Goal: Task Accomplishment & Management: Use online tool/utility

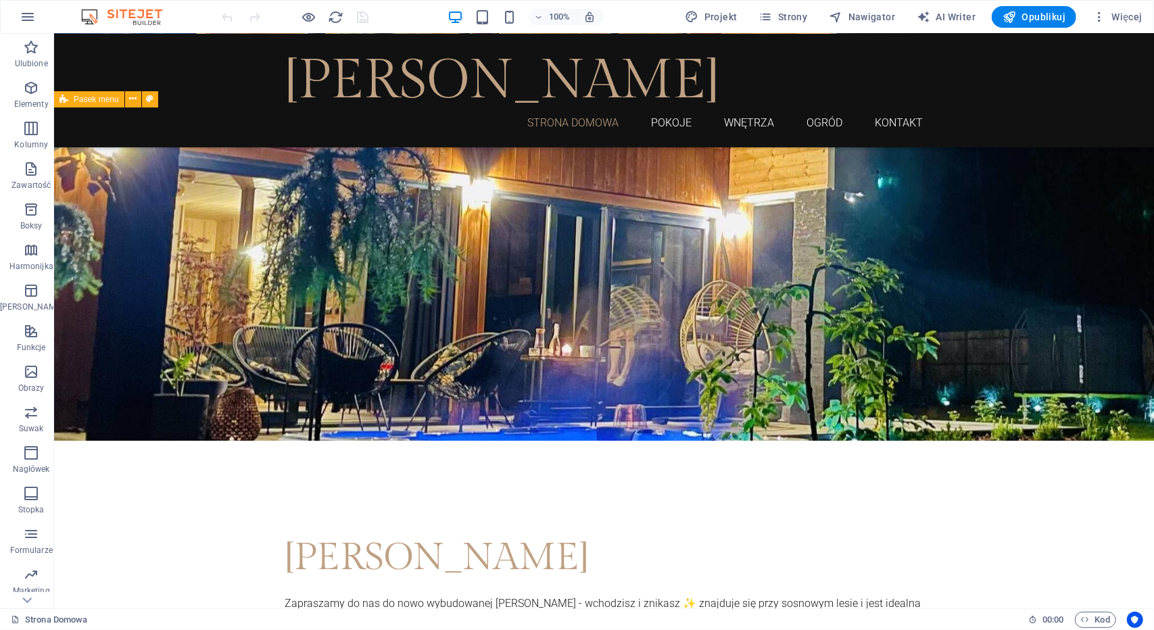
scroll to position [329, 0]
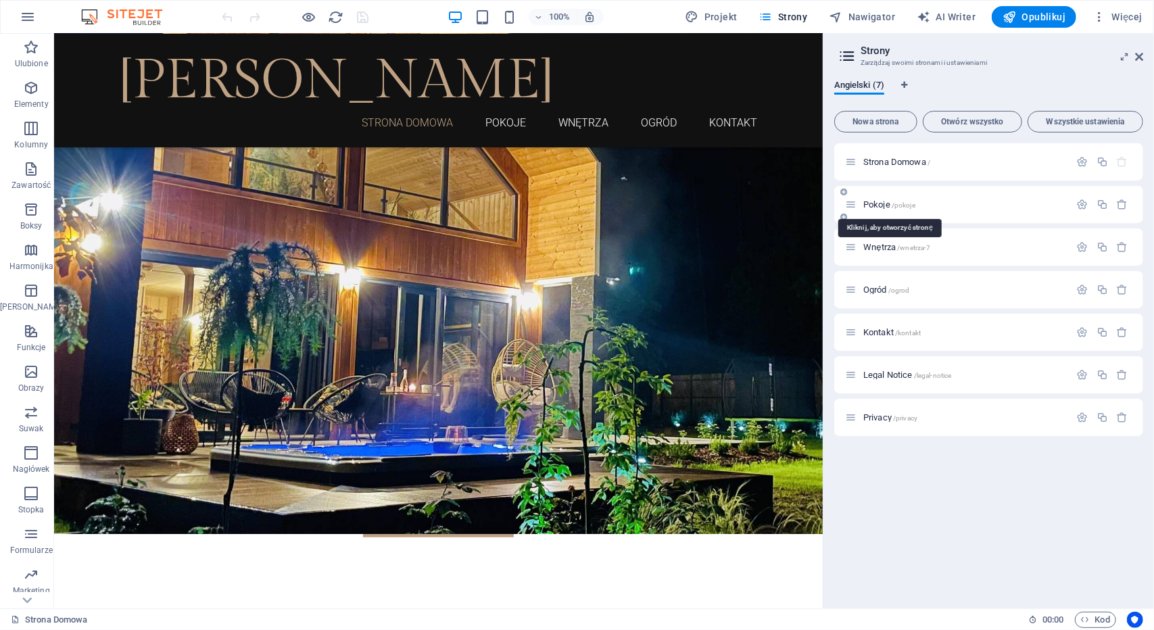
click at [881, 201] on span "Pokoje /pokoje" at bounding box center [889, 204] width 52 height 10
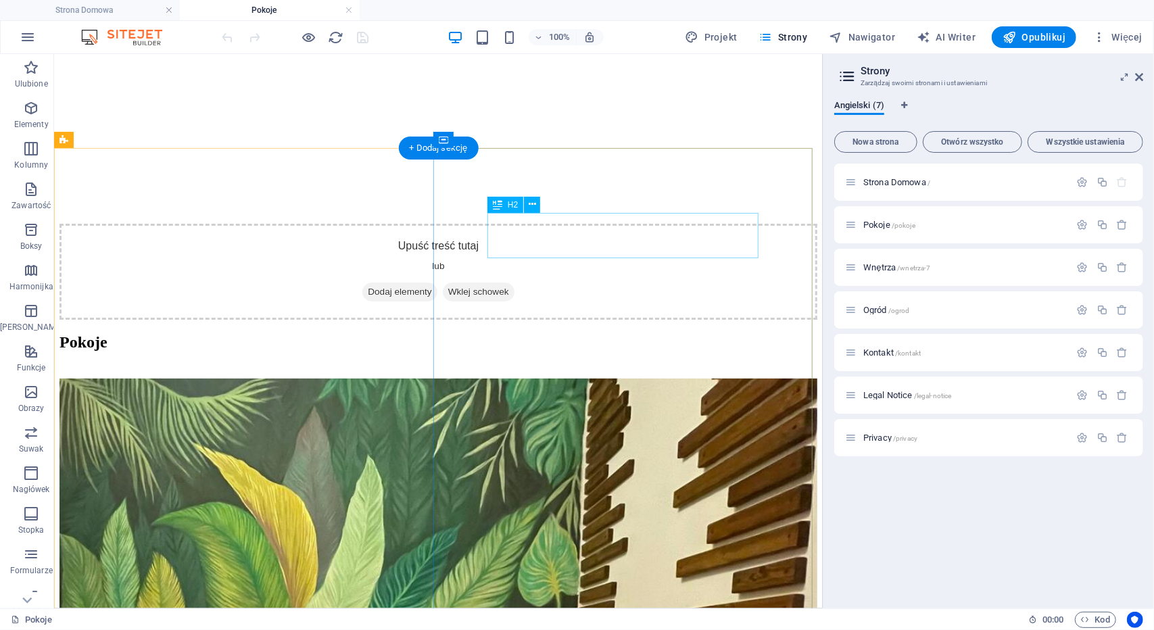
scroll to position [1419, 0]
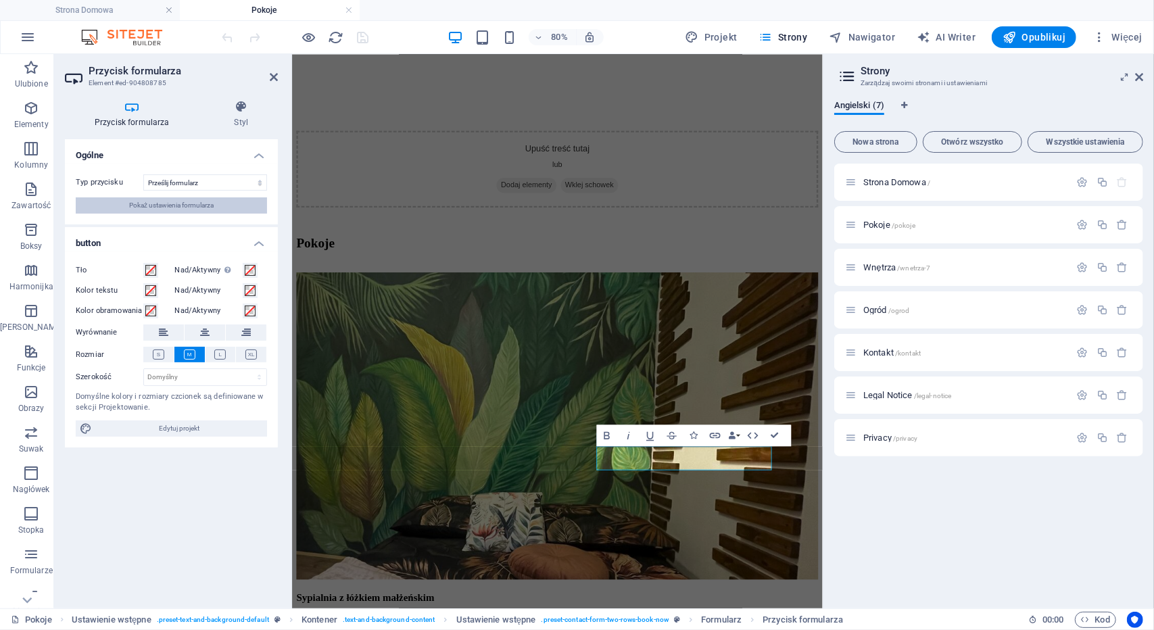
click at [180, 204] on span "Pokaż ustawienia formularza" at bounding box center [171, 205] width 84 height 16
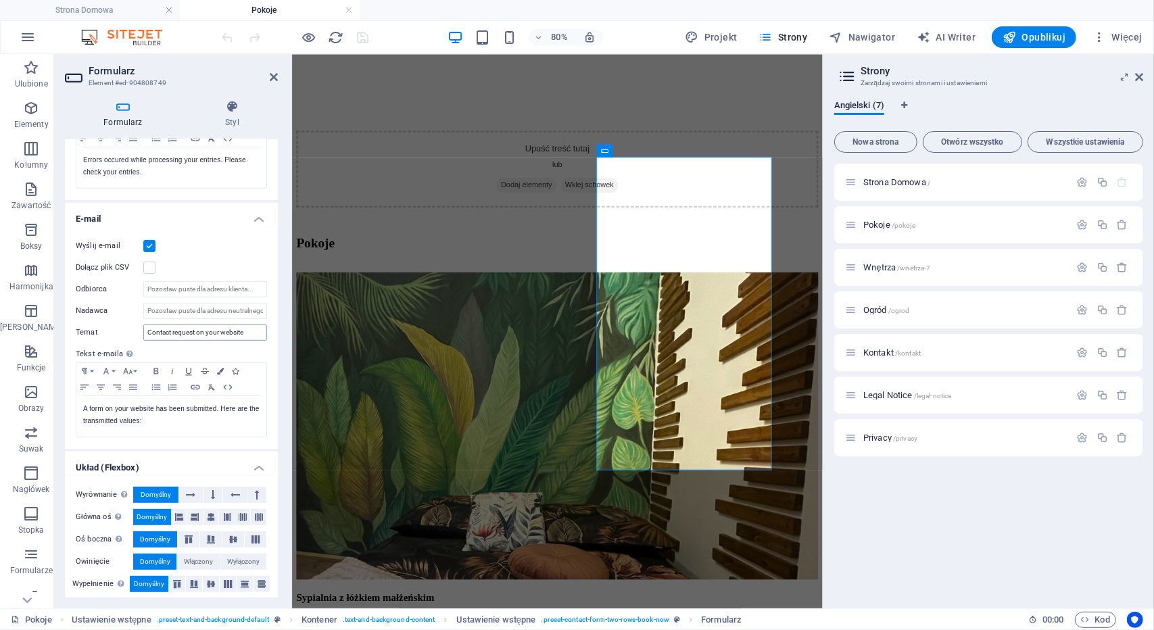
scroll to position [287, 0]
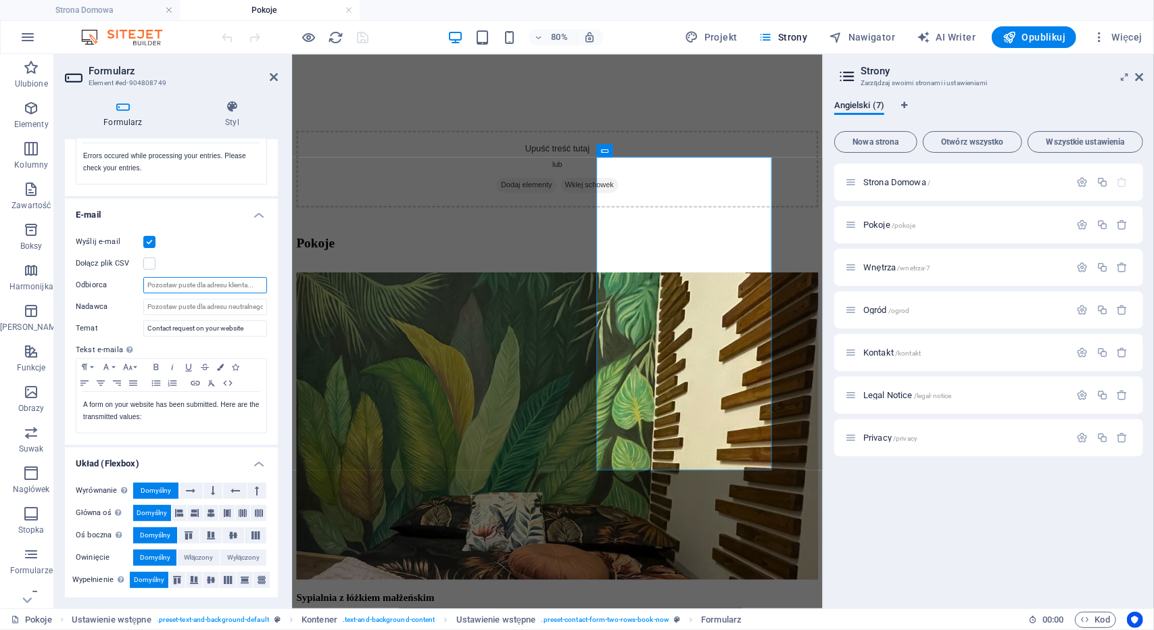
click at [161, 279] on input "Odbiorca" at bounding box center [205, 285] width 124 height 16
type input "[EMAIL_ADDRESS][DOMAIN_NAME]"
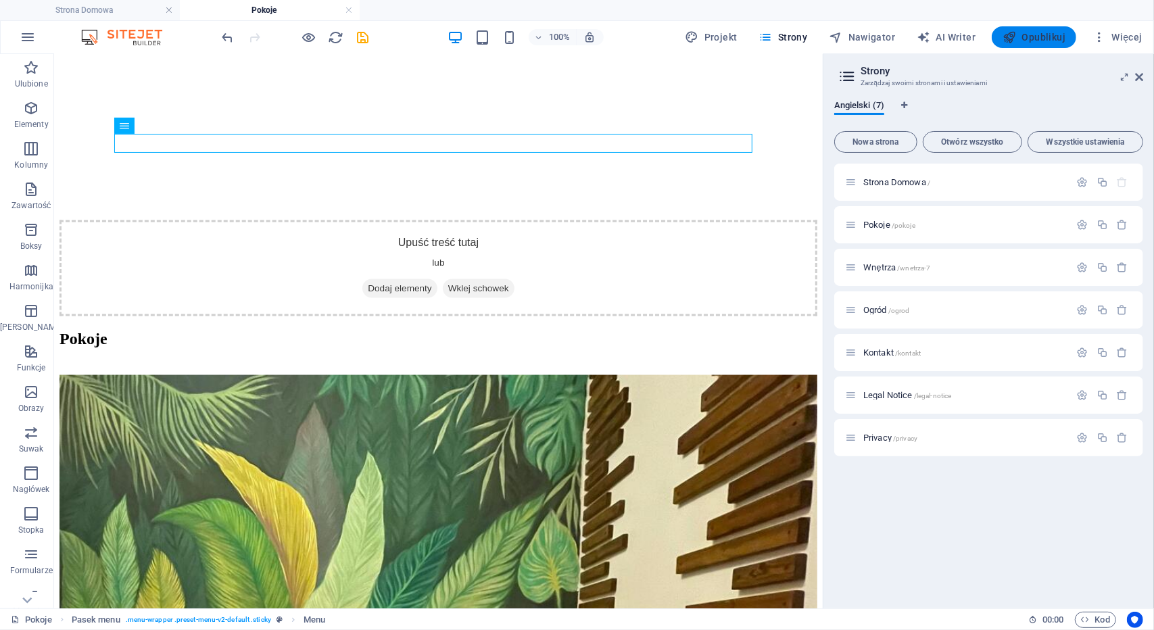
click at [1022, 40] on span "Opublikuj" at bounding box center [1033, 37] width 63 height 14
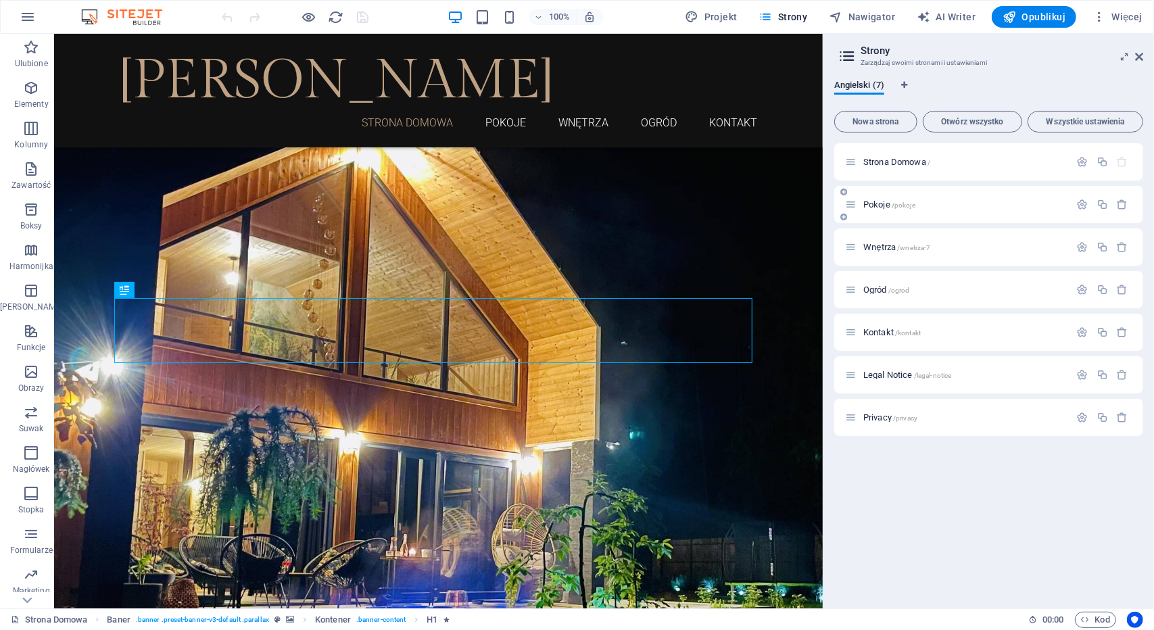
click at [883, 199] on div "Pokoje /pokoje" at bounding box center [957, 205] width 225 height 16
click at [883, 201] on span "Pokoje /pokoje" at bounding box center [889, 204] width 52 height 10
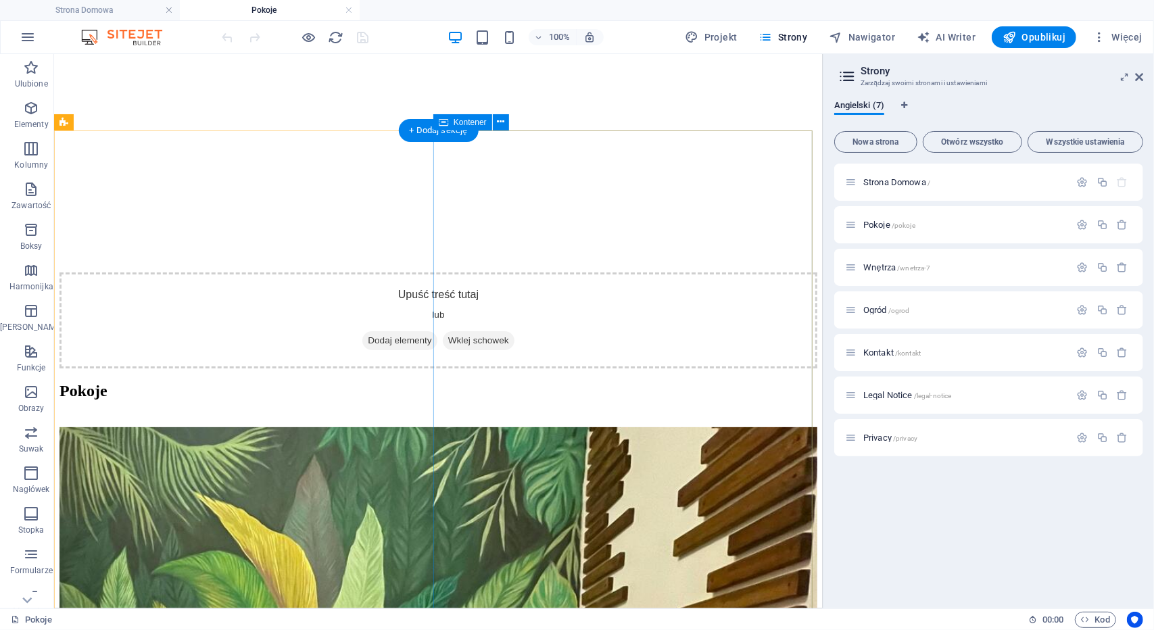
scroll to position [1352, 0]
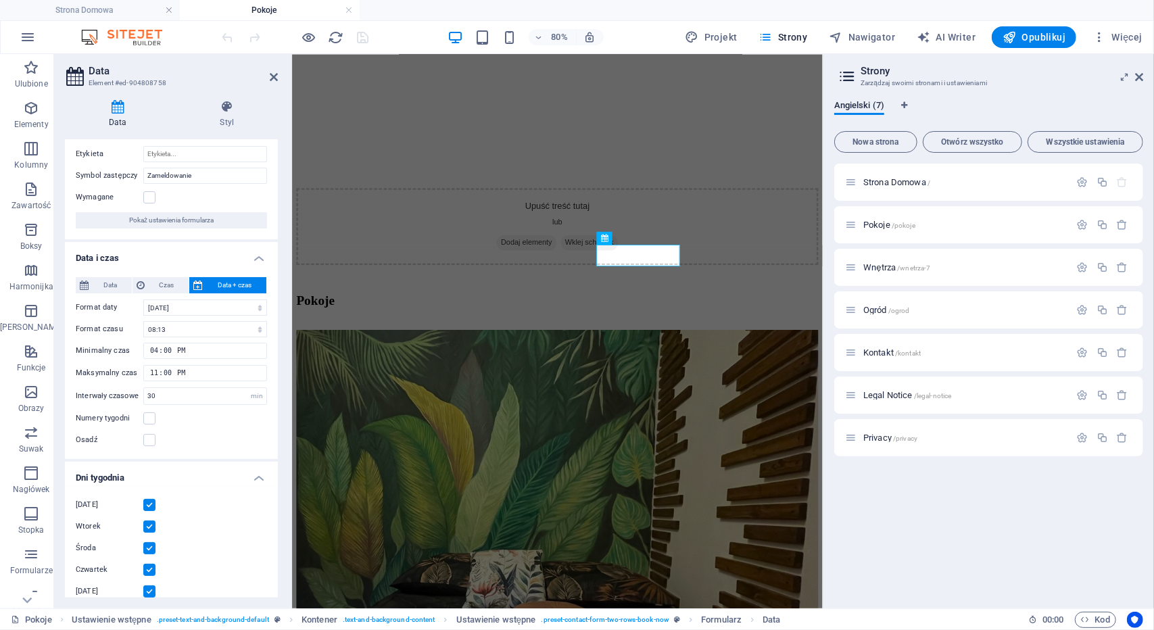
scroll to position [0, 0]
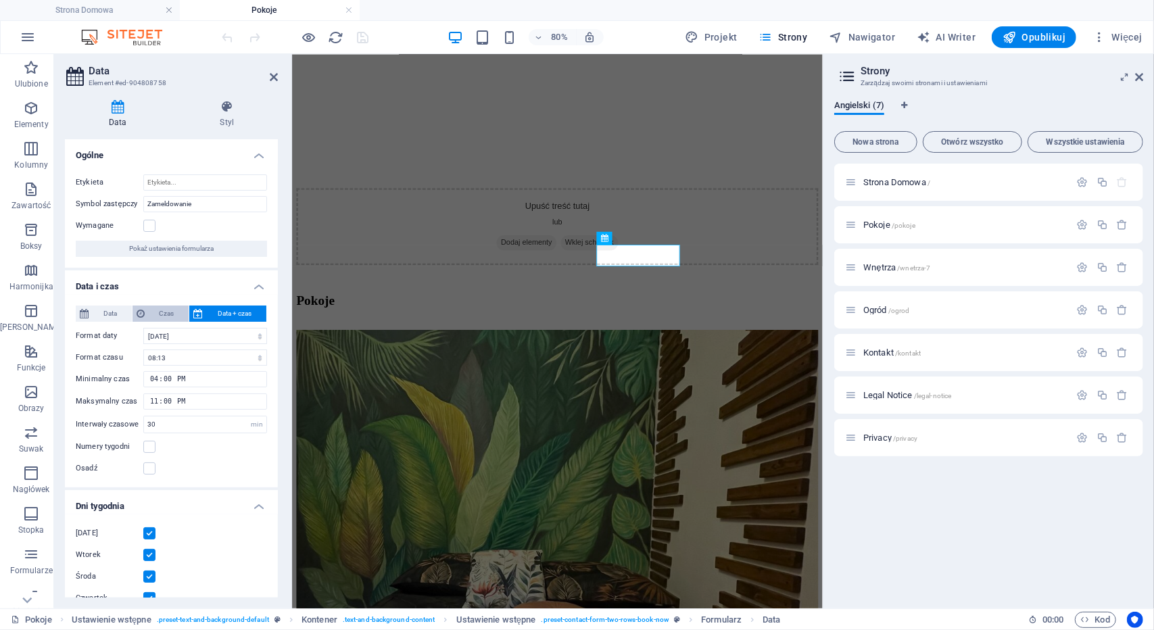
click at [156, 308] on span "Czas" at bounding box center [167, 313] width 36 height 16
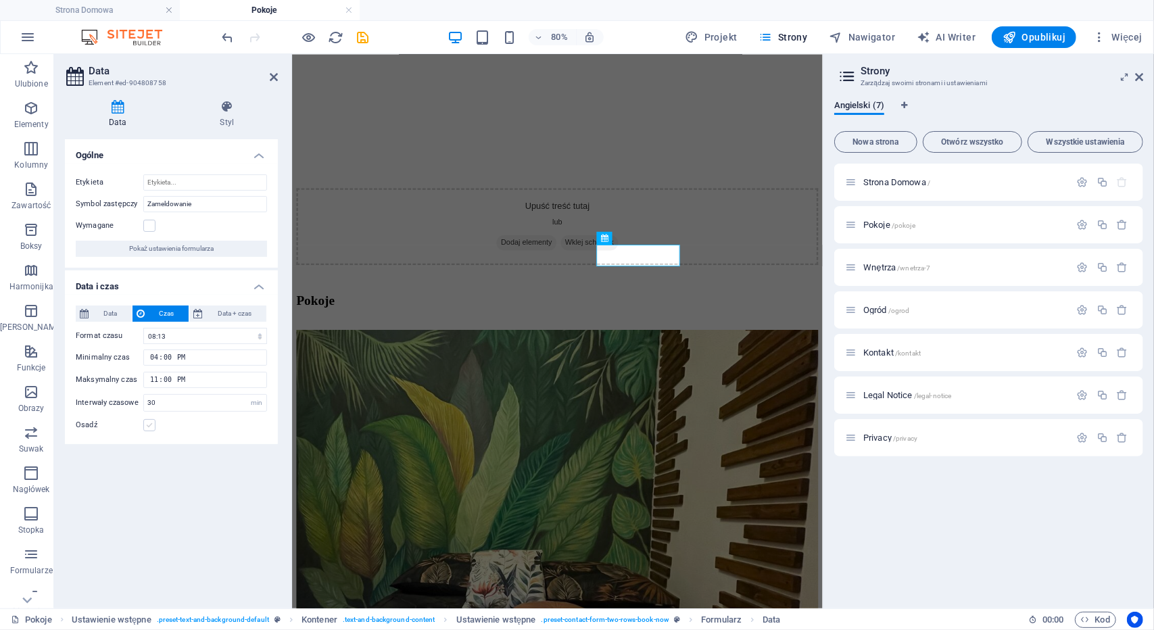
click at [146, 424] on label at bounding box center [149, 425] width 12 height 12
click at [0, 0] on input "Osadź" at bounding box center [0, 0] width 0 height 0
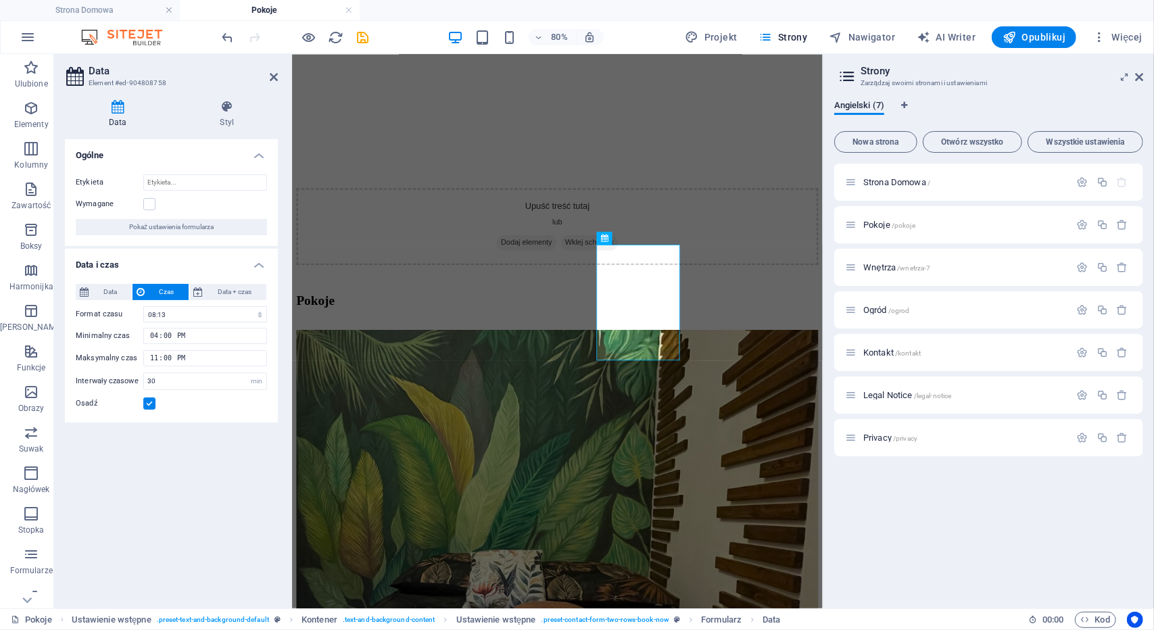
click at [149, 399] on label at bounding box center [149, 403] width 12 height 12
click at [0, 0] on input "Osadź" at bounding box center [0, 0] width 0 height 0
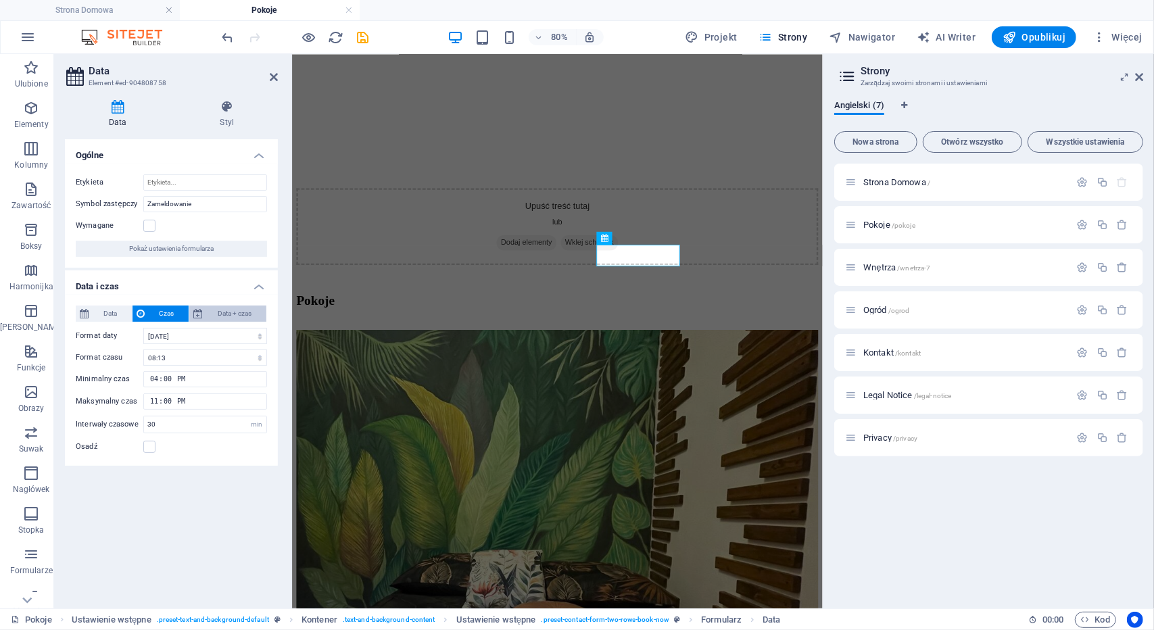
click at [238, 312] on span "Data + czas" at bounding box center [234, 313] width 55 height 16
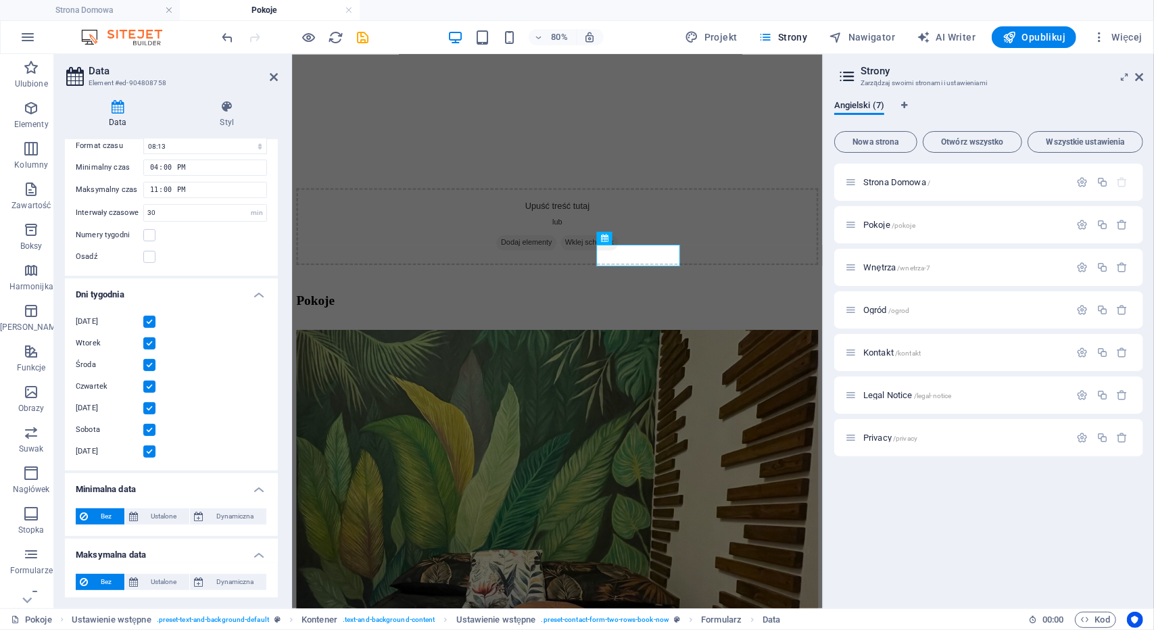
scroll to position [215, 0]
click at [166, 511] on span "Ustalone" at bounding box center [163, 513] width 43 height 16
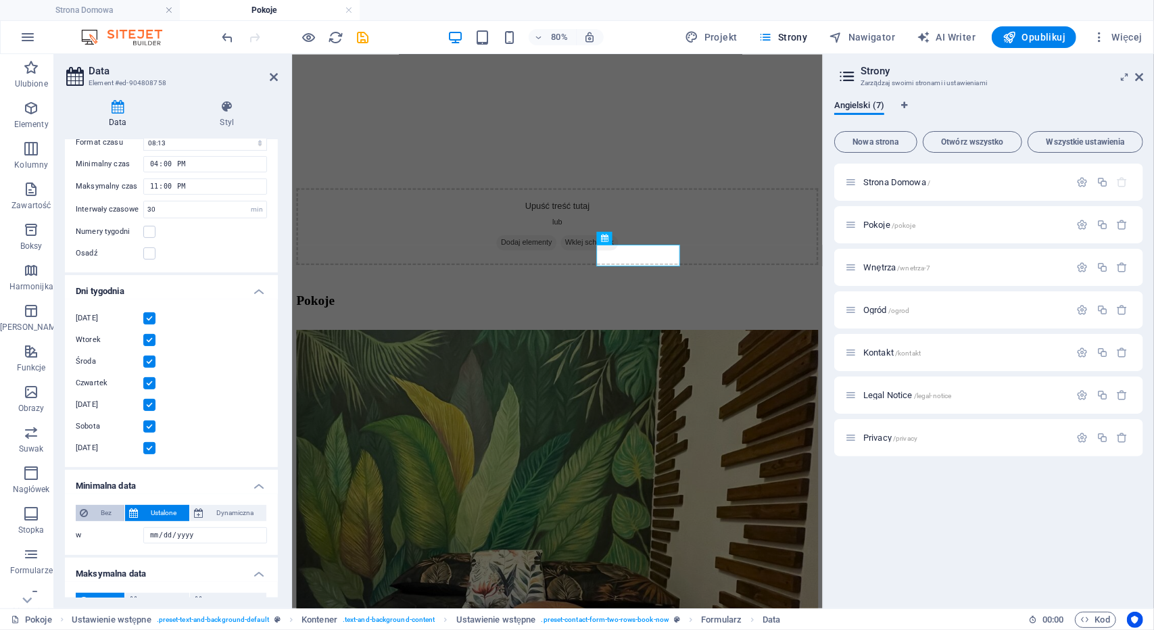
click at [110, 517] on span "Bez" at bounding box center [106, 513] width 28 height 16
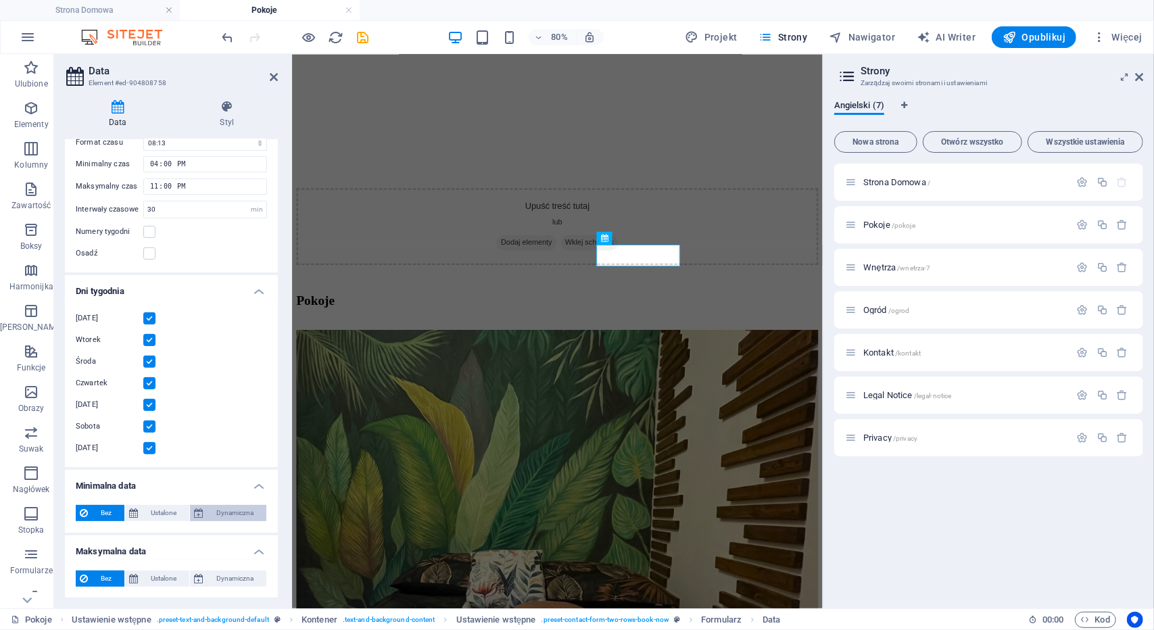
click at [233, 505] on span "Dynamiczna" at bounding box center [234, 513] width 55 height 16
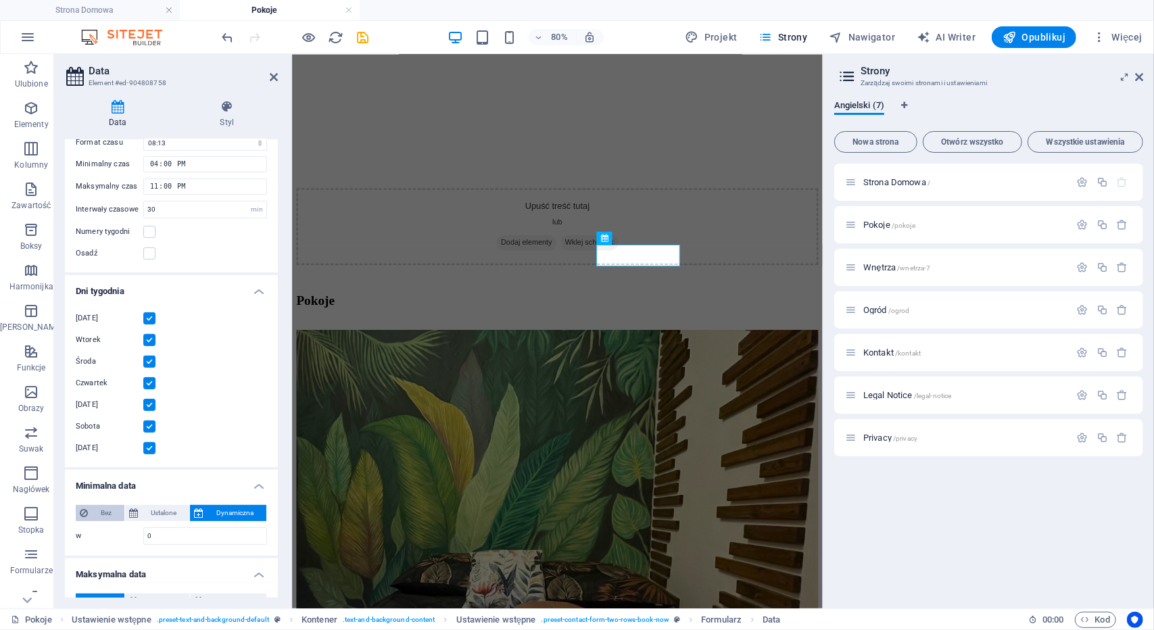
click at [93, 518] on span "Bez" at bounding box center [106, 513] width 28 height 16
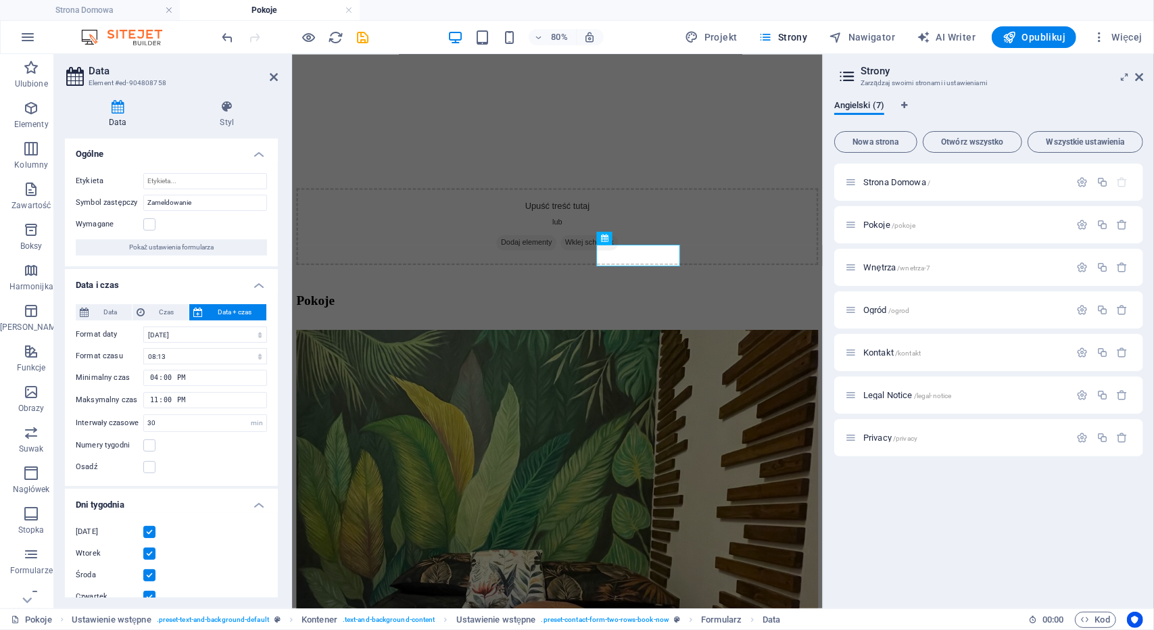
scroll to position [0, 0]
click at [237, 328] on select "[DATE] [DATE] [DATE] [DATE] [DATE] [DATE]" at bounding box center [205, 336] width 124 height 16
click at [227, 278] on h4 "Data i czas" at bounding box center [171, 282] width 213 height 24
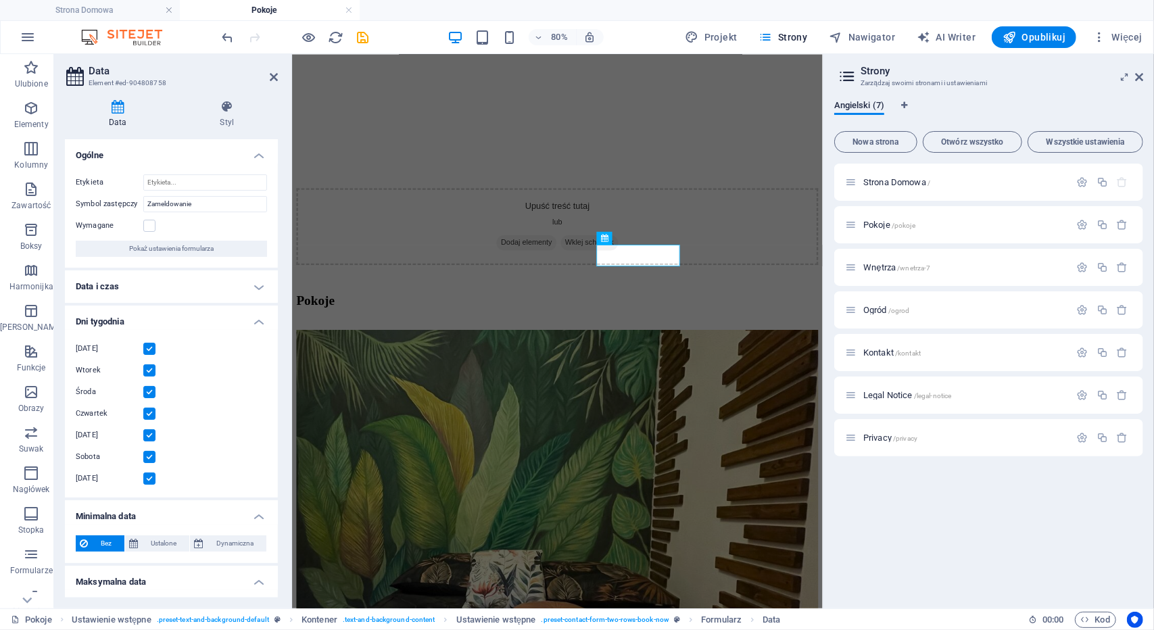
click at [241, 285] on h4 "Data i czas" at bounding box center [171, 286] width 213 height 32
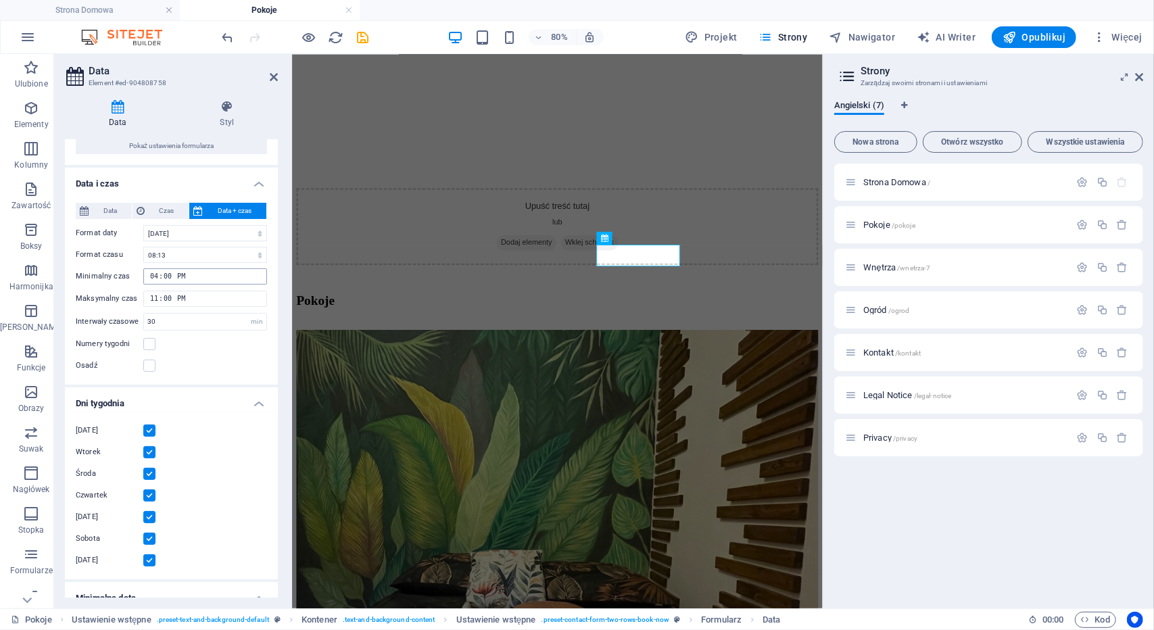
scroll to position [215, 0]
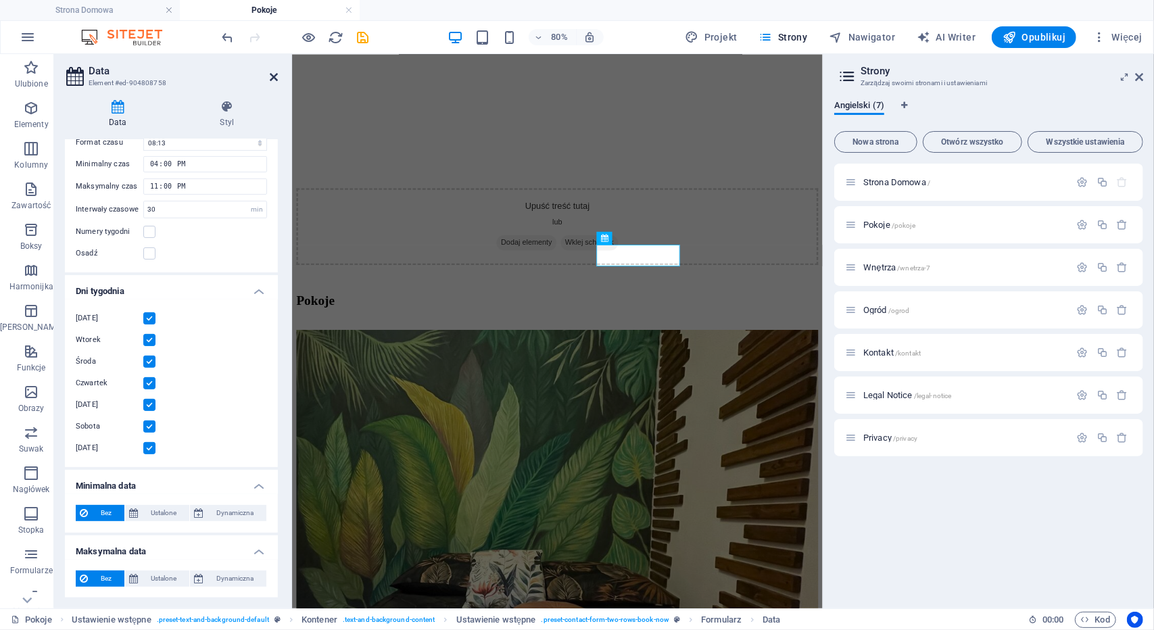
click at [272, 76] on icon at bounding box center [274, 77] width 8 height 11
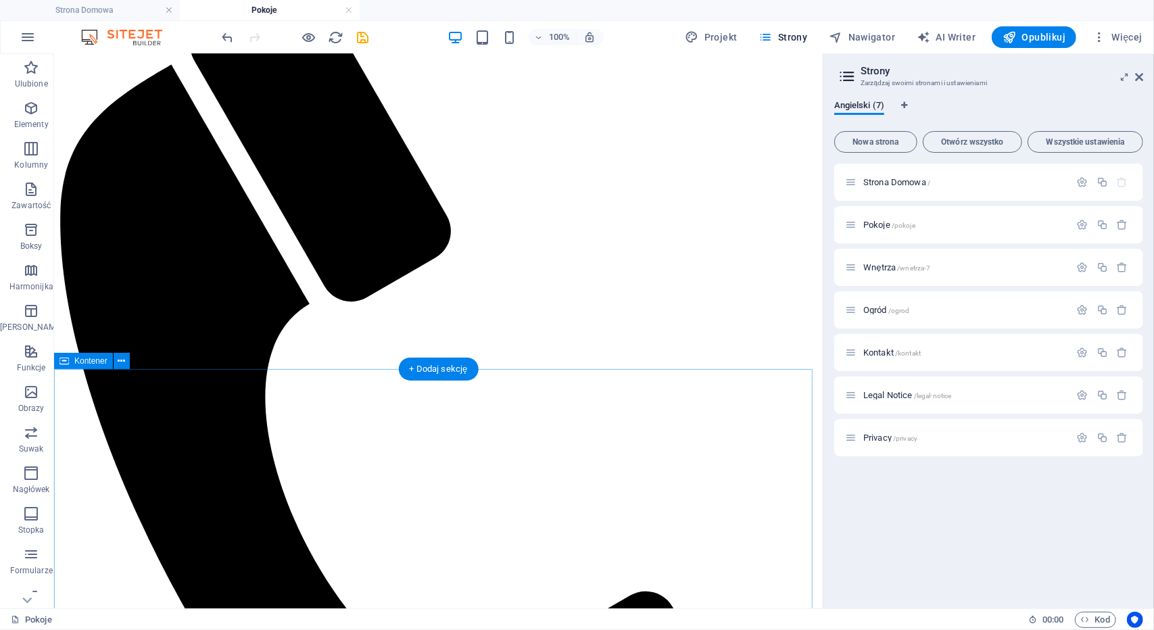
scroll to position [0, 0]
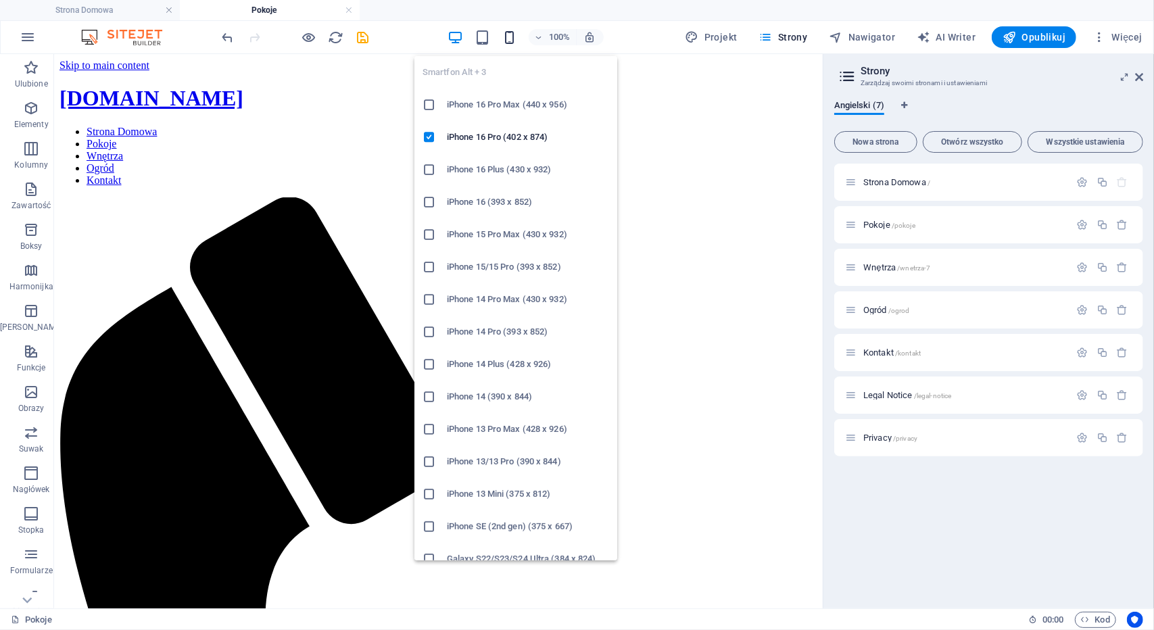
click at [510, 32] on icon "button" at bounding box center [509, 38] width 16 height 16
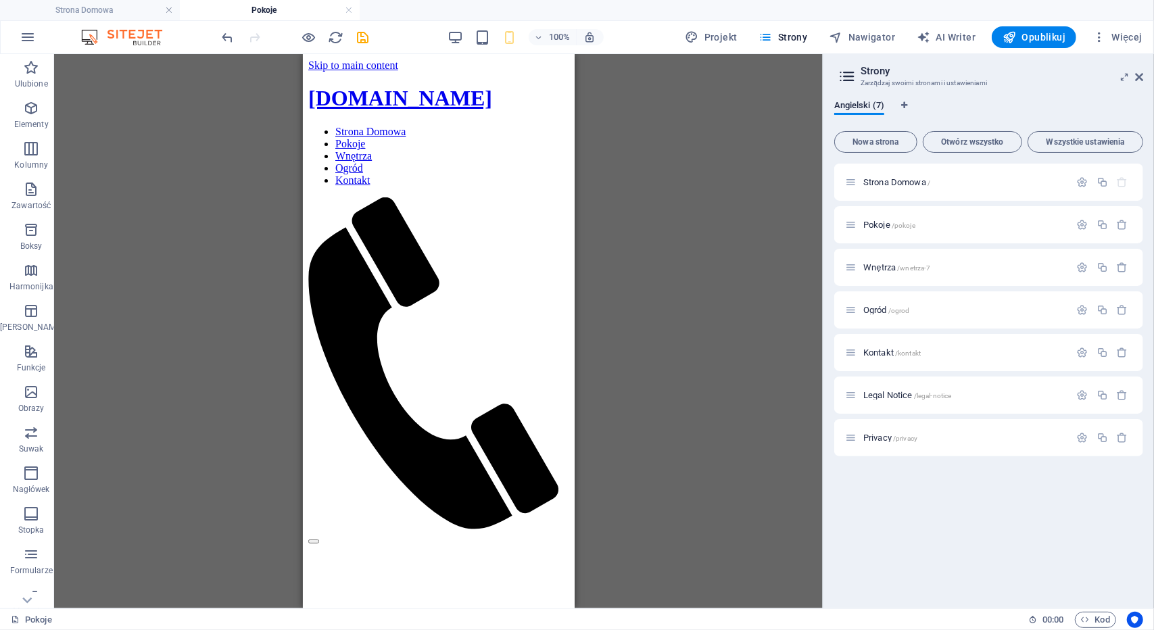
click at [89, 257] on div "H2 Kontener Kontener Baner Ustawienie wstępne Kontener Obraz Kontener H3 Tekst …" at bounding box center [438, 331] width 768 height 554
click at [458, 89] on div "[DOMAIN_NAME]" at bounding box center [438, 97] width 261 height 25
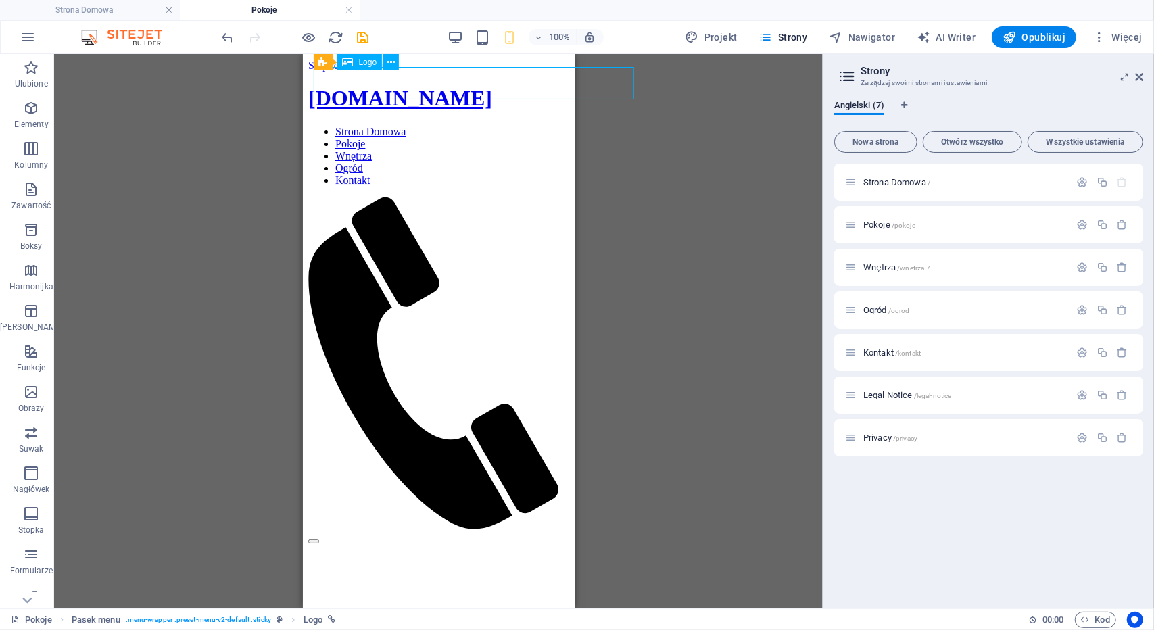
click at [456, 85] on div "[DOMAIN_NAME]" at bounding box center [438, 97] width 261 height 25
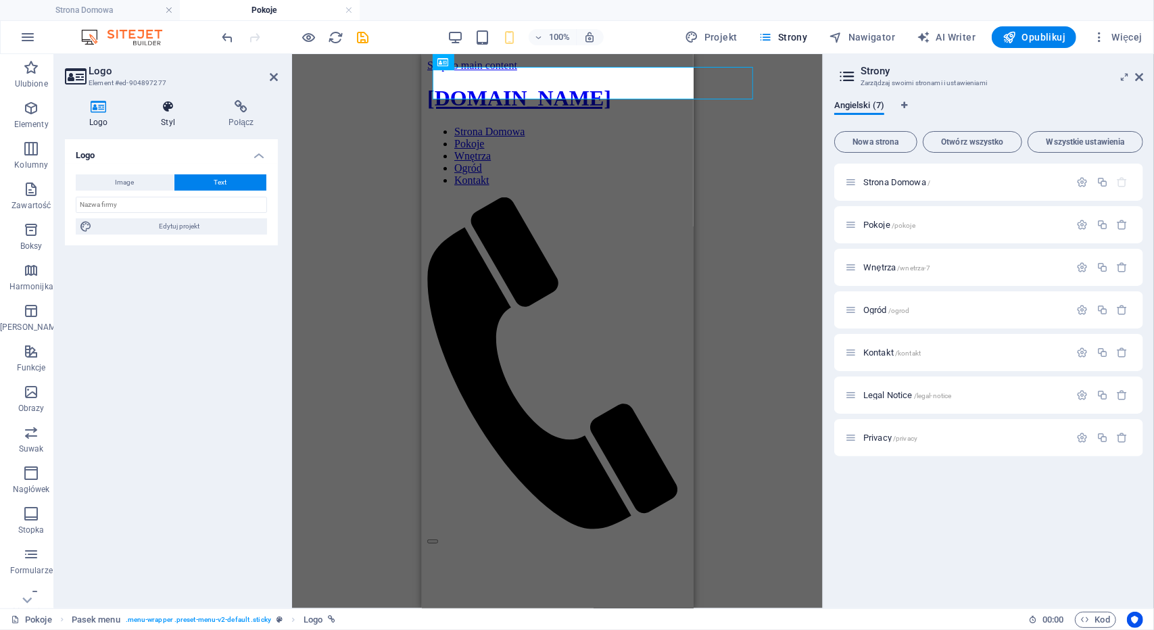
click at [169, 112] on icon at bounding box center [168, 107] width 62 height 14
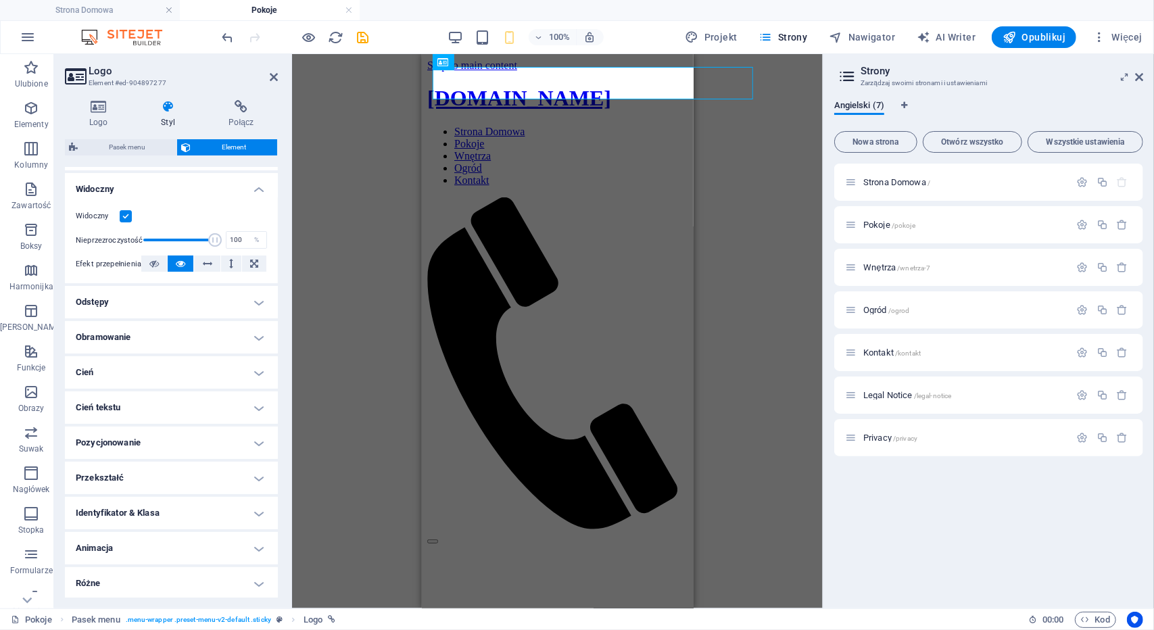
scroll to position [140, 0]
click at [130, 444] on h4 "Pozycjonowanie" at bounding box center [171, 441] width 213 height 32
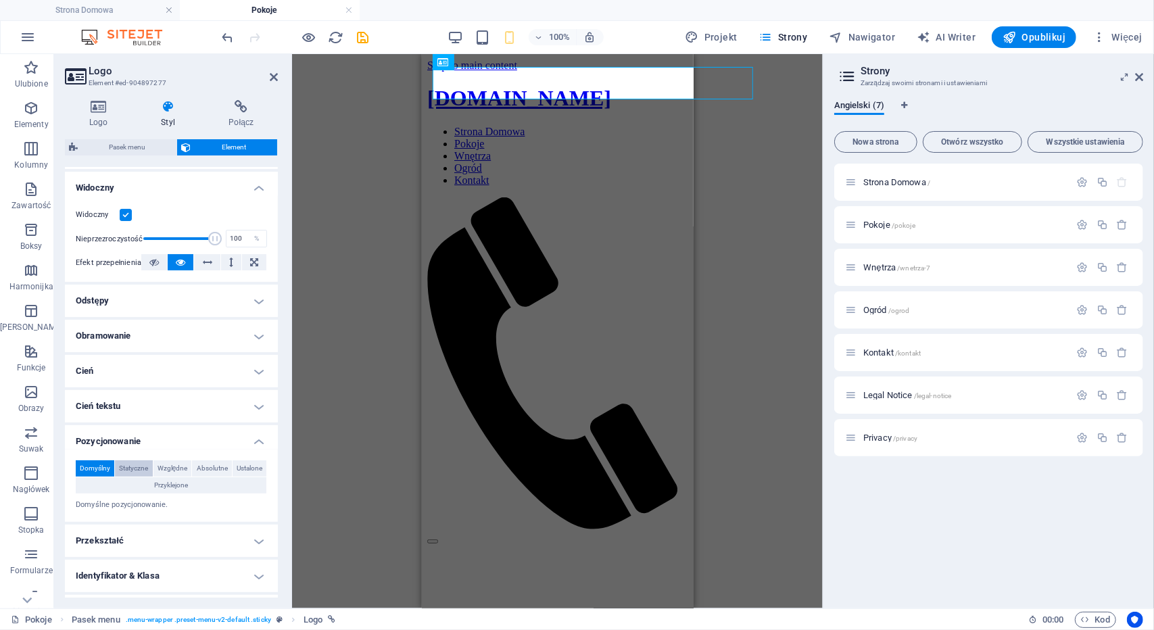
click at [142, 467] on span "Statyczne" at bounding box center [133, 468] width 29 height 16
click at [188, 464] on span "Względne" at bounding box center [172, 468] width 30 height 16
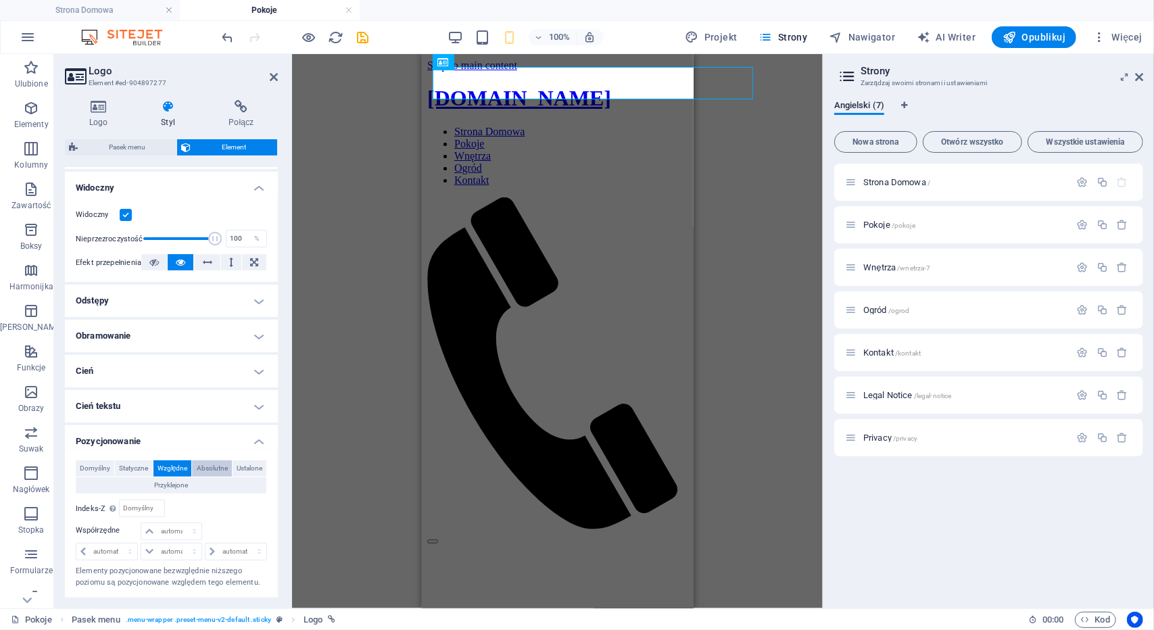
click at [228, 462] on span "Absolutne" at bounding box center [212, 468] width 31 height 16
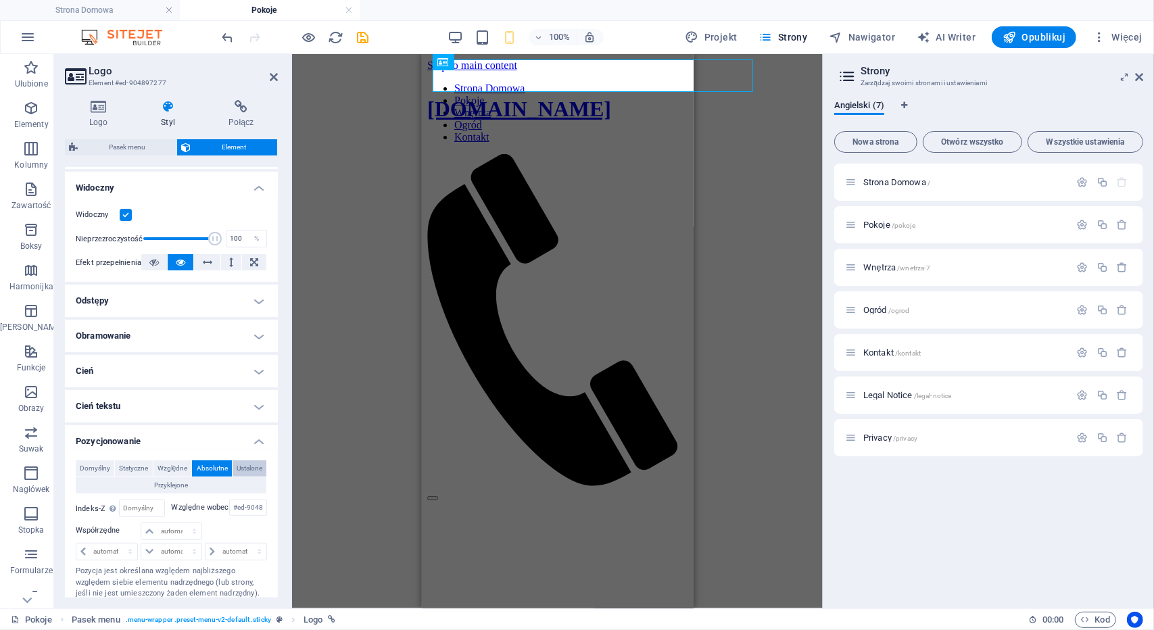
click at [237, 476] on span "Ustalone" at bounding box center [250, 468] width 26 height 16
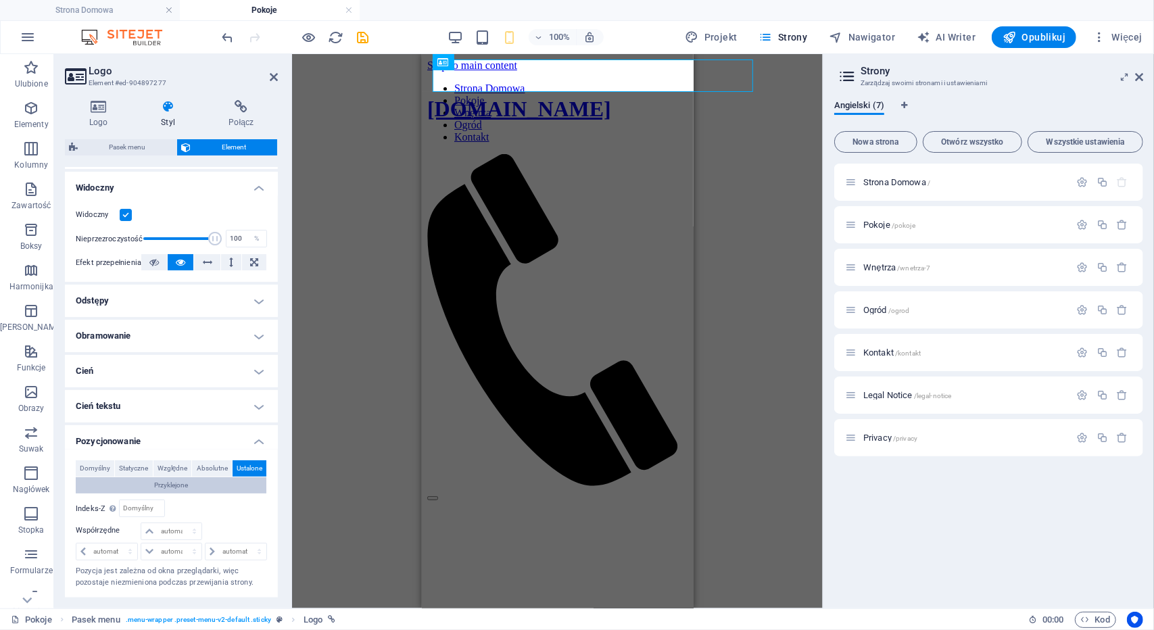
click at [188, 483] on span "Przyklejone" at bounding box center [171, 485] width 34 height 16
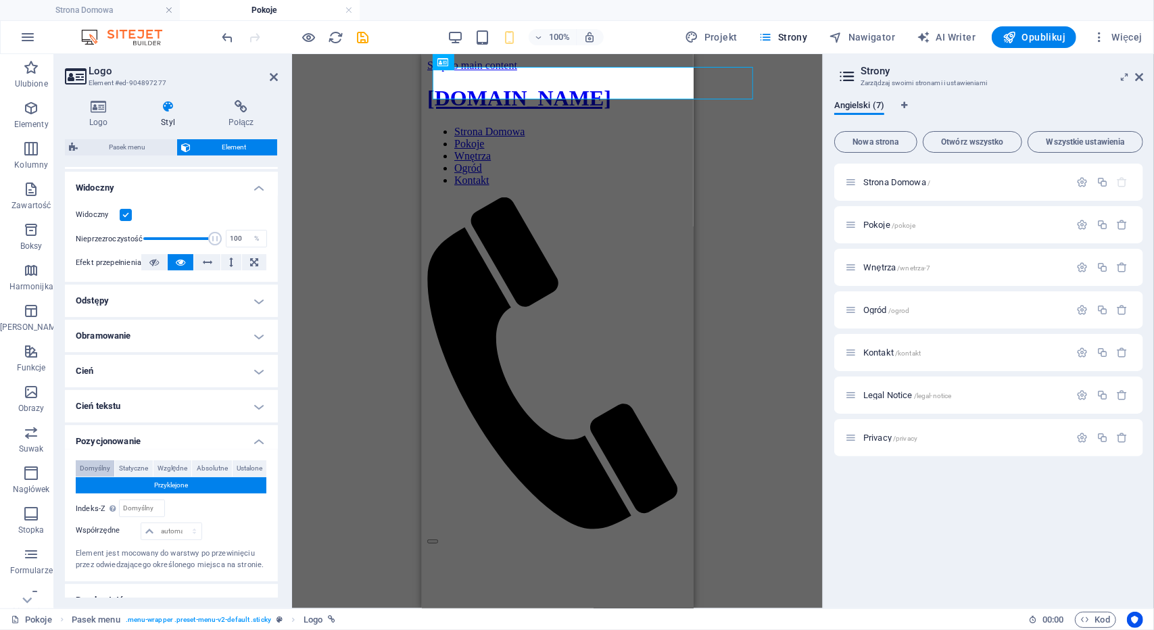
click at [108, 464] on span "Domyślny" at bounding box center [95, 468] width 30 height 16
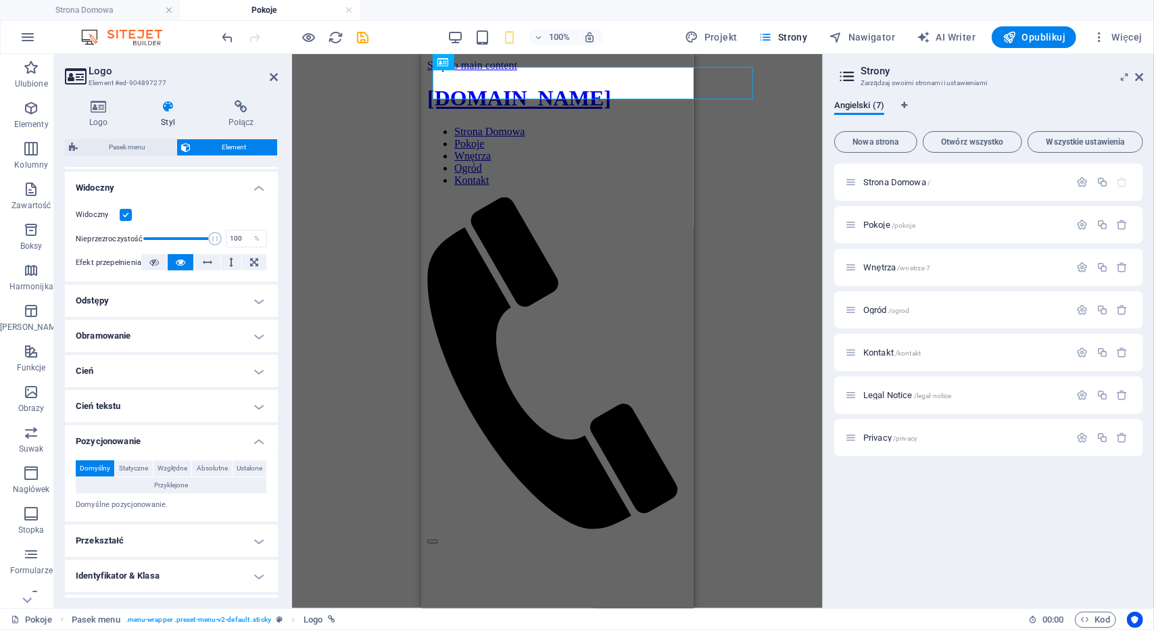
click at [107, 367] on h4 "Cień" at bounding box center [171, 371] width 213 height 32
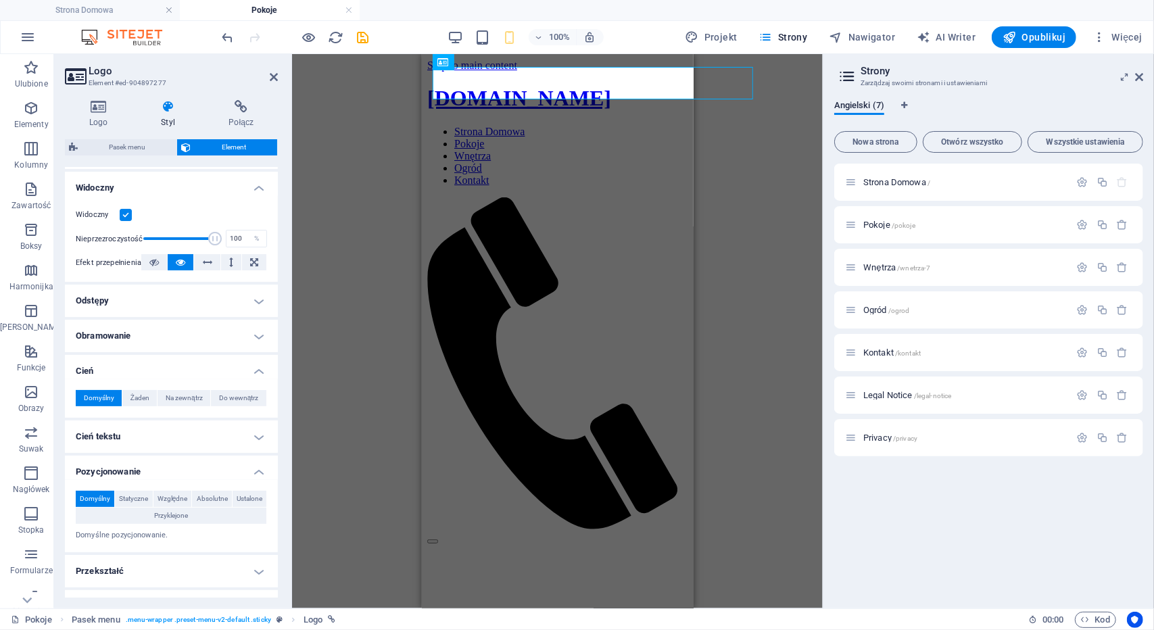
click at [109, 339] on h4 "Obramowanie" at bounding box center [171, 336] width 213 height 32
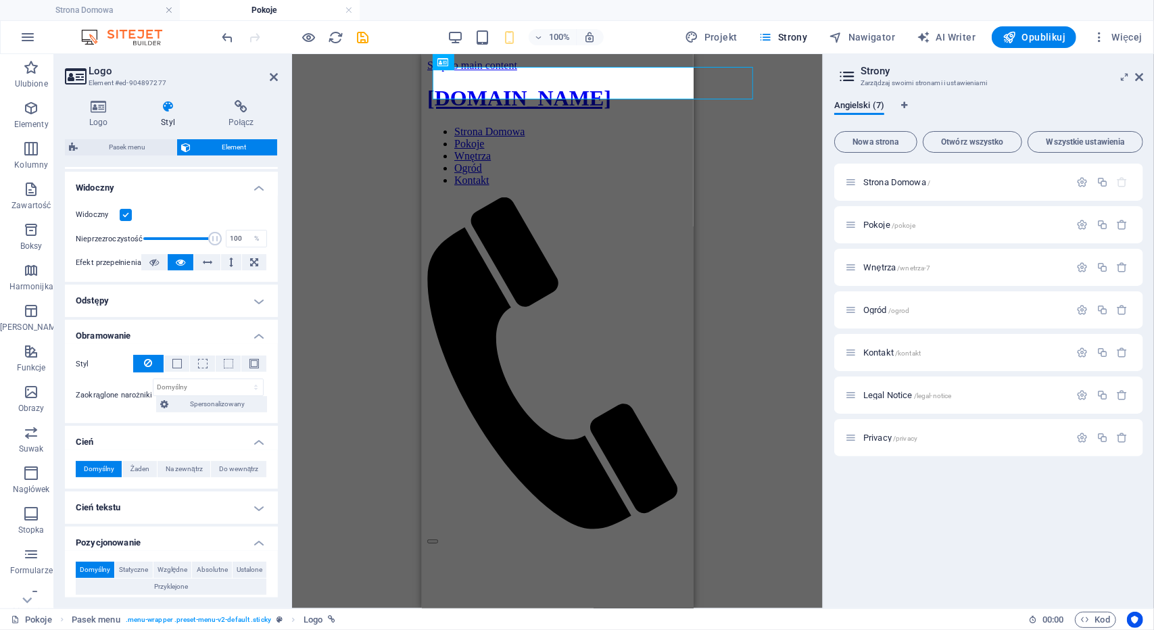
click at [108, 301] on h4 "Odstępy" at bounding box center [171, 301] width 213 height 32
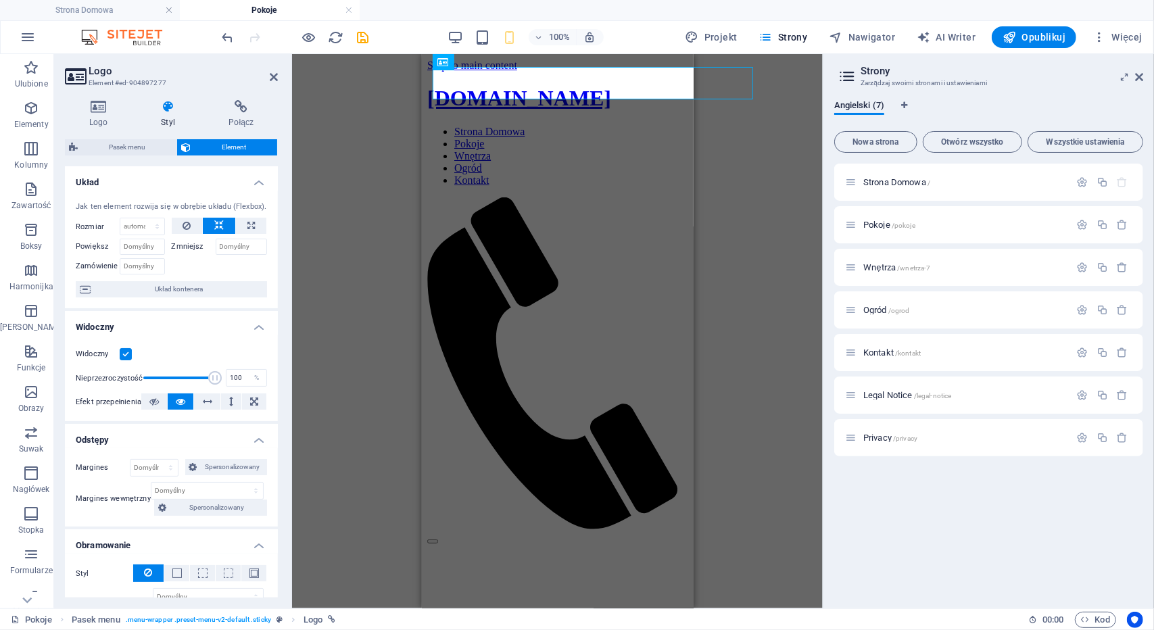
scroll to position [0, 0]
click at [205, 402] on icon at bounding box center [207, 402] width 9 height 16
click at [250, 399] on icon at bounding box center [254, 402] width 8 height 16
click at [511, 85] on div "Kontener" at bounding box center [475, 91] width 84 height 17
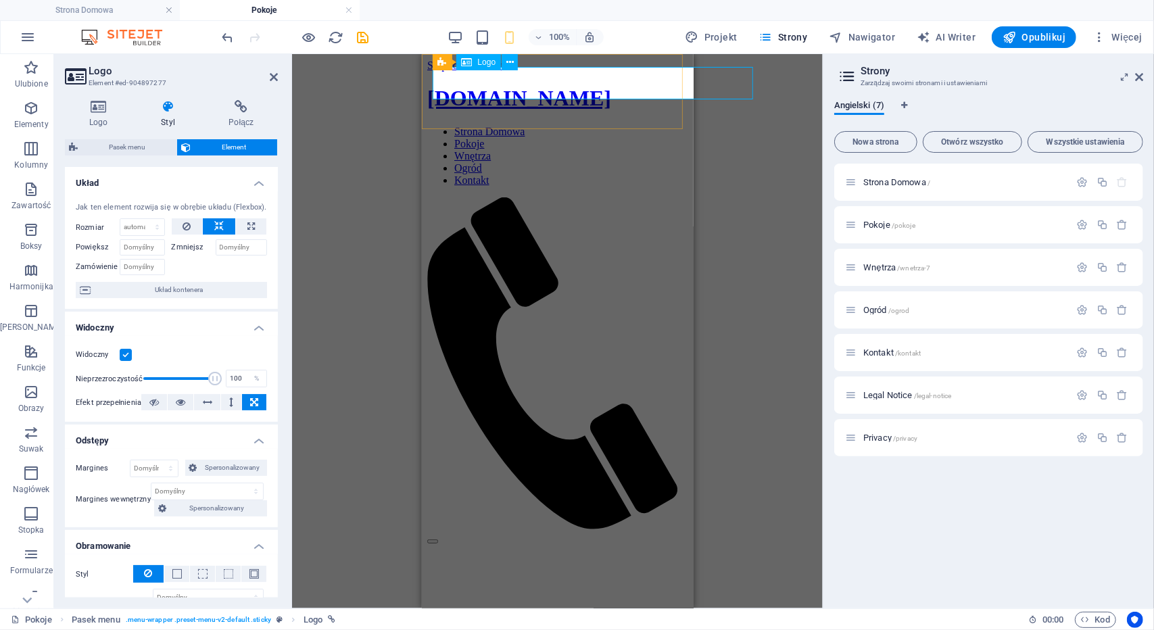
click at [516, 85] on div "[DOMAIN_NAME]" at bounding box center [556, 97] width 261 height 25
click at [138, 221] on select "Domyślny automatycznie px % 1/1 1/2 1/3 1/4 1/5 1/6 1/7 1/8 1/9 1/10" at bounding box center [142, 227] width 44 height 16
select select "1/2"
click at [144, 219] on select "Domyślny automatycznie px % 1/1 1/2 1/3 1/4 1/5 1/6 1/7 1/8 1/9 1/10" at bounding box center [142, 227] width 44 height 16
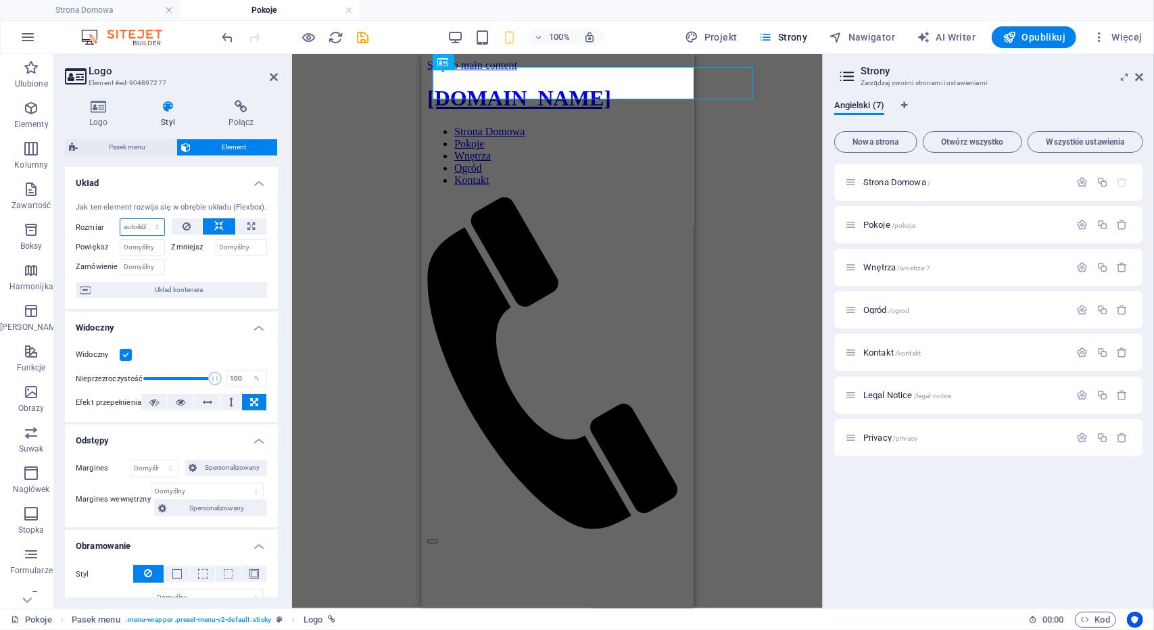
type input "50"
select select "%"
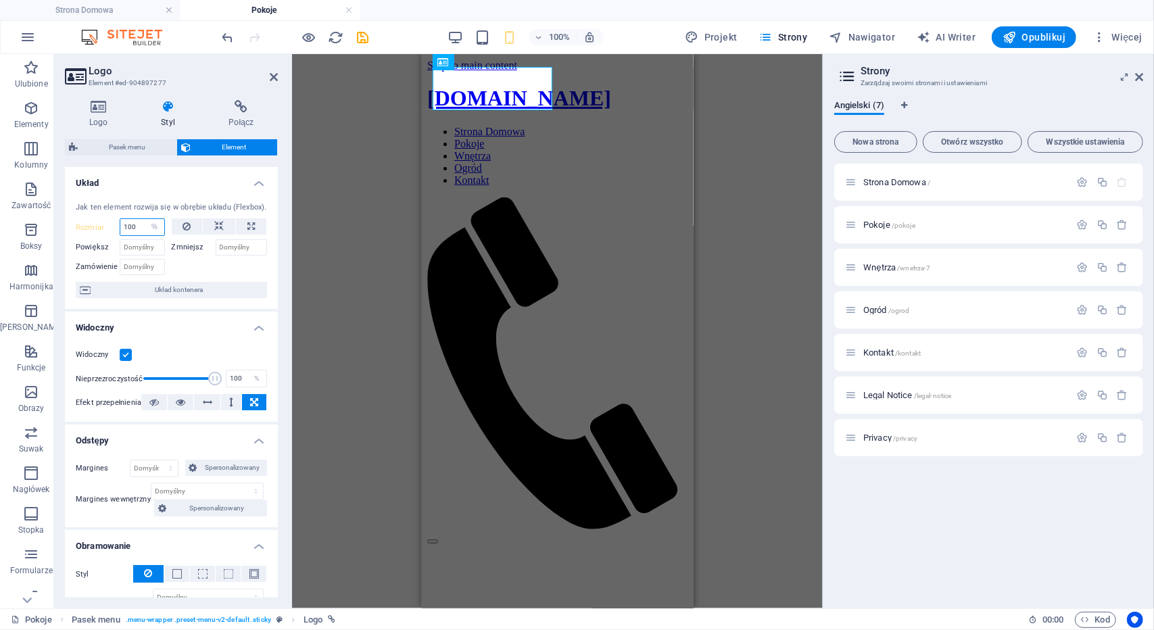
type input "100"
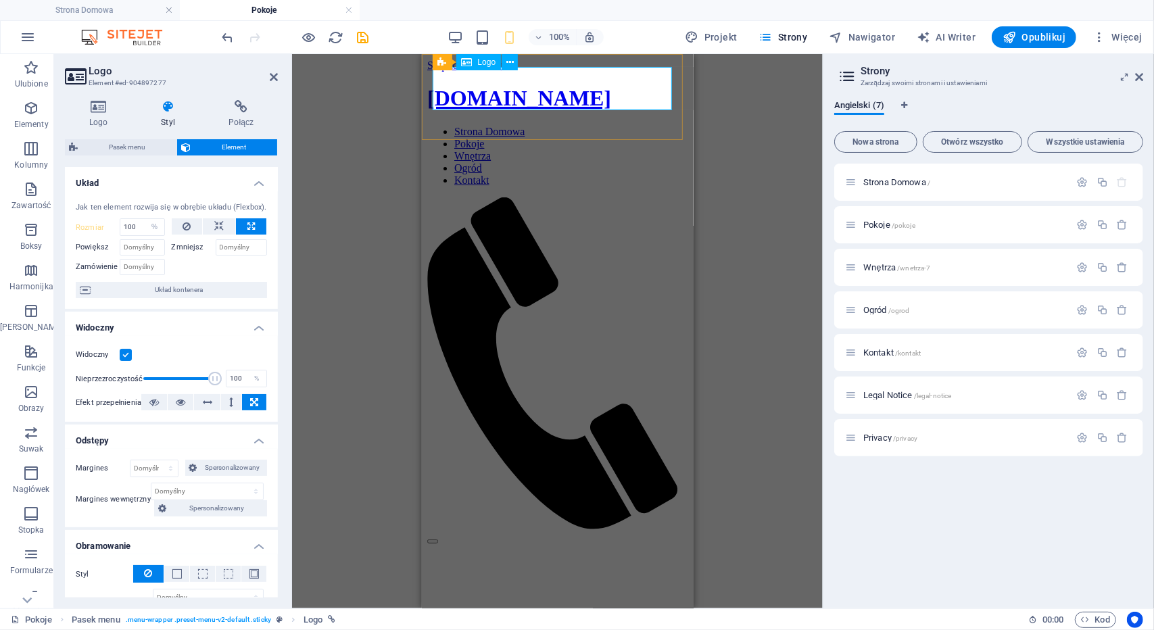
click at [477, 60] on div "Logo" at bounding box center [478, 62] width 45 height 16
click at [512, 62] on icon at bounding box center [509, 62] width 7 height 14
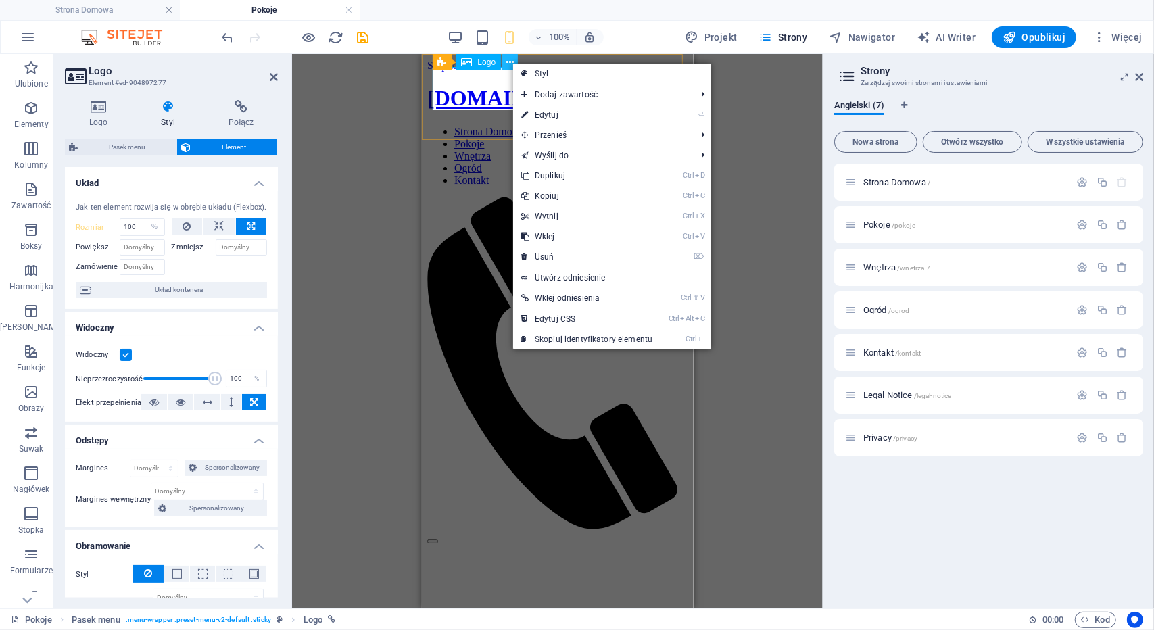
click at [512, 62] on icon at bounding box center [509, 62] width 7 height 14
drag, startPoint x: 531, startPoint y: 112, endPoint x: 110, endPoint y: 57, distance: 424.6
click at [531, 112] on link "⏎ Edytuj" at bounding box center [586, 115] width 147 height 20
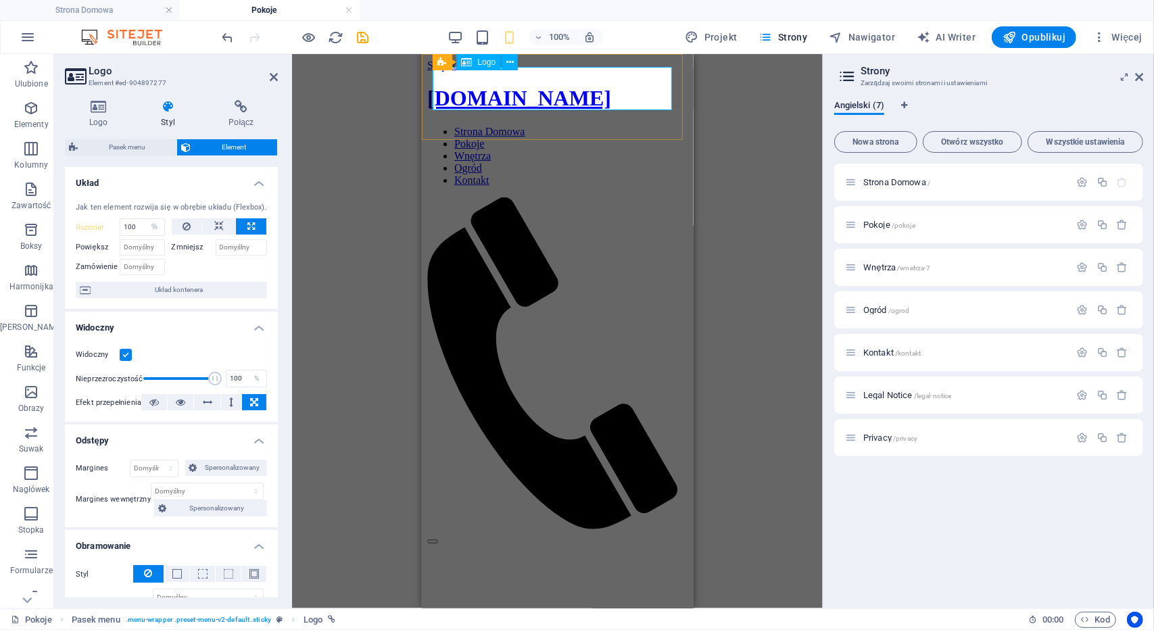
click at [534, 87] on div "[DOMAIN_NAME]" at bounding box center [556, 97] width 261 height 25
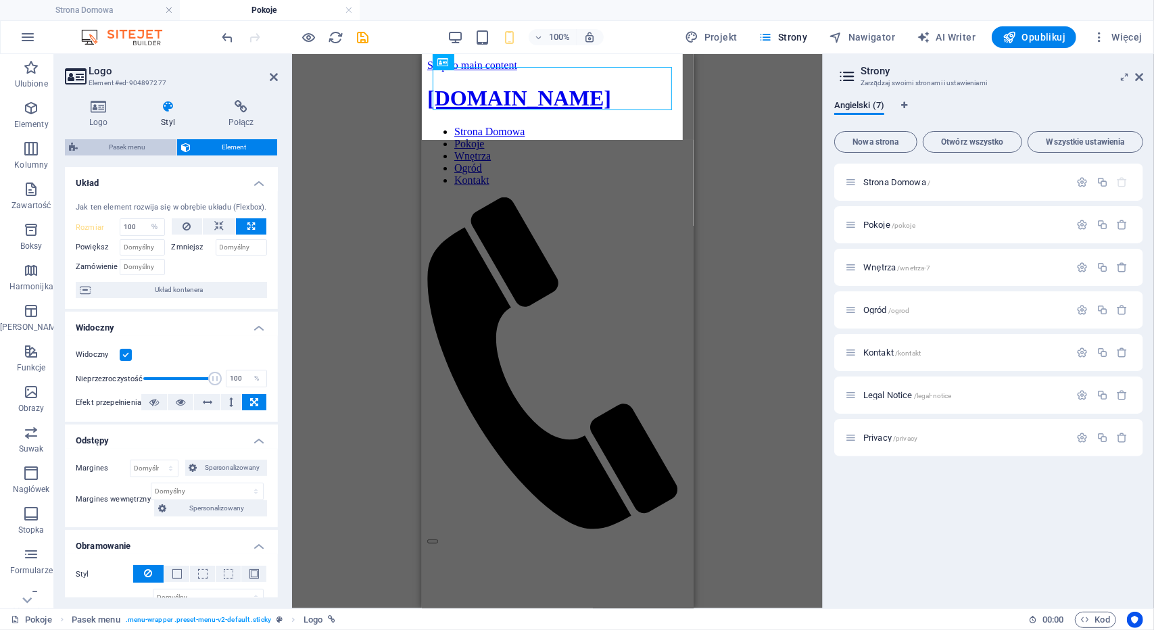
click at [128, 149] on span "Pasek menu" at bounding box center [127, 147] width 91 height 16
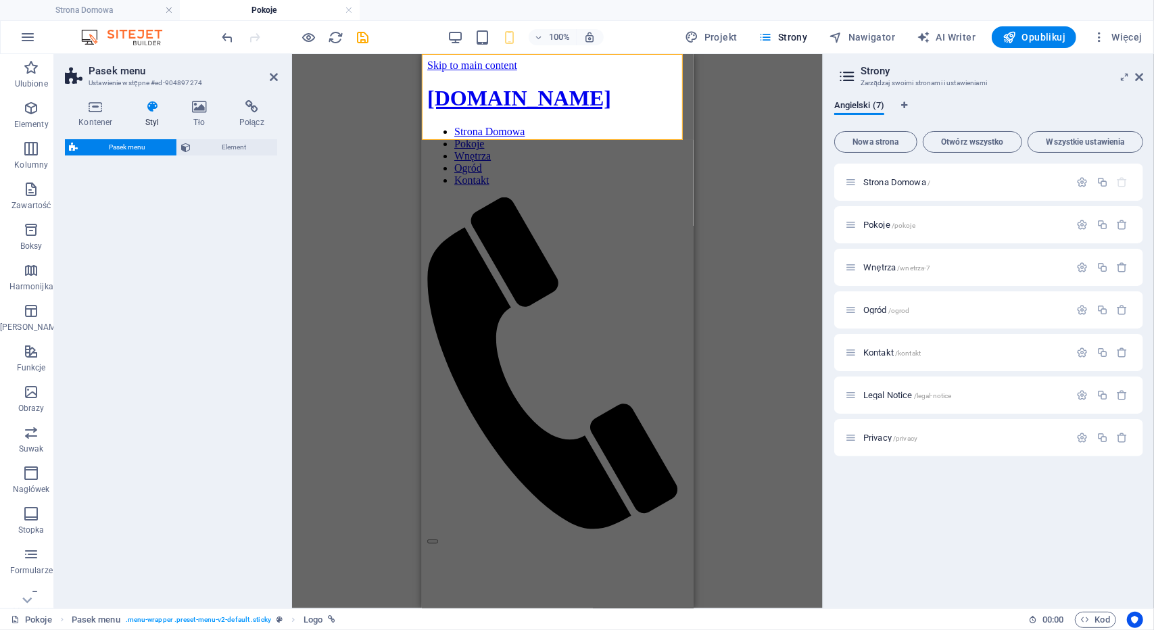
select select "rem"
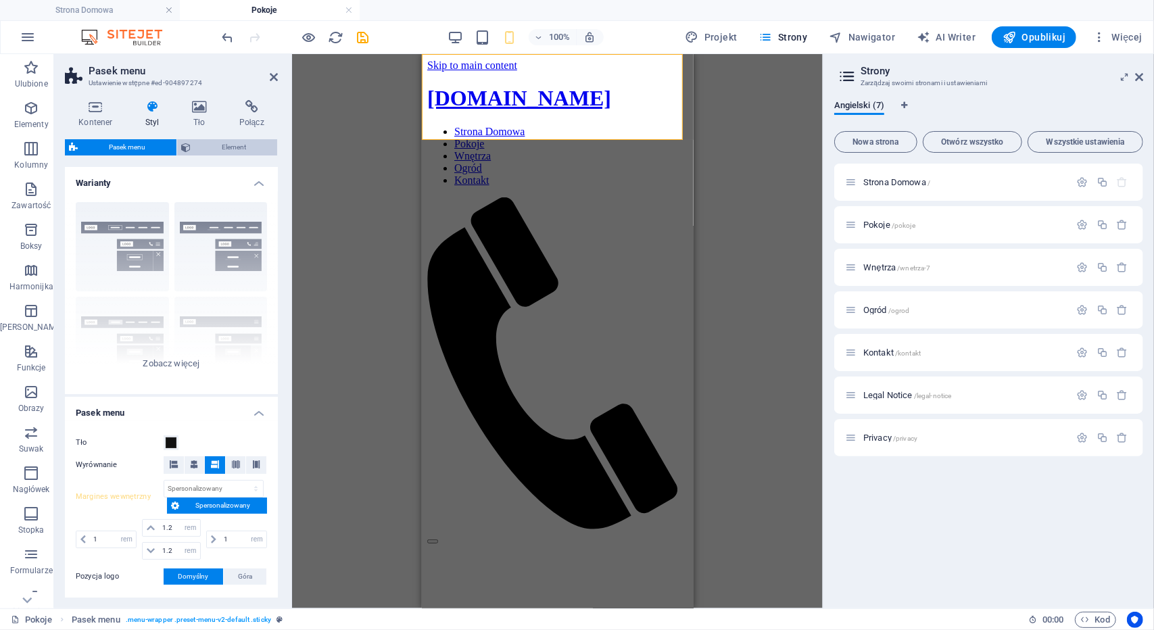
click at [203, 145] on span "Element" at bounding box center [234, 147] width 78 height 16
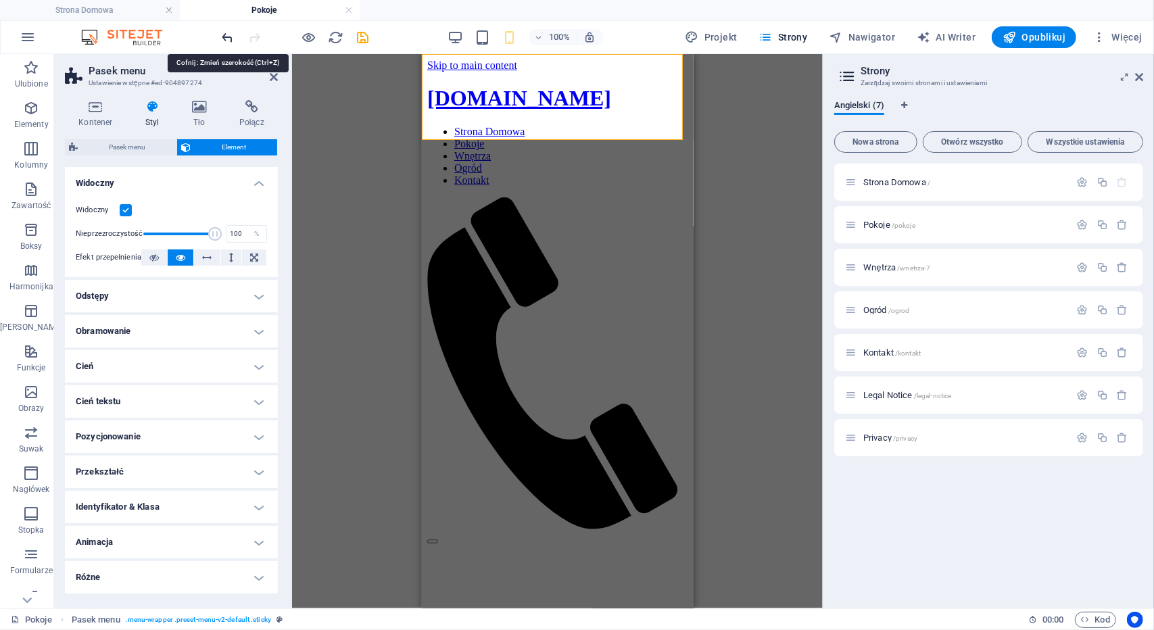
click at [224, 36] on icon "undo" at bounding box center [228, 38] width 16 height 16
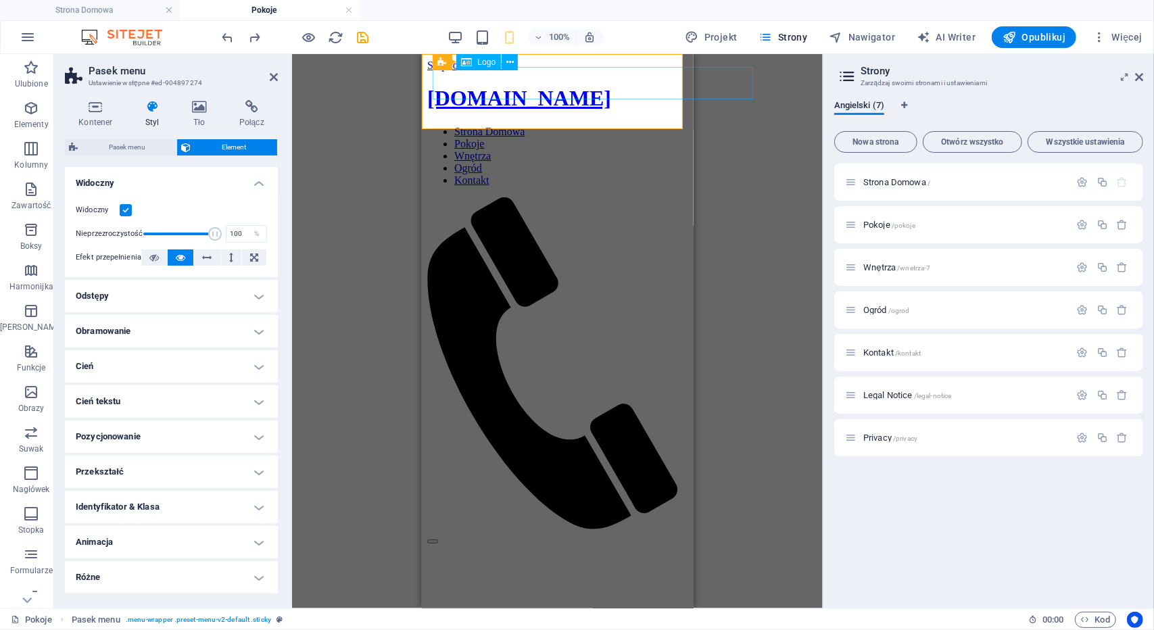
click at [562, 85] on div "[DOMAIN_NAME]" at bounding box center [556, 97] width 261 height 25
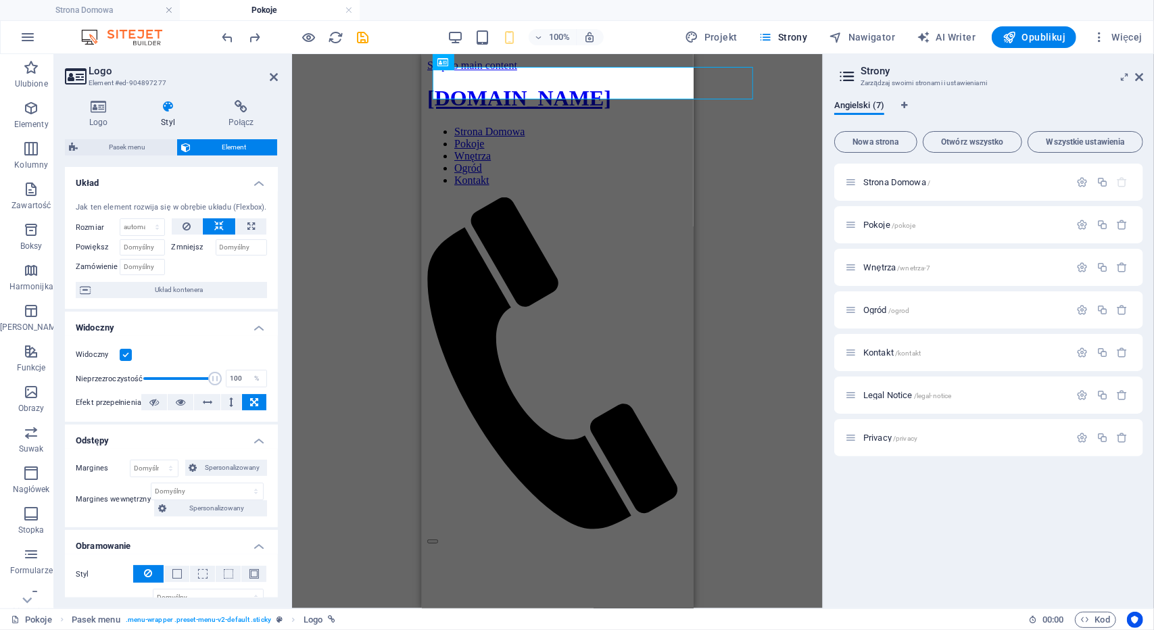
drag, startPoint x: 1135, startPoint y: 133, endPoint x: 607, endPoint y: 77, distance: 530.8
click at [607, 85] on div "[DOMAIN_NAME]" at bounding box center [556, 97] width 261 height 25
click at [510, 64] on icon at bounding box center [509, 62] width 7 height 14
drag, startPoint x: 932, startPoint y: 138, endPoint x: 541, endPoint y: 72, distance: 396.9
click at [541, 85] on div "[DOMAIN_NAME]" at bounding box center [556, 97] width 261 height 25
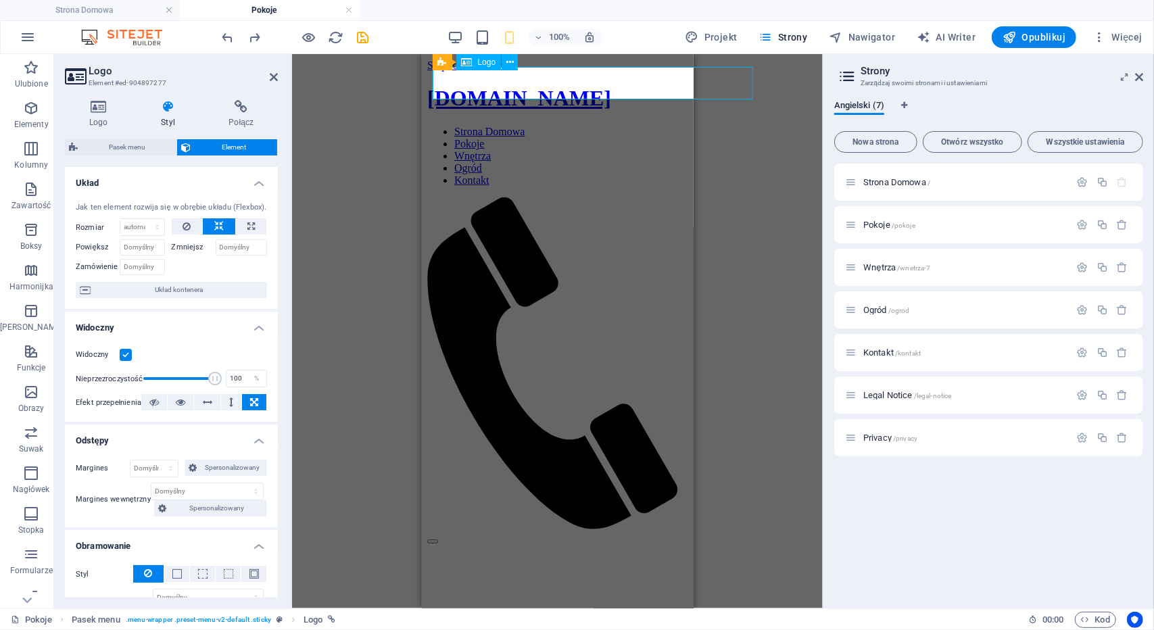
click at [541, 85] on div "[DOMAIN_NAME]" at bounding box center [556, 97] width 261 height 25
click at [97, 111] on icon at bounding box center [98, 107] width 67 height 14
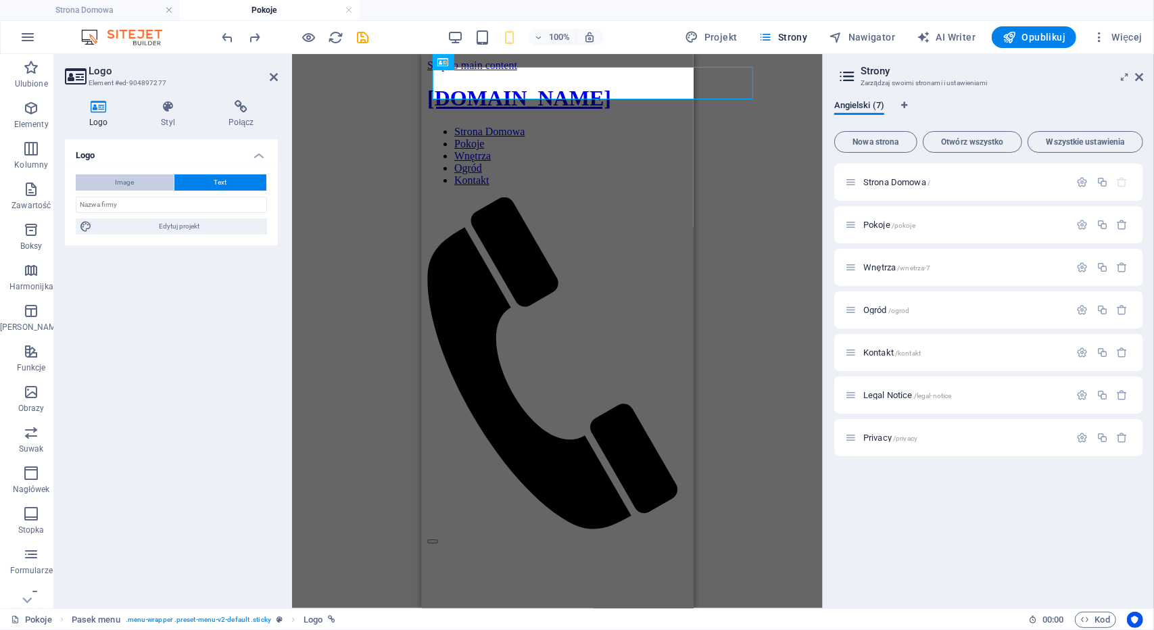
click at [137, 175] on button "Image" at bounding box center [125, 182] width 98 height 16
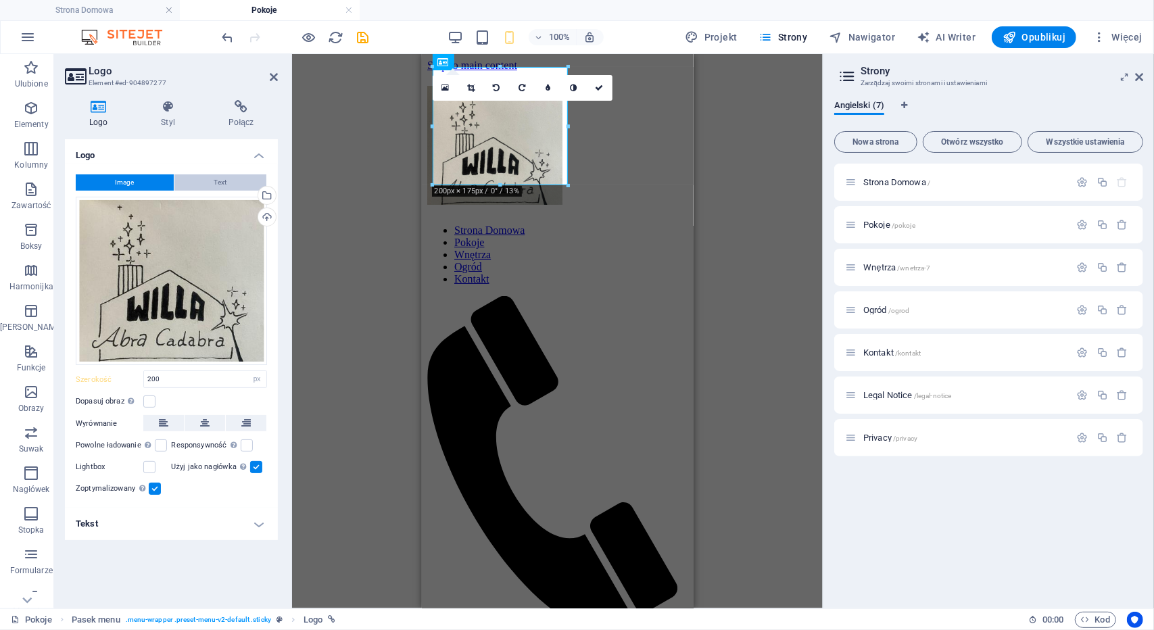
click at [201, 180] on button "Text" at bounding box center [220, 182] width 92 height 16
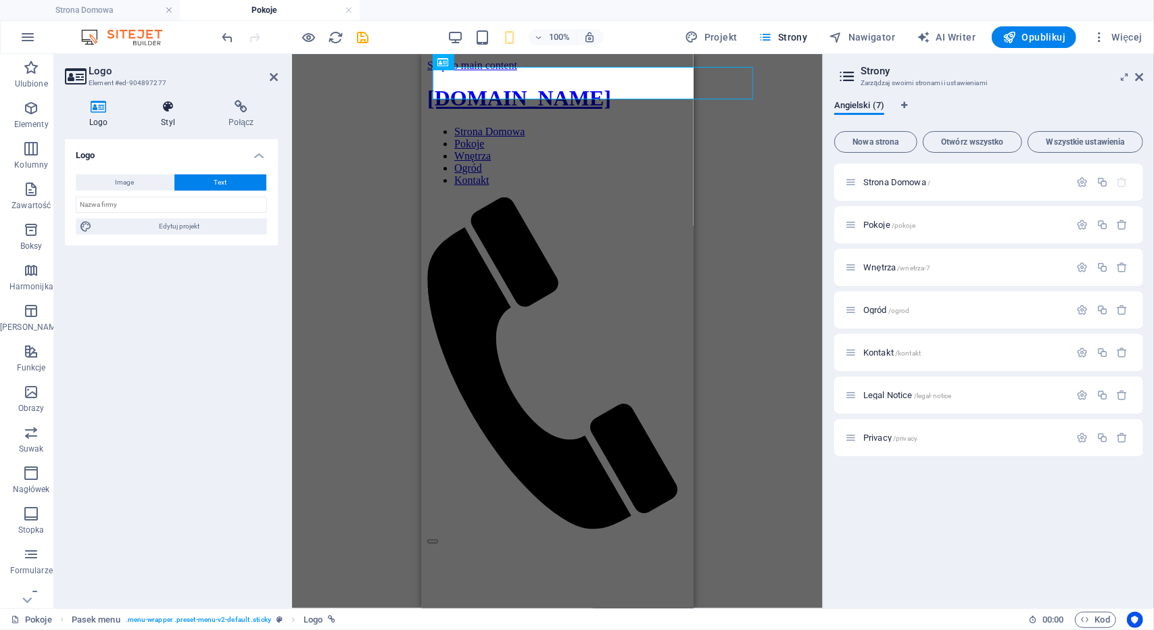
click at [168, 112] on icon at bounding box center [168, 107] width 62 height 14
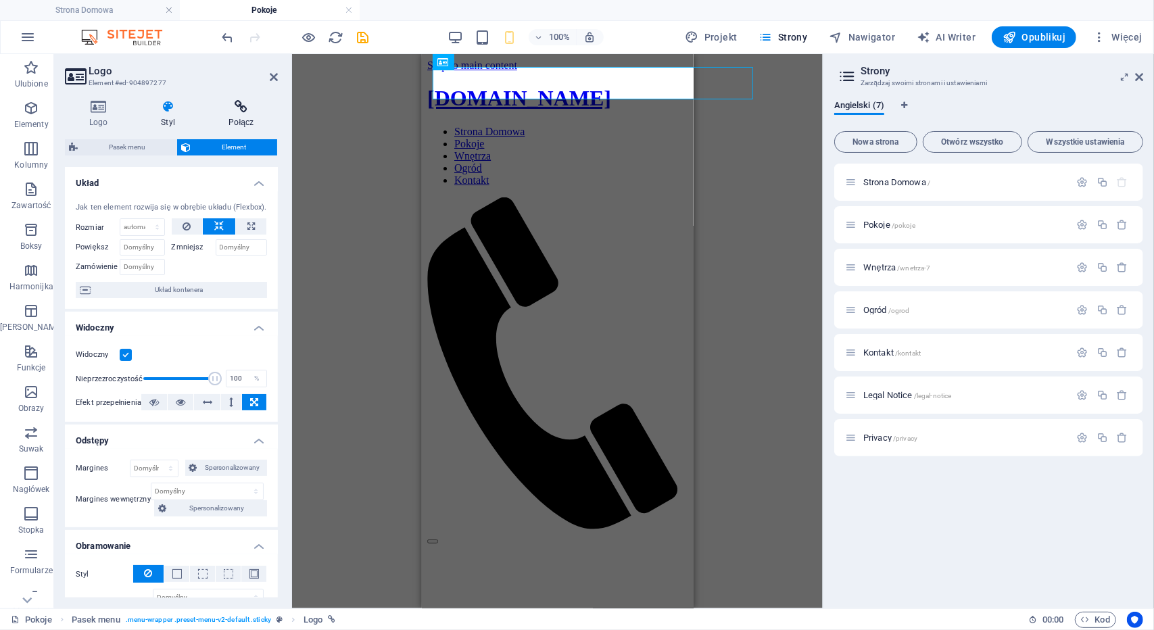
click at [244, 109] on icon at bounding box center [241, 107] width 73 height 14
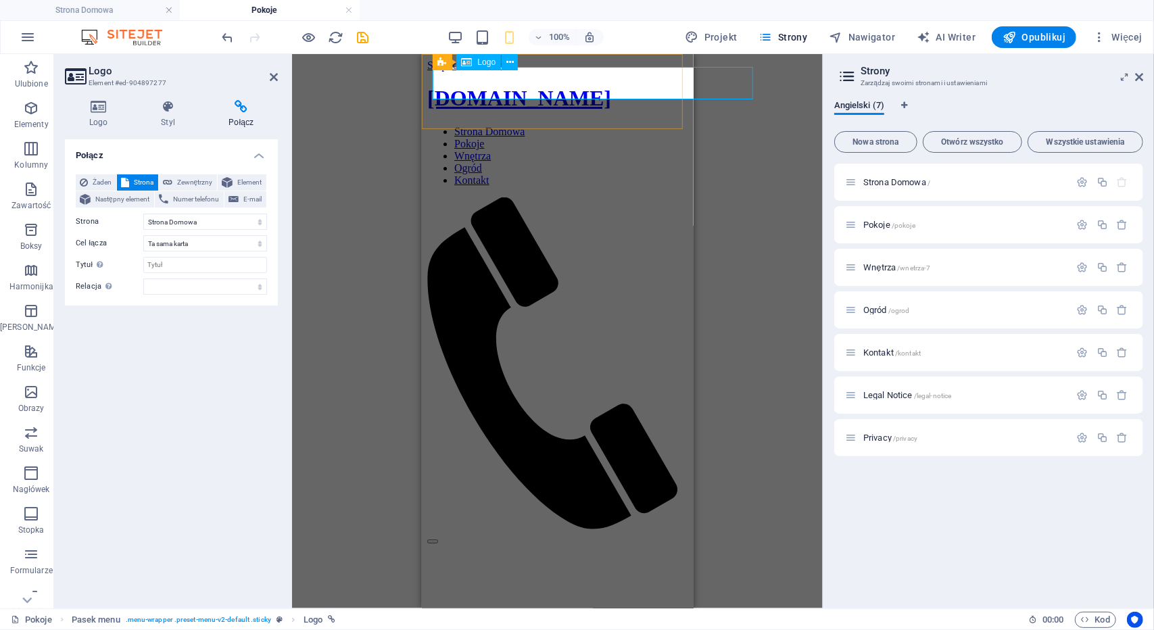
click at [551, 85] on div "[DOMAIN_NAME]" at bounding box center [556, 97] width 261 height 25
click at [514, 60] on button at bounding box center [509, 62] width 16 height 16
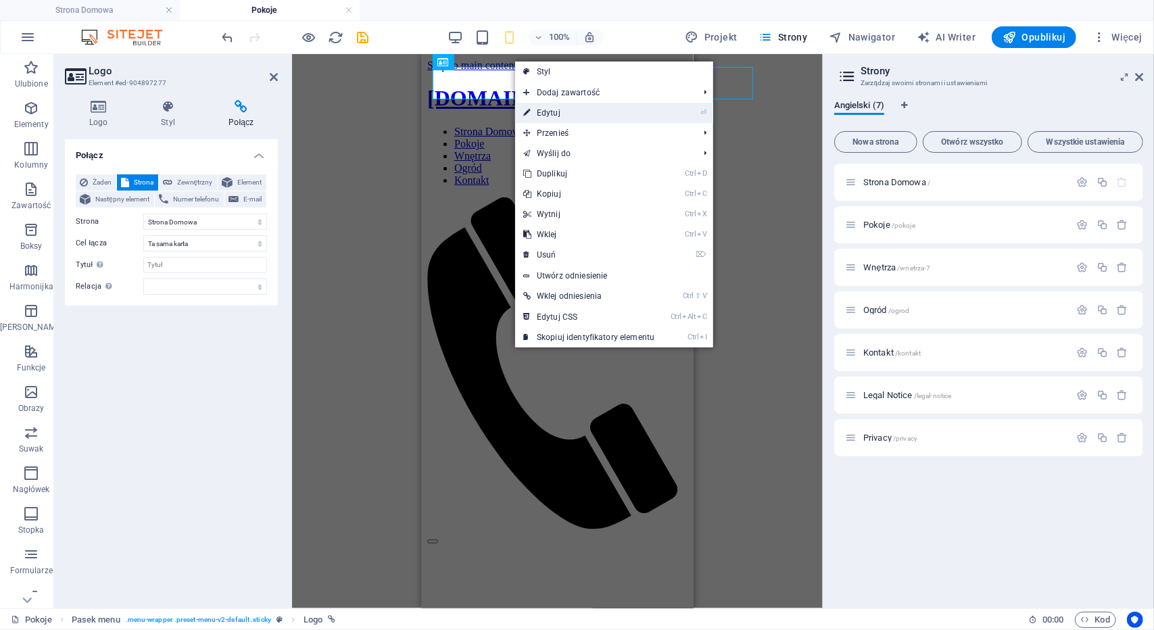
click at [539, 105] on link "⏎ Edytuj" at bounding box center [588, 113] width 147 height 20
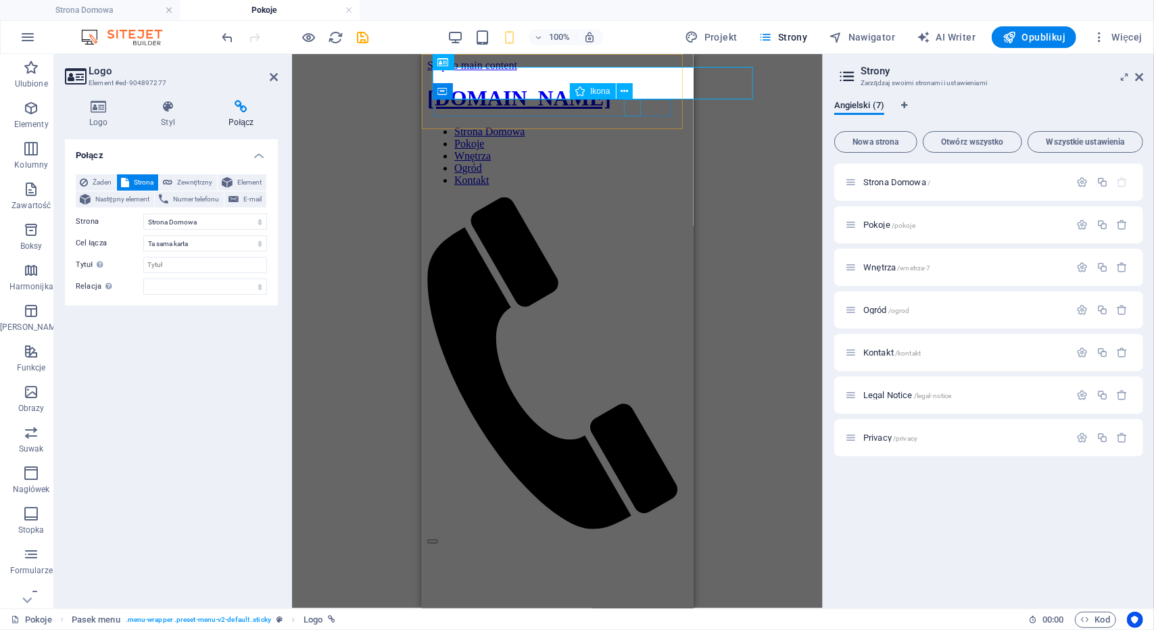
click at [632, 197] on figure at bounding box center [551, 364] width 250 height 335
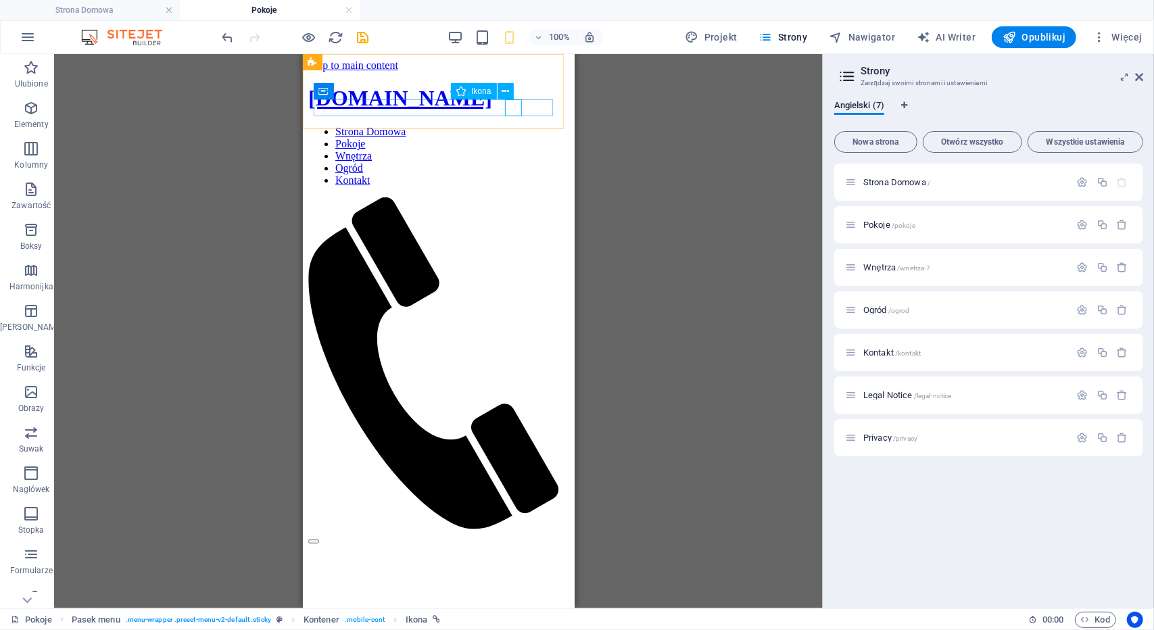
click at [515, 197] on figure at bounding box center [433, 364] width 250 height 335
select select "xMidYMid"
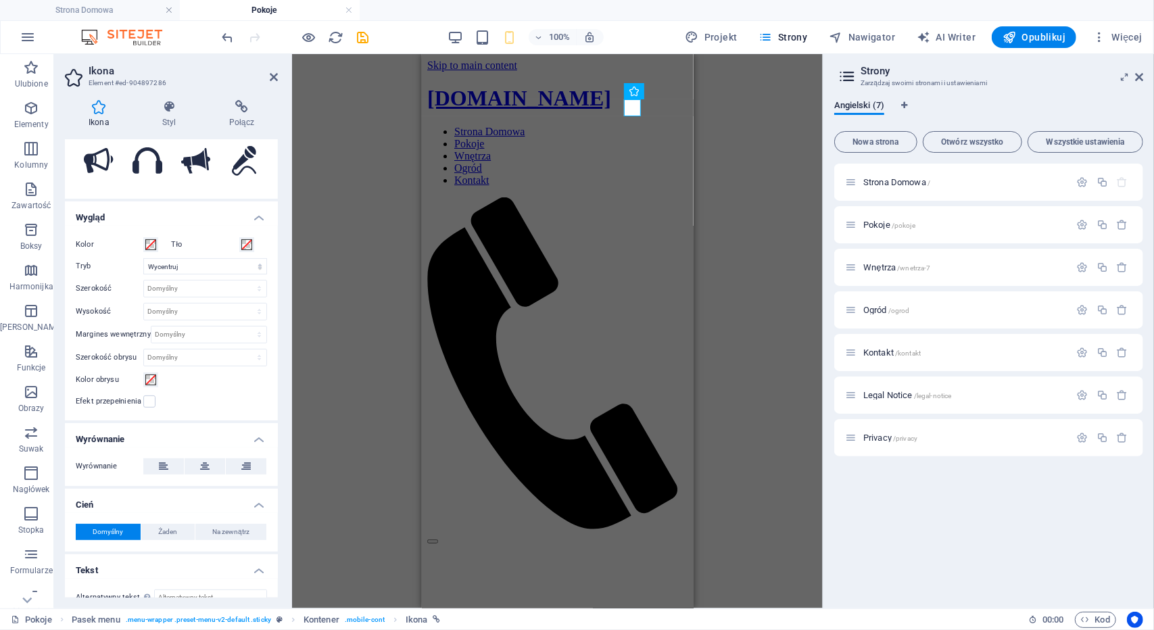
scroll to position [249, 0]
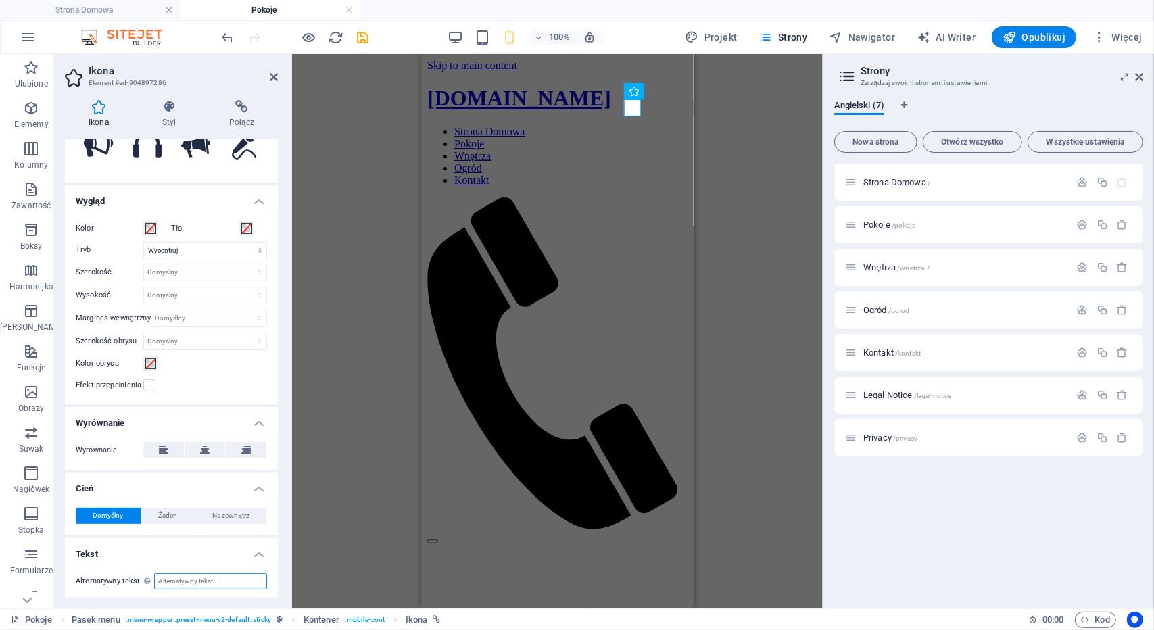
click at [176, 579] on input "Alternatywny tekst Tekst alternatywny jest używany przez urządzenia, które nie …" at bounding box center [210, 581] width 113 height 16
type input "508108667"
click at [218, 533] on ul "Ikona phone Wszystkie zestawy ikon... IcoFont Ionicons FontAwesome Brands FontA…" at bounding box center [171, 246] width 213 height 710
drag, startPoint x: 214, startPoint y: 581, endPoint x: 59, endPoint y: 564, distance: 155.6
click at [59, 564] on div "Ikona Styl Połącz Ikona phone Wszystkie zestawy ikon... IcoFont Ionicons FontAw…" at bounding box center [171, 348] width 235 height 519
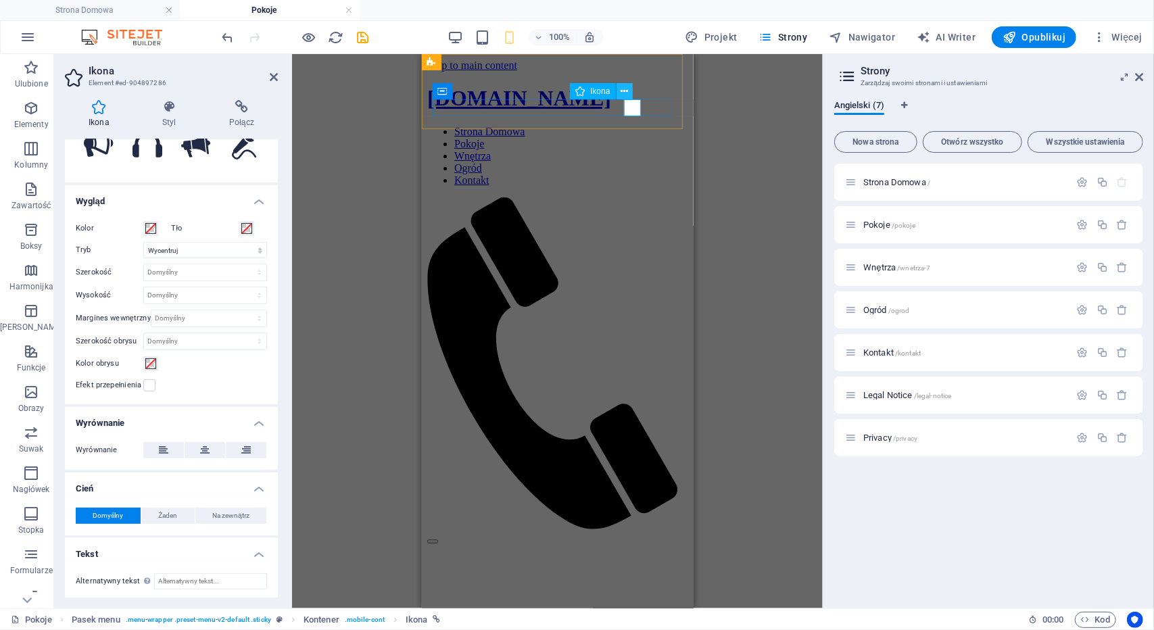
click at [624, 96] on icon at bounding box center [623, 91] width 7 height 14
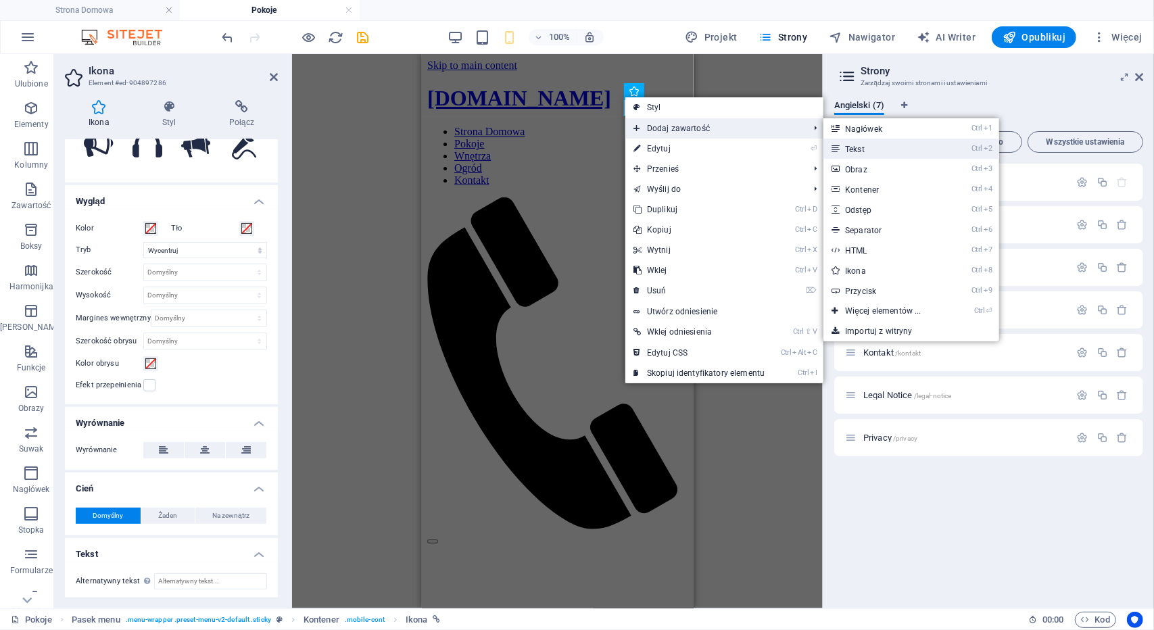
click at [837, 151] on icon at bounding box center [834, 149] width 7 height 20
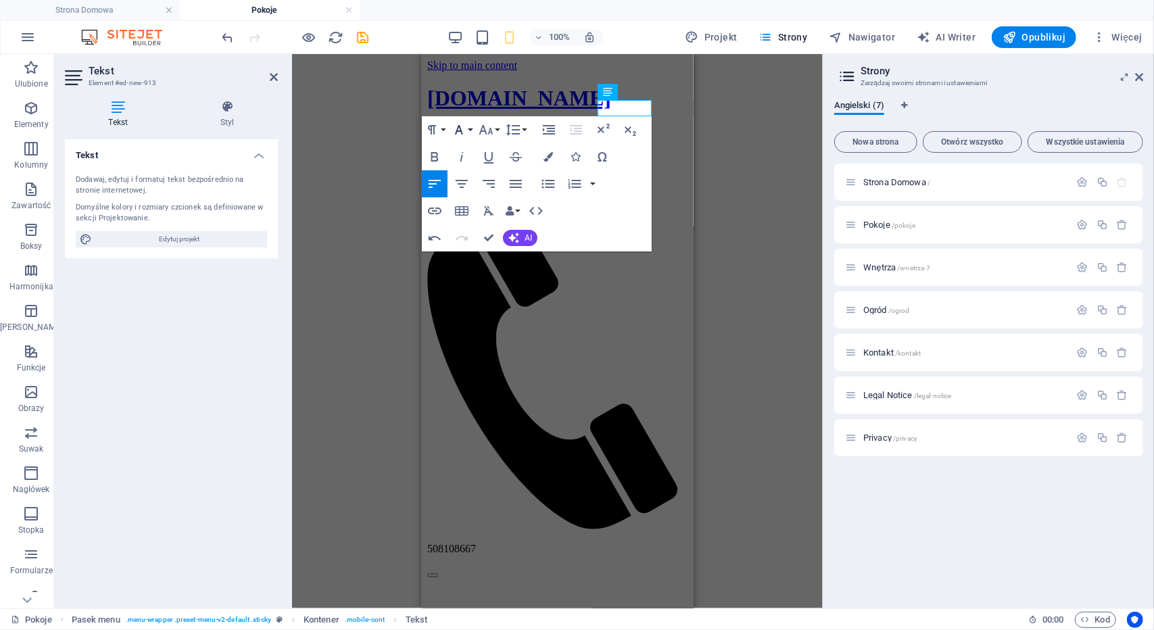
click at [472, 131] on button "Font Family" at bounding box center [462, 129] width 26 height 27
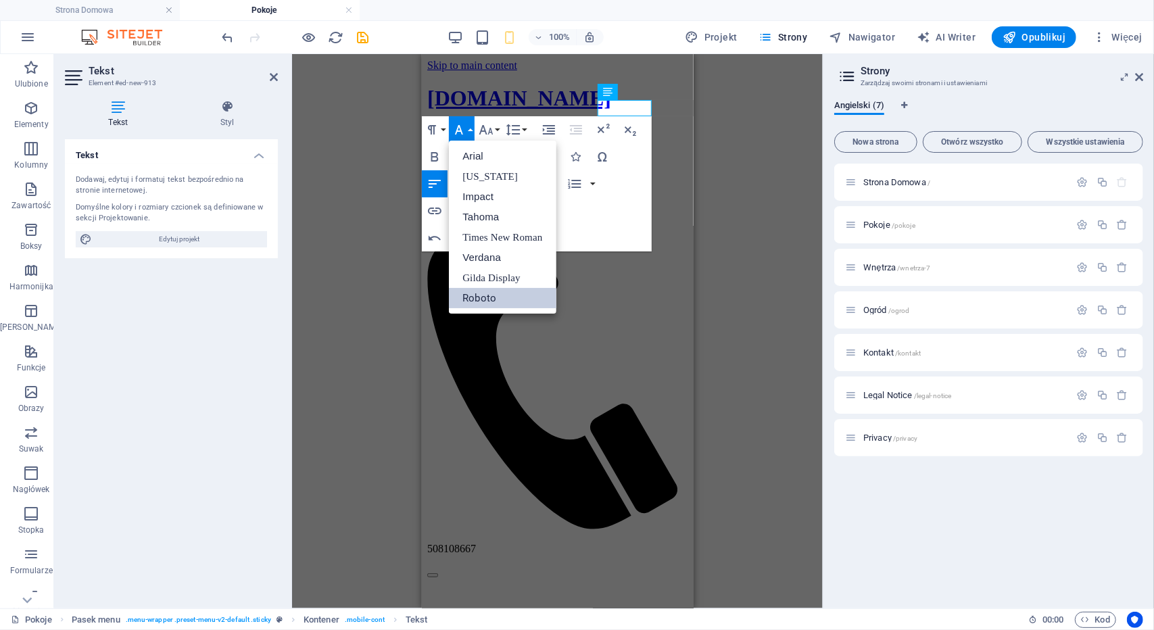
scroll to position [0, 0]
click at [480, 157] on link "Arial" at bounding box center [502, 156] width 107 height 20
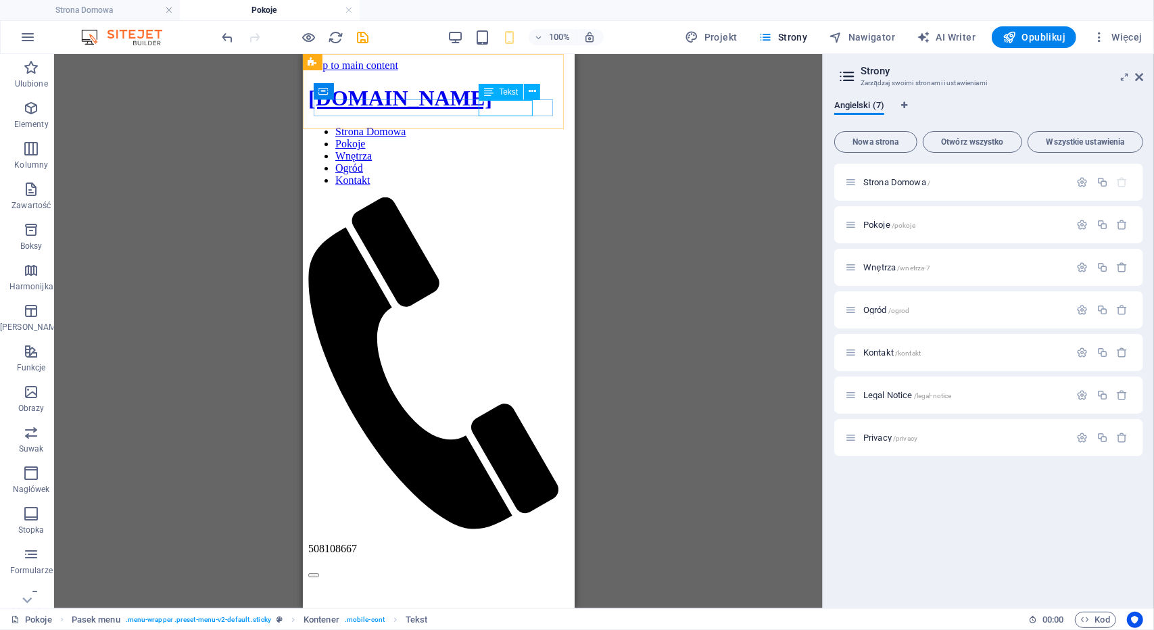
click at [514, 542] on div "508108667" at bounding box center [438, 548] width 261 height 12
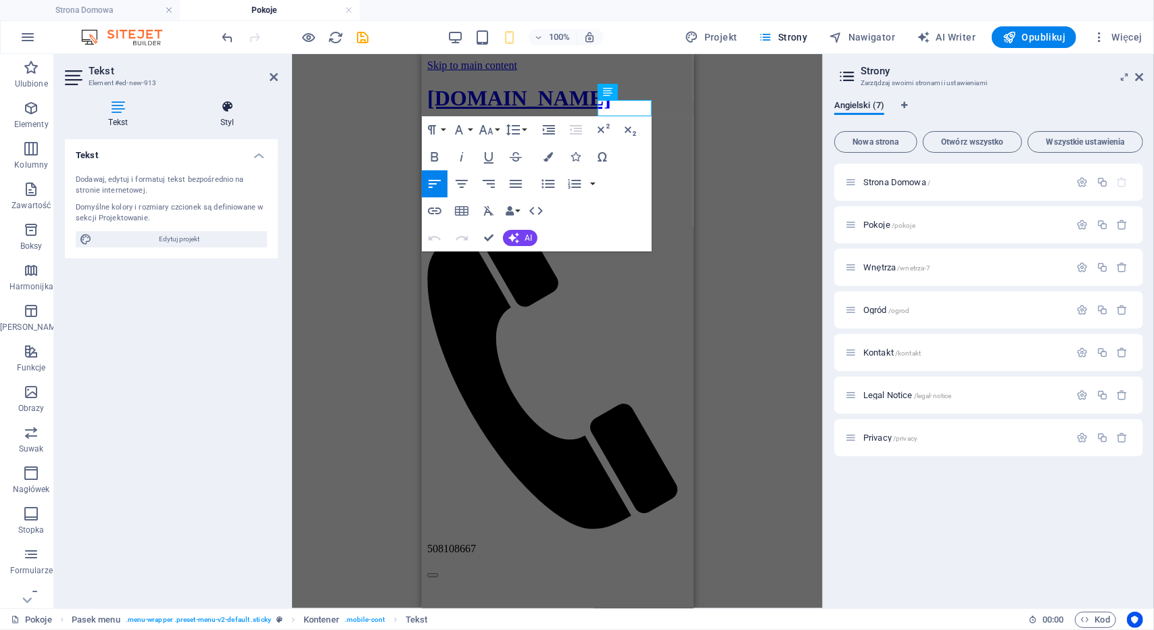
click at [237, 114] on h4 "Styl" at bounding box center [227, 114] width 101 height 28
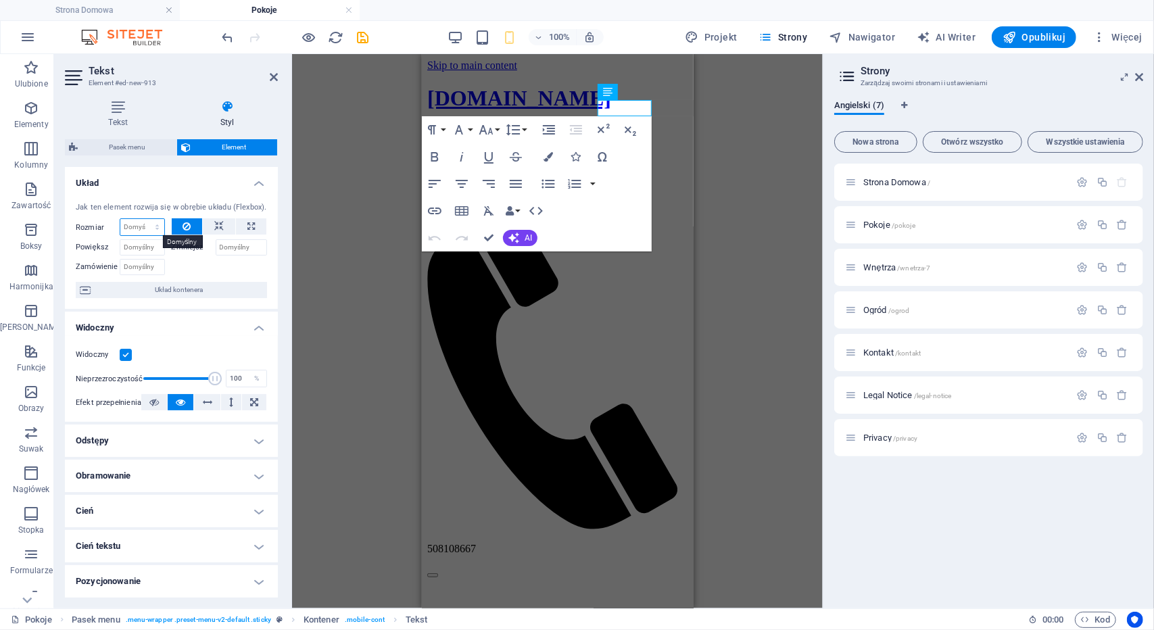
click at [153, 228] on select "Domyślny automatycznie px % 1/1 1/2 1/3 1/4 1/5 1/6 1/7 1/8 1/9 1/10" at bounding box center [142, 227] width 44 height 16
select select "1/4"
click at [144, 219] on select "Domyślny automatycznie px % 1/1 1/2 1/3 1/4 1/5 1/6 1/7 1/8 1/9 1/10" at bounding box center [142, 227] width 44 height 16
type input "25"
click at [145, 228] on select "Domyślny automatycznie px % 1/1 1/2 1/3 1/4 1/5 1/6 1/7 1/8 1/9 1/10" at bounding box center [154, 227] width 19 height 16
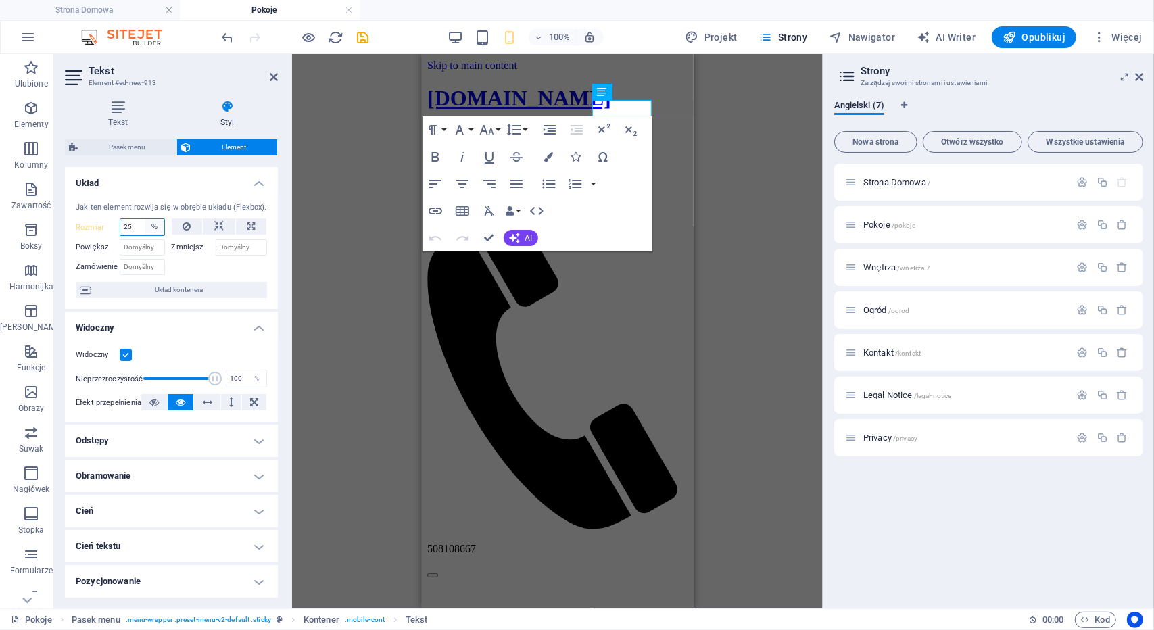
select select "1/10"
click at [145, 219] on select "Domyślny automatycznie px % 1/1 1/2 1/3 1/4 1/5 1/6 1/7 1/8 1/9 1/10" at bounding box center [154, 227] width 19 height 16
type input "10"
click at [151, 222] on select "Domyślny automatycznie px % 1/1 1/2 1/3 1/4 1/5 1/6 1/7 1/8 1/9 1/10" at bounding box center [154, 227] width 19 height 16
select select "1/1"
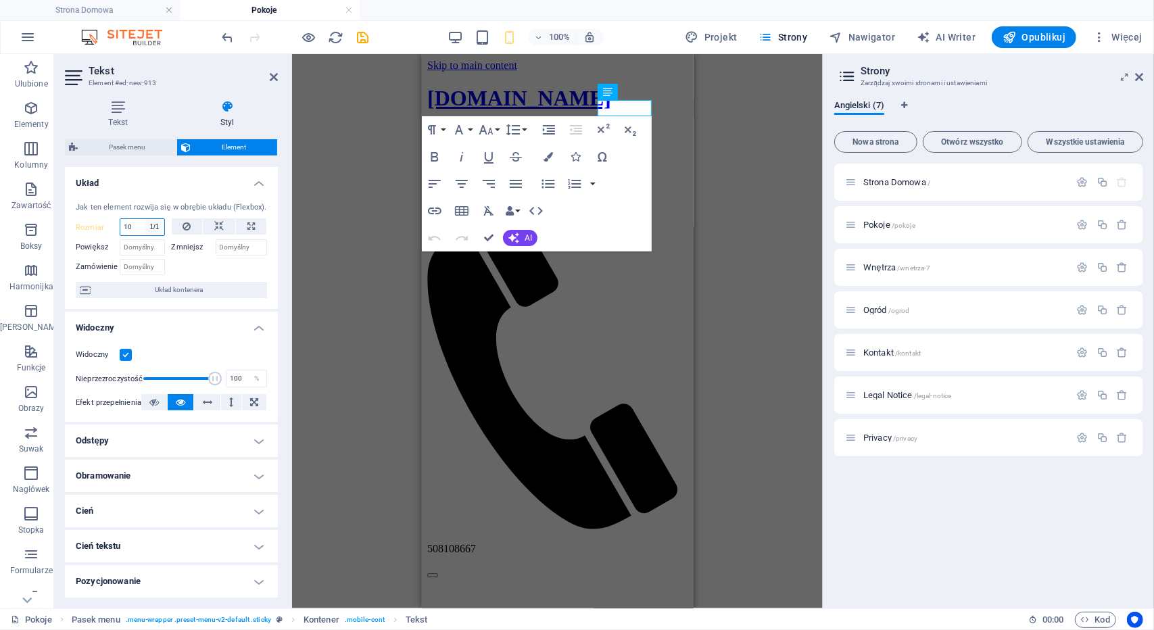
click at [145, 219] on select "Domyślny automatycznie px % 1/1 1/2 1/3 1/4 1/5 1/6 1/7 1/8 1/9 1/10" at bounding box center [154, 227] width 19 height 16
type input "100"
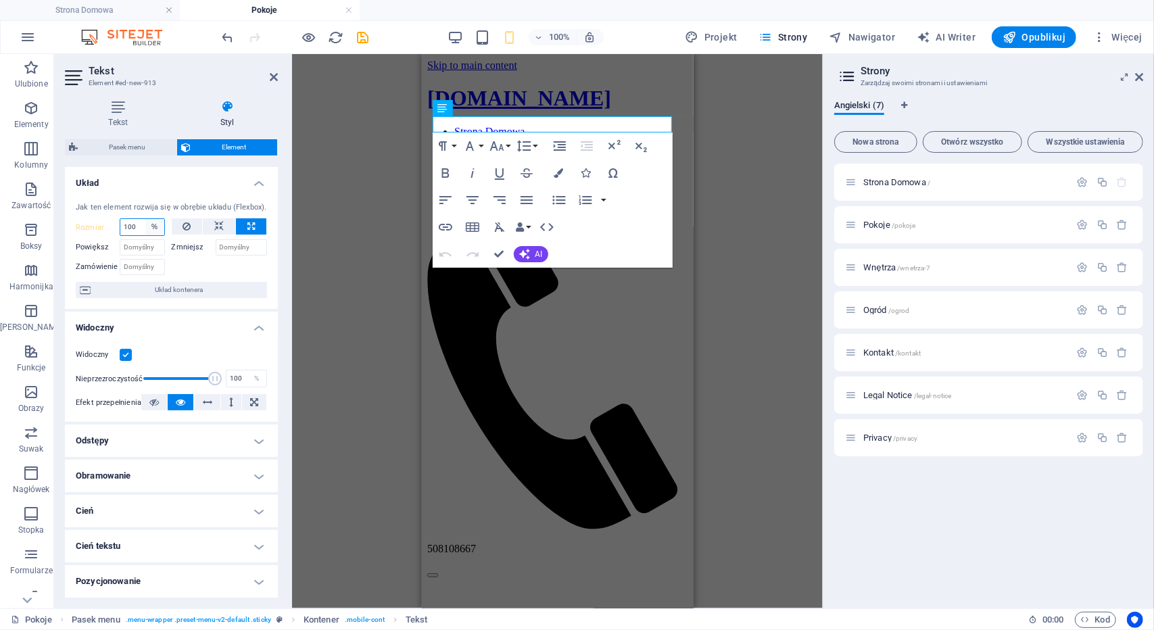
click at [162, 226] on select "Domyślny automatycznie px % 1/1 1/2 1/3 1/4 1/5 1/6 1/7 1/8 1/9 1/10" at bounding box center [154, 227] width 19 height 16
select select "1/2"
click at [145, 219] on select "Domyślny automatycznie px % 1/1 1/2 1/3 1/4 1/5 1/6 1/7 1/8 1/9 1/10" at bounding box center [154, 227] width 19 height 16
type input "50"
select select "%"
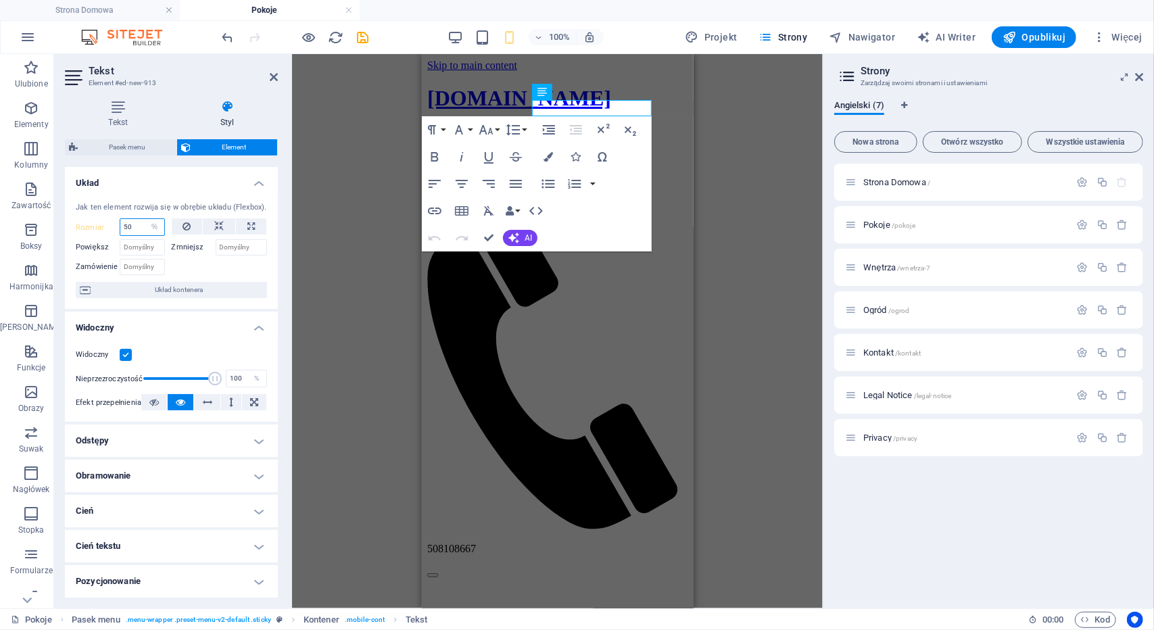
scroll to position [68, 0]
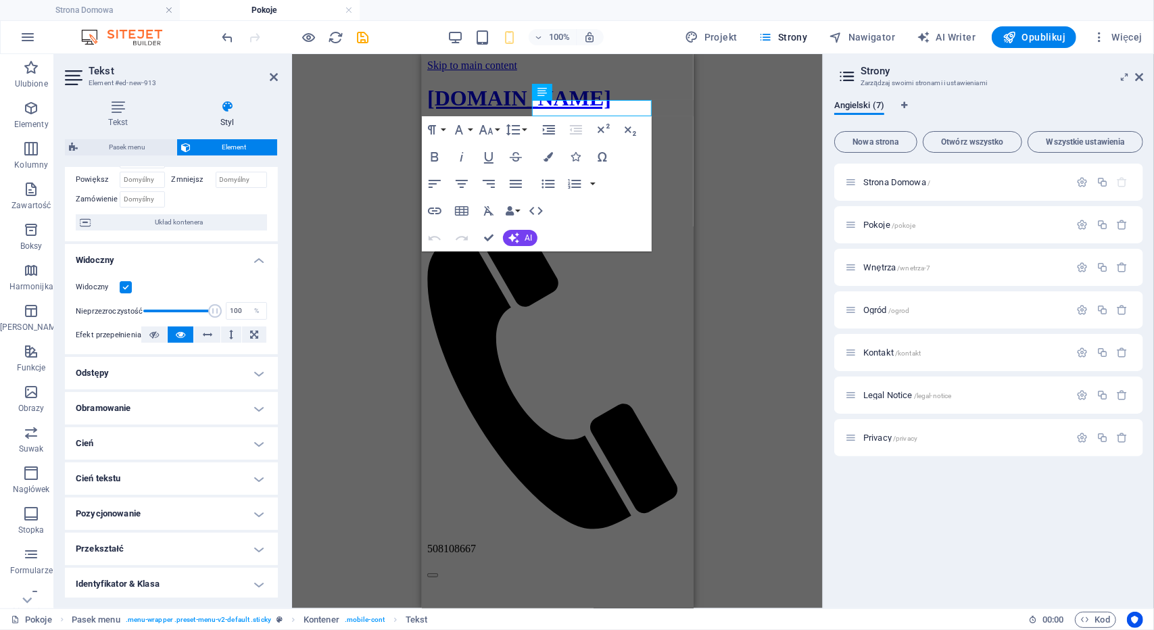
click at [124, 285] on label at bounding box center [126, 287] width 12 height 12
click at [0, 0] on input "Widoczny" at bounding box center [0, 0] width 0 height 0
click at [126, 285] on label at bounding box center [126, 287] width 12 height 12
click at [0, 0] on input "Widoczny" at bounding box center [0, 0] width 0 height 0
drag, startPoint x: 212, startPoint y: 314, endPoint x: 128, endPoint y: 313, distance: 84.5
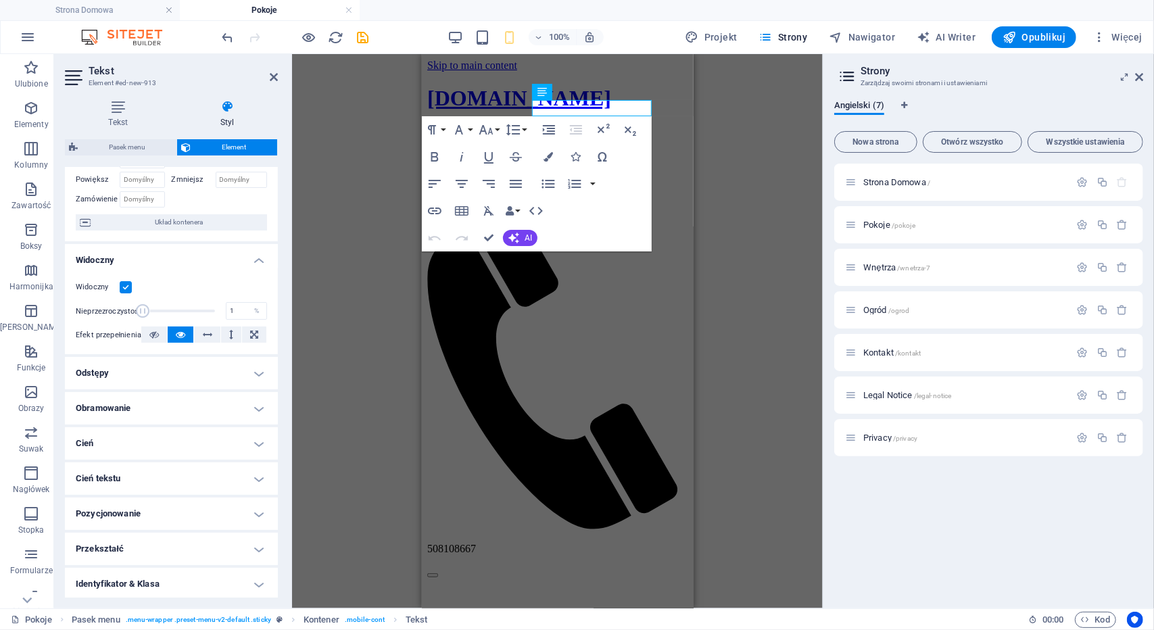
click at [128, 313] on div "Nieprzezroczystość 1 %" at bounding box center [171, 311] width 191 height 20
type input "100"
drag, startPoint x: 144, startPoint y: 310, endPoint x: 222, endPoint y: 310, distance: 77.7
click at [222, 310] on div "Nieprzezroczystość 100 %" at bounding box center [171, 311] width 191 height 20
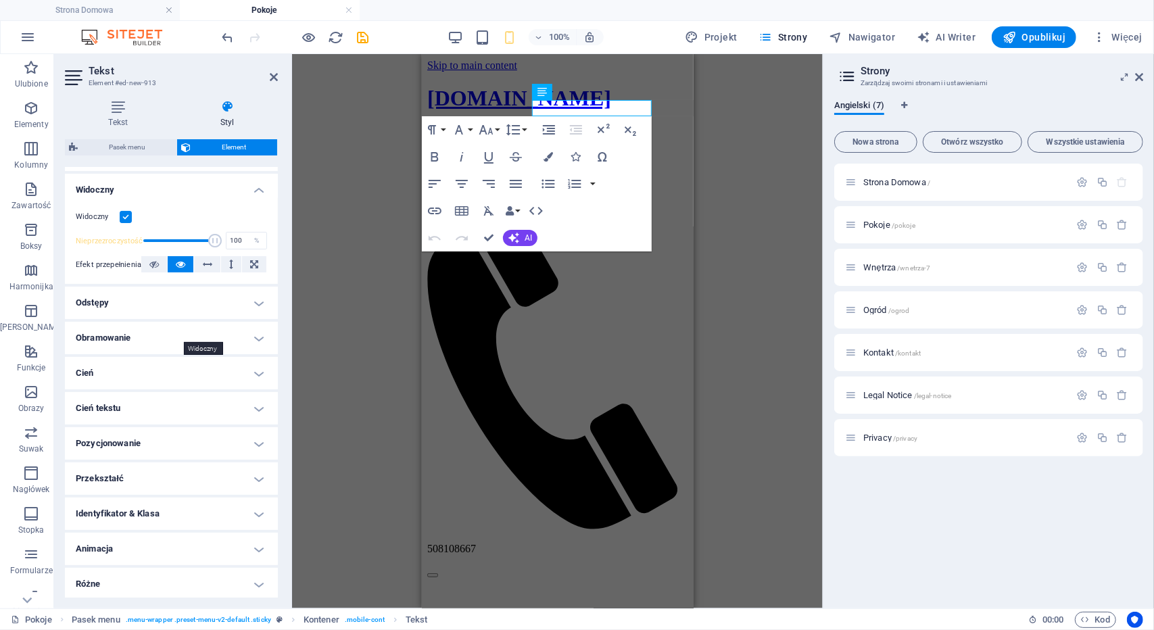
scroll to position [140, 0]
click at [164, 294] on h4 "Odstępy" at bounding box center [171, 301] width 213 height 32
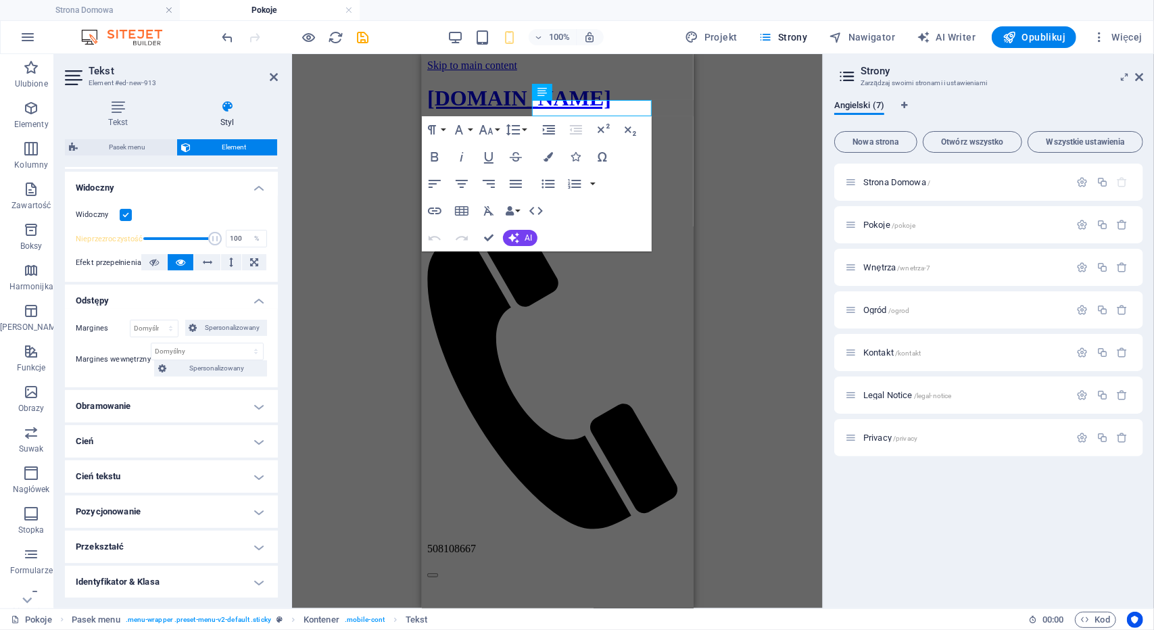
scroll to position [207, 0]
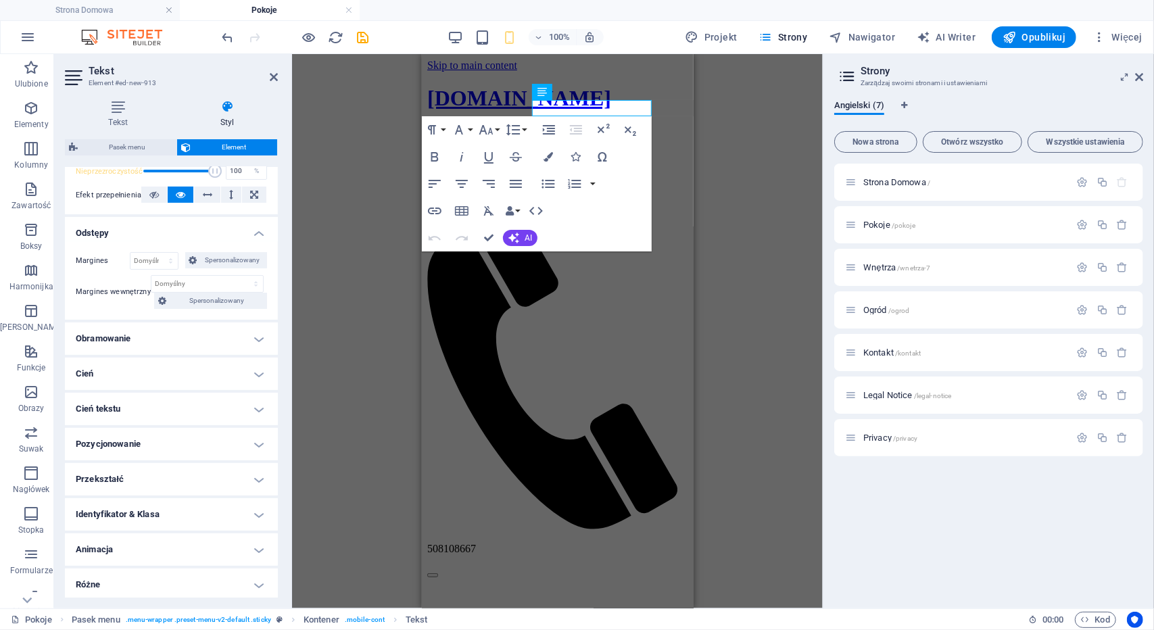
click at [157, 328] on h4 "Obramowanie" at bounding box center [171, 338] width 213 height 32
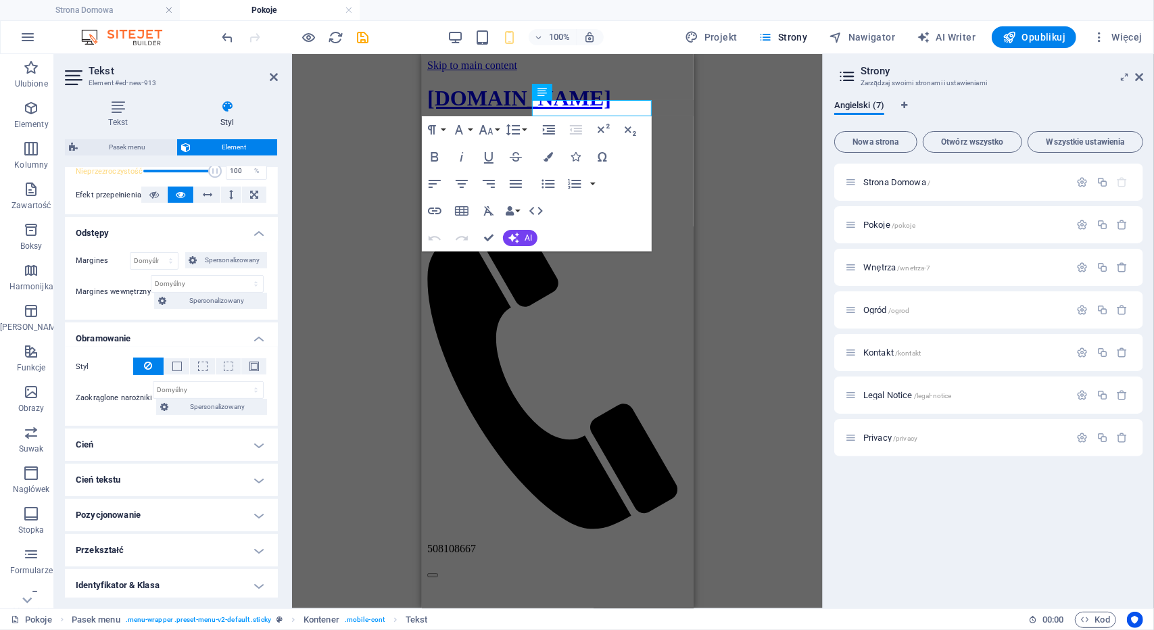
scroll to position [280, 0]
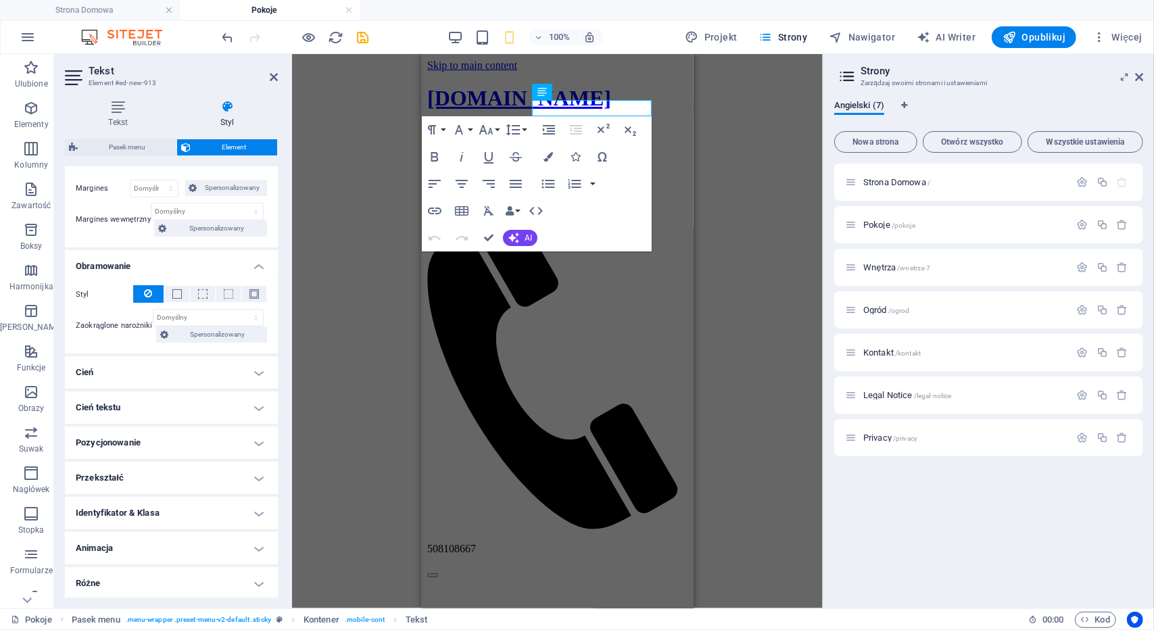
click at [153, 371] on h4 "Cień" at bounding box center [171, 372] width 213 height 32
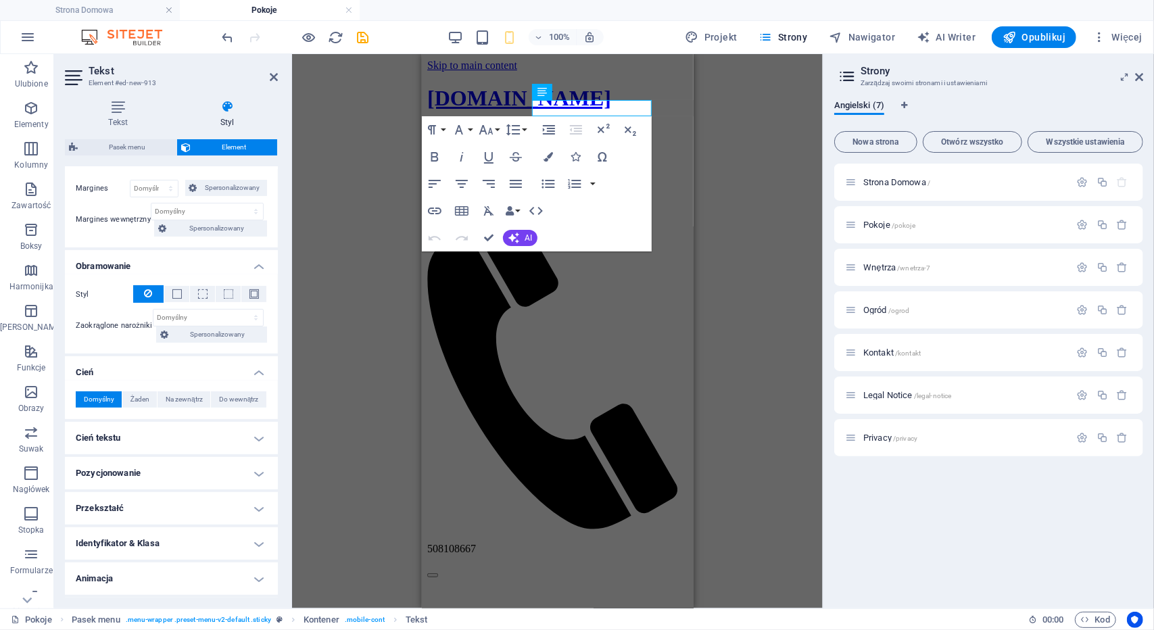
scroll to position [310, 0]
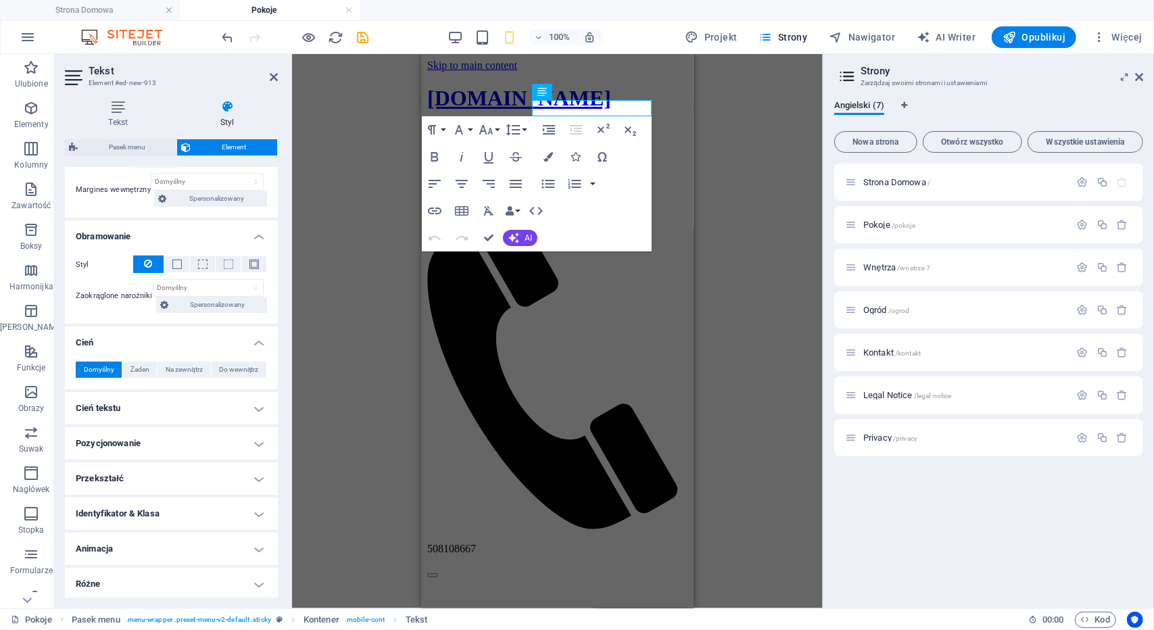
click at [145, 399] on h4 "Cień tekstu" at bounding box center [171, 408] width 213 height 32
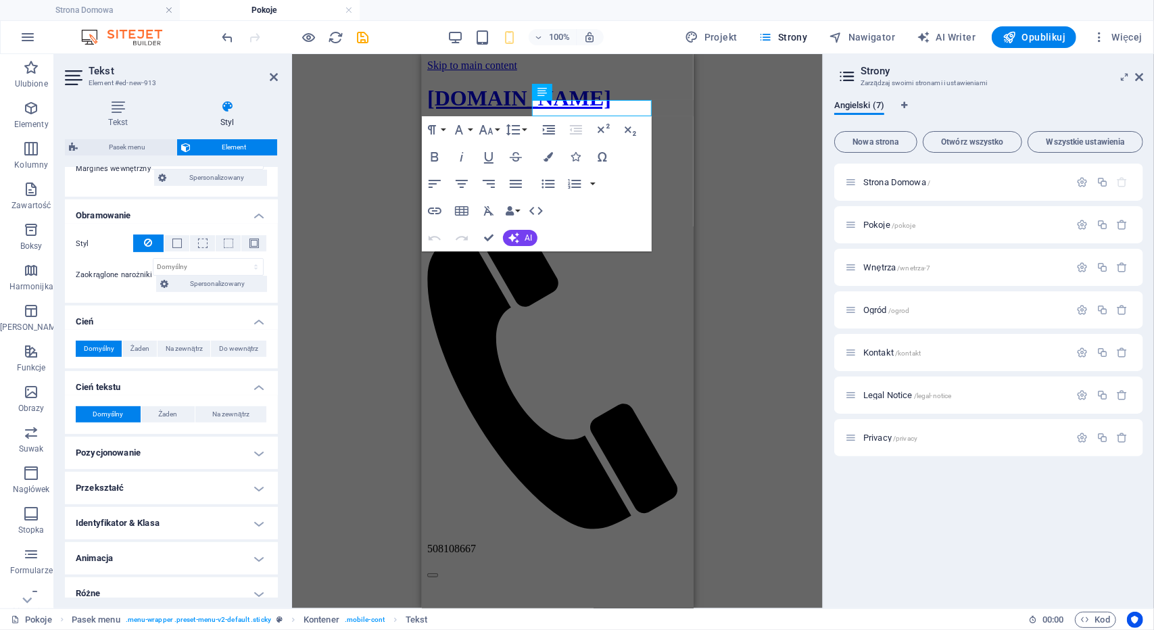
scroll to position [341, 0]
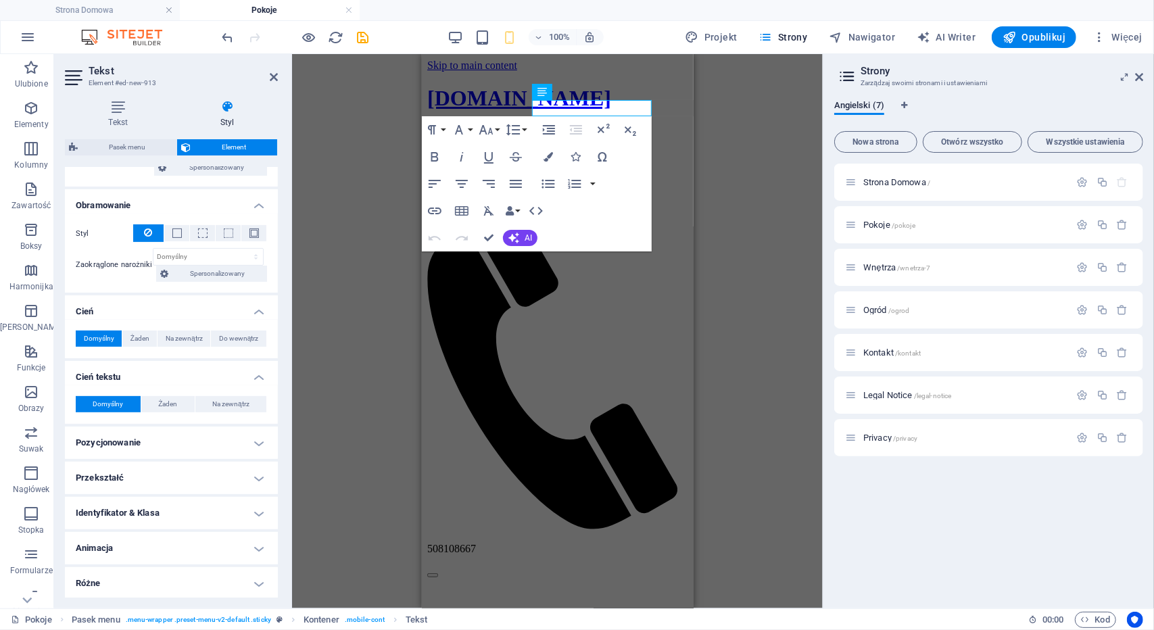
click at [128, 445] on h4 "Pozycjonowanie" at bounding box center [171, 442] width 213 height 32
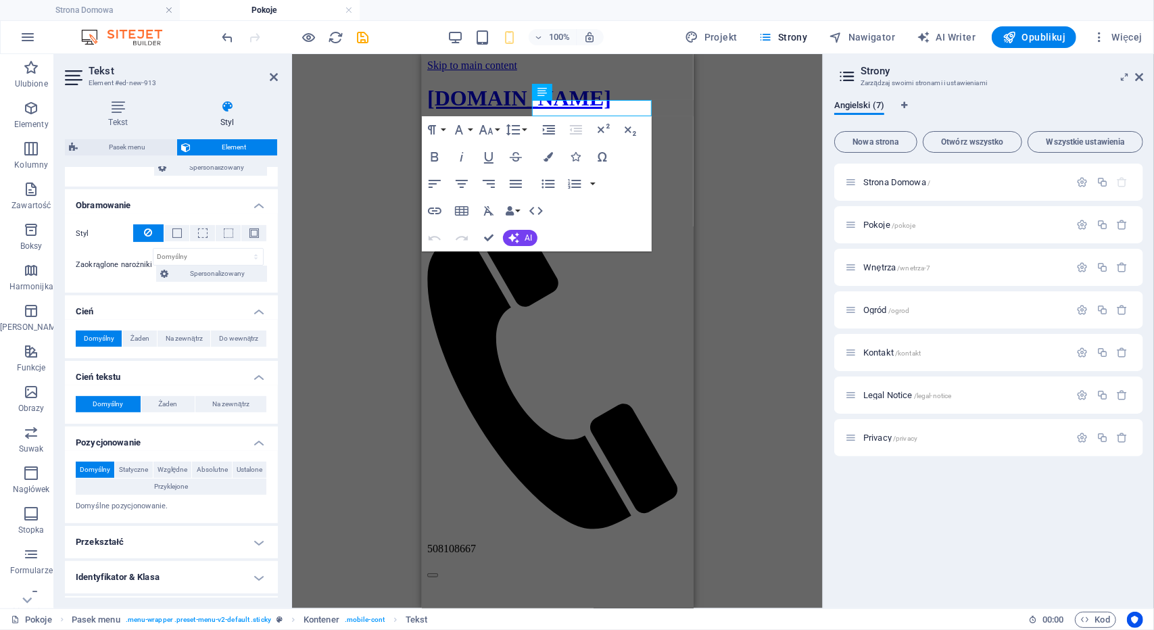
scroll to position [404, 0]
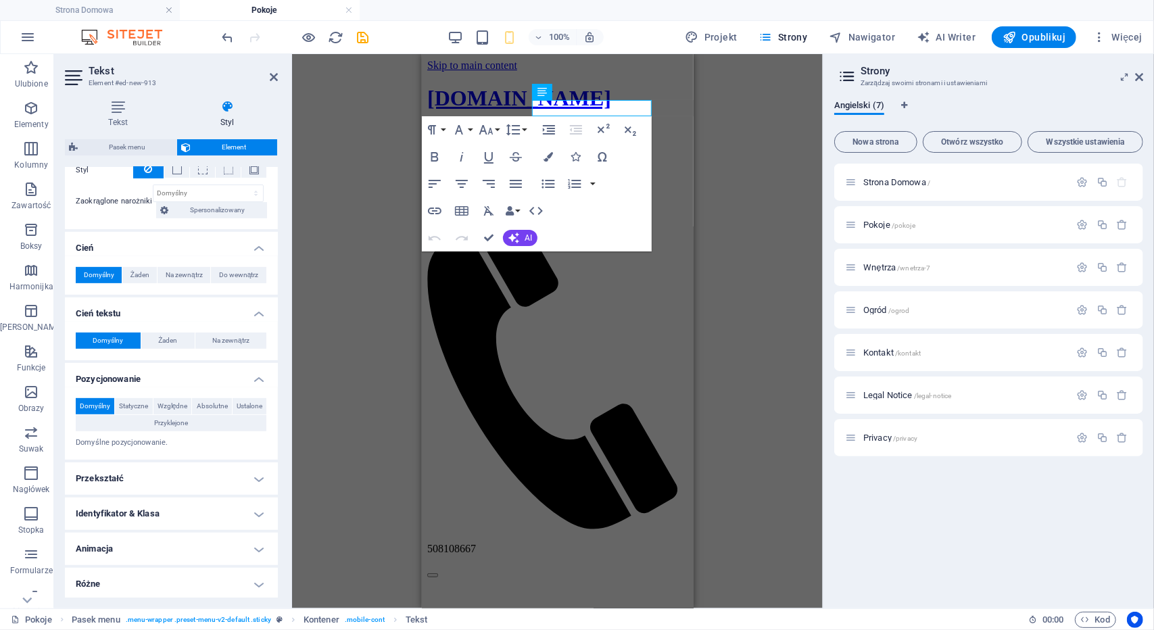
click at [124, 476] on h4 "Przekształć" at bounding box center [171, 478] width 213 height 32
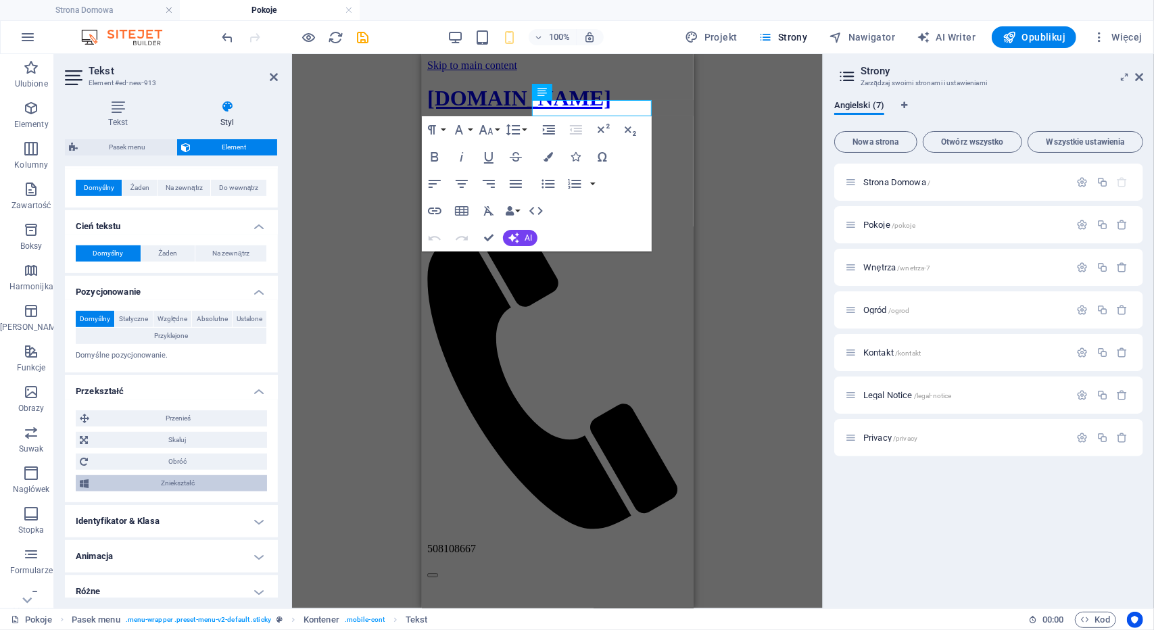
scroll to position [499, 0]
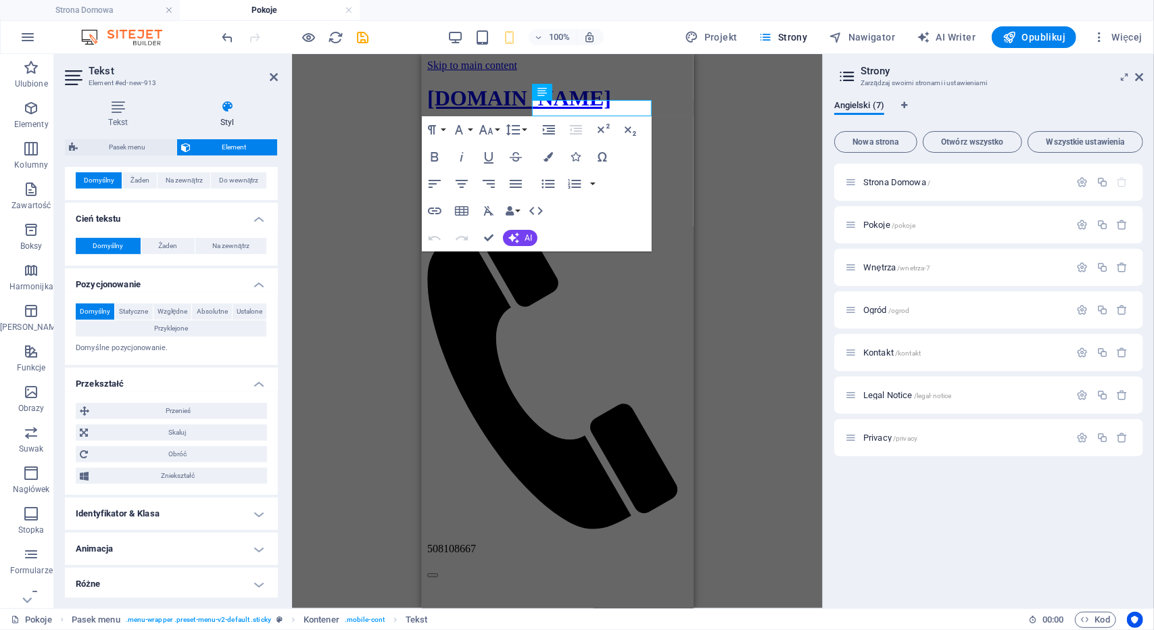
click at [134, 505] on h4 "Identyfikator & Klasa" at bounding box center [171, 513] width 213 height 32
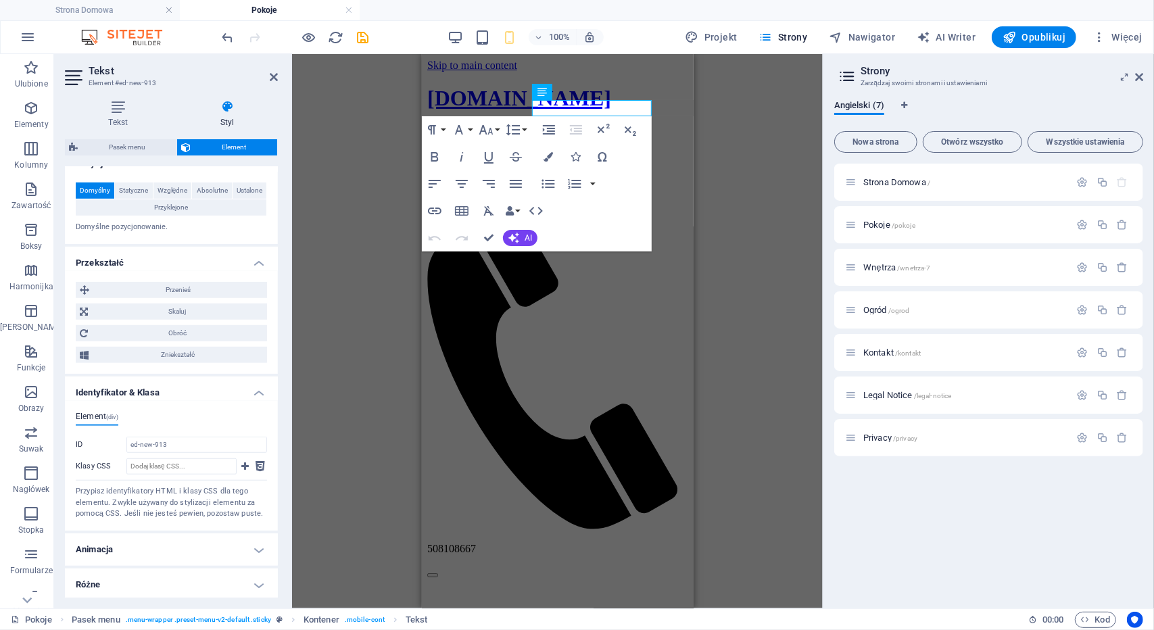
scroll to position [620, 0]
click at [128, 545] on h4 "Animacja" at bounding box center [171, 549] width 213 height 32
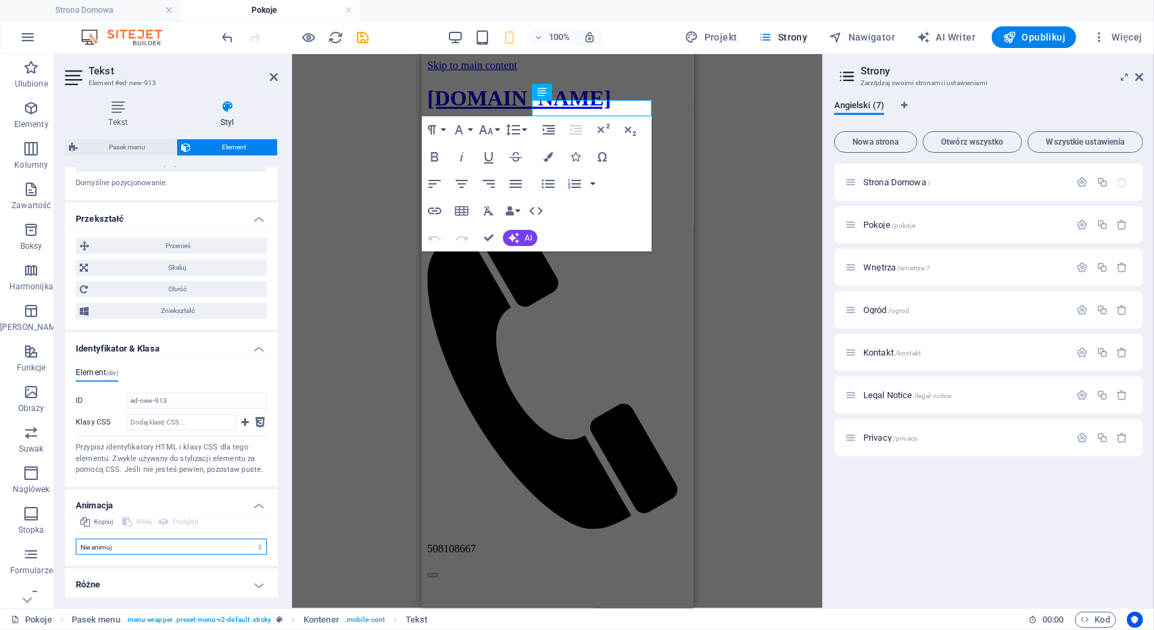
click at [139, 540] on select "Nie animuj Pokaż / Ukryj Przesuń w górę/w dół Powiększ/oddal Przesuń od lewej d…" at bounding box center [171, 547] width 191 height 16
select select "fade"
click at [76, 555] on select "Nie animuj Pokaż / Ukryj Przesuń w górę/w dół Powiększ/oddal Przesuń od lewej d…" at bounding box center [171, 547] width 191 height 16
select select "scroll"
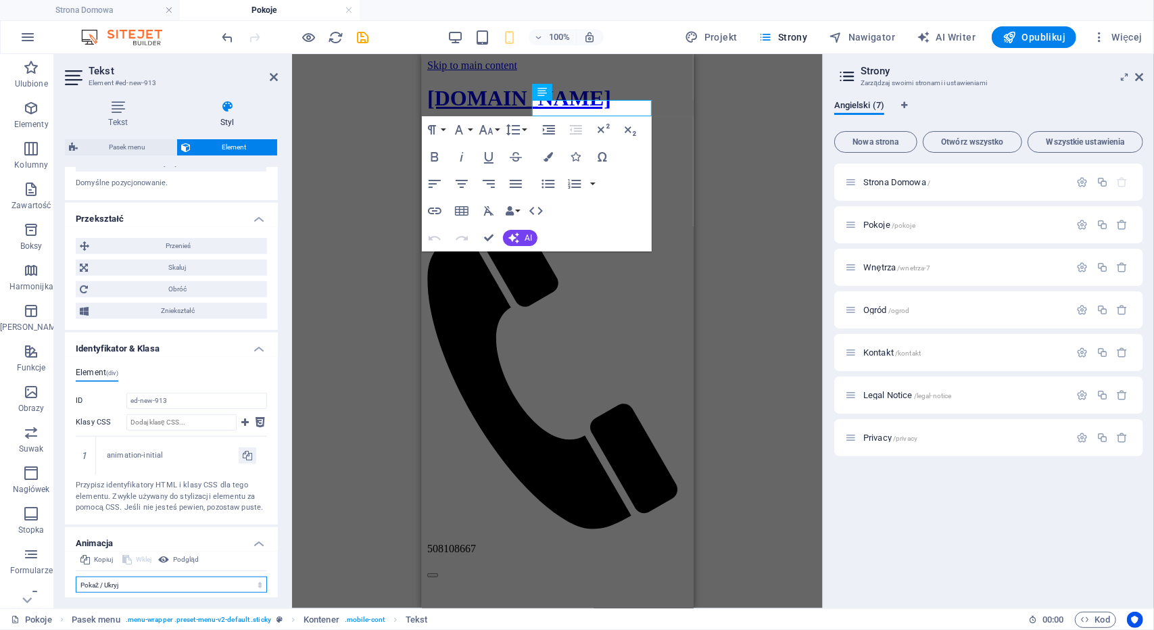
scroll to position [797, 0]
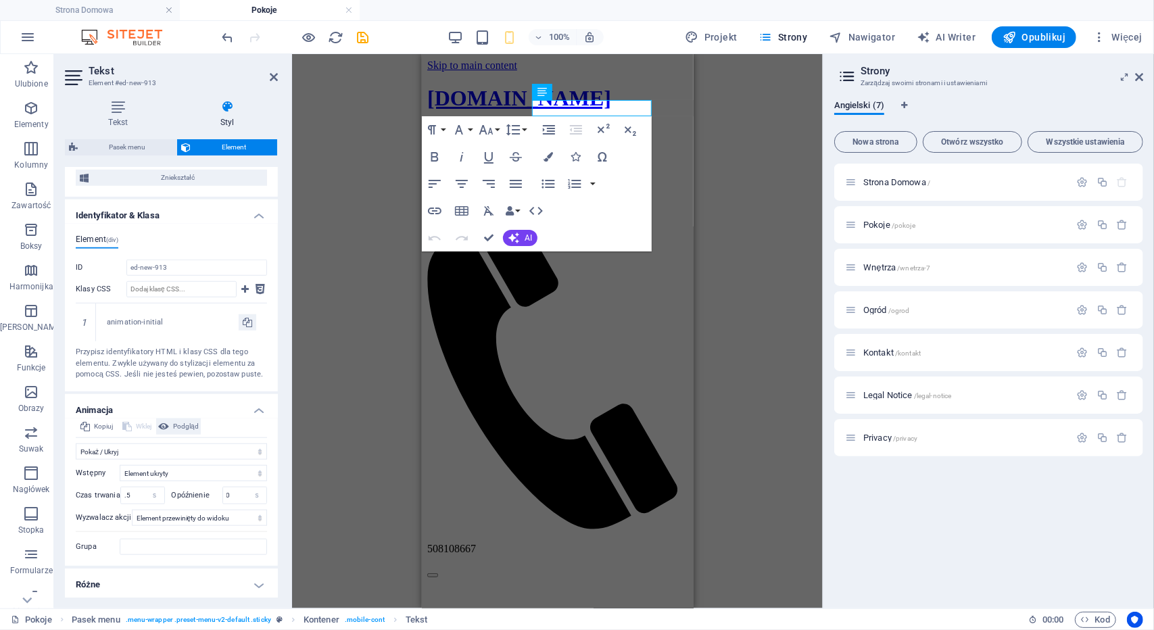
click at [172, 420] on button "Podgląd" at bounding box center [178, 426] width 45 height 16
click at [163, 426] on icon at bounding box center [163, 426] width 11 height 16
click at [168, 449] on select "Nie animuj Pokaż / Ukryj Przesuń w górę/w dół Powiększ/oddal Przesuń od lewej d…" at bounding box center [171, 451] width 191 height 16
select select "none"
click at [76, 460] on select "Nie animuj Pokaż / Ukryj Przesuń w górę/w dół Powiększ/oddal Przesuń od lewej d…" at bounding box center [171, 451] width 191 height 16
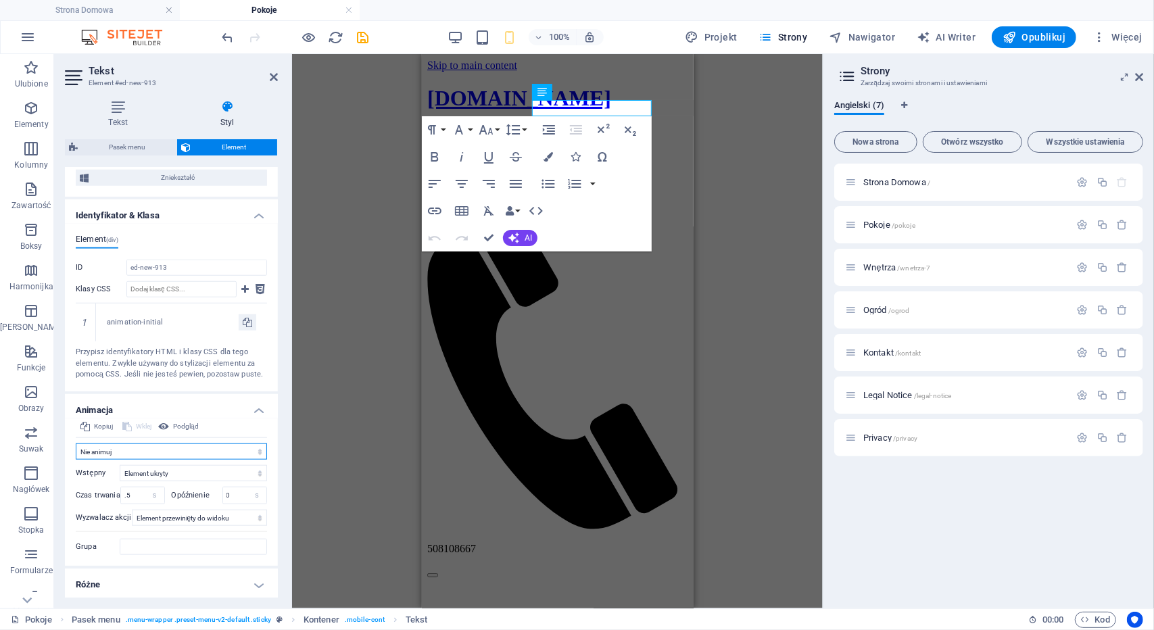
scroll to position [664, 0]
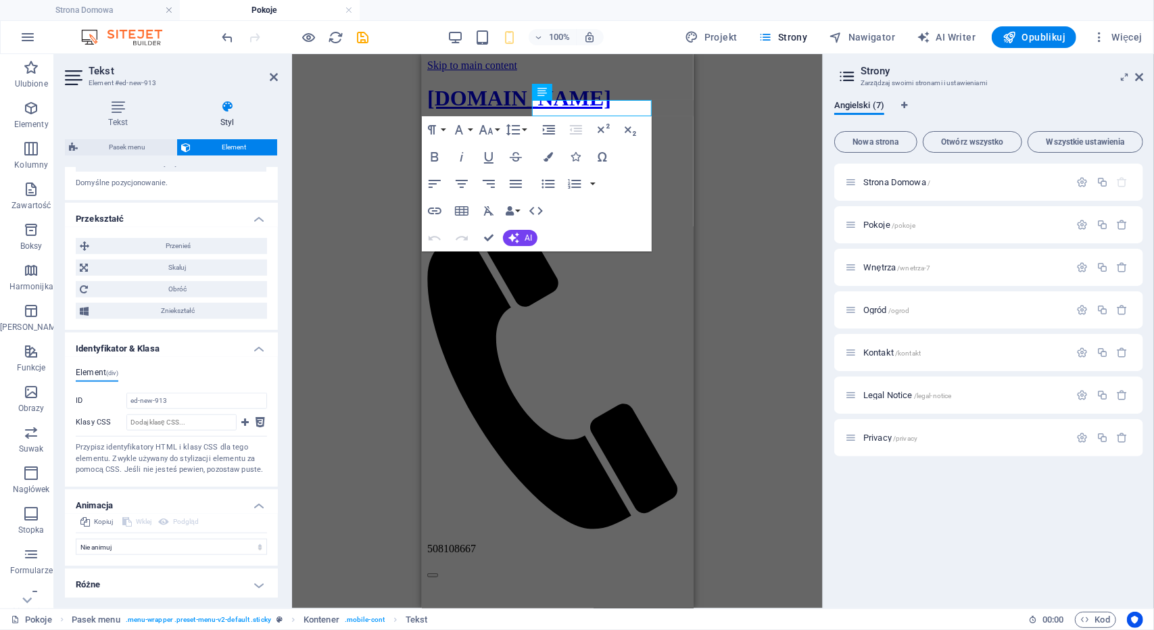
click at [252, 576] on h4 "Różne" at bounding box center [171, 584] width 213 height 32
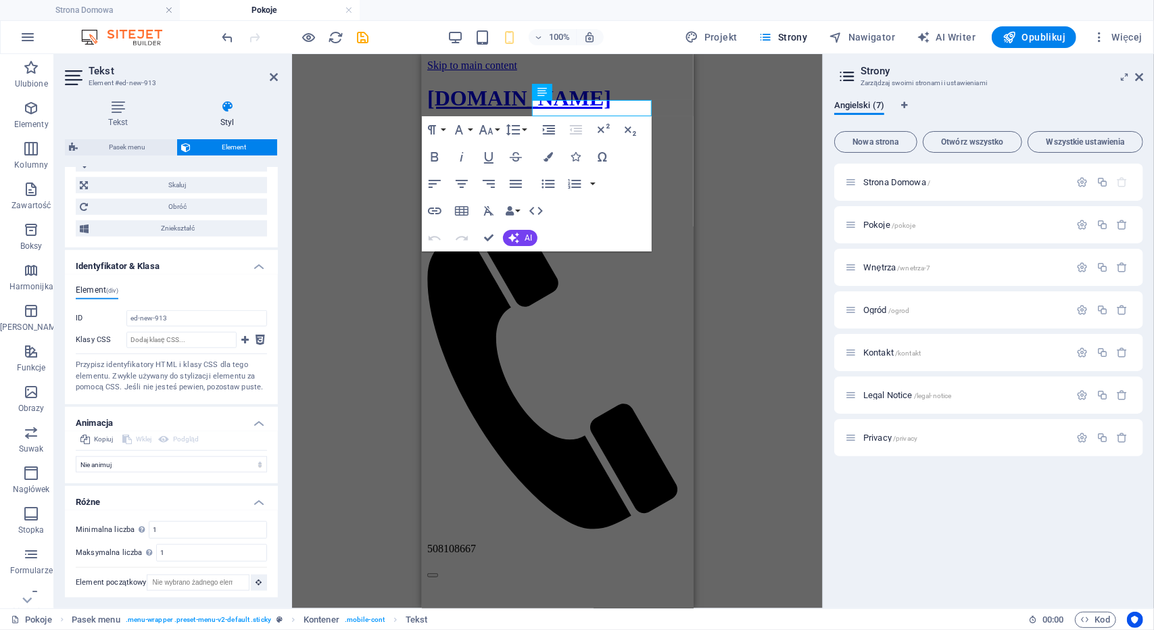
scroll to position [747, 0]
click at [468, 128] on button "Font Family" at bounding box center [462, 129] width 26 height 27
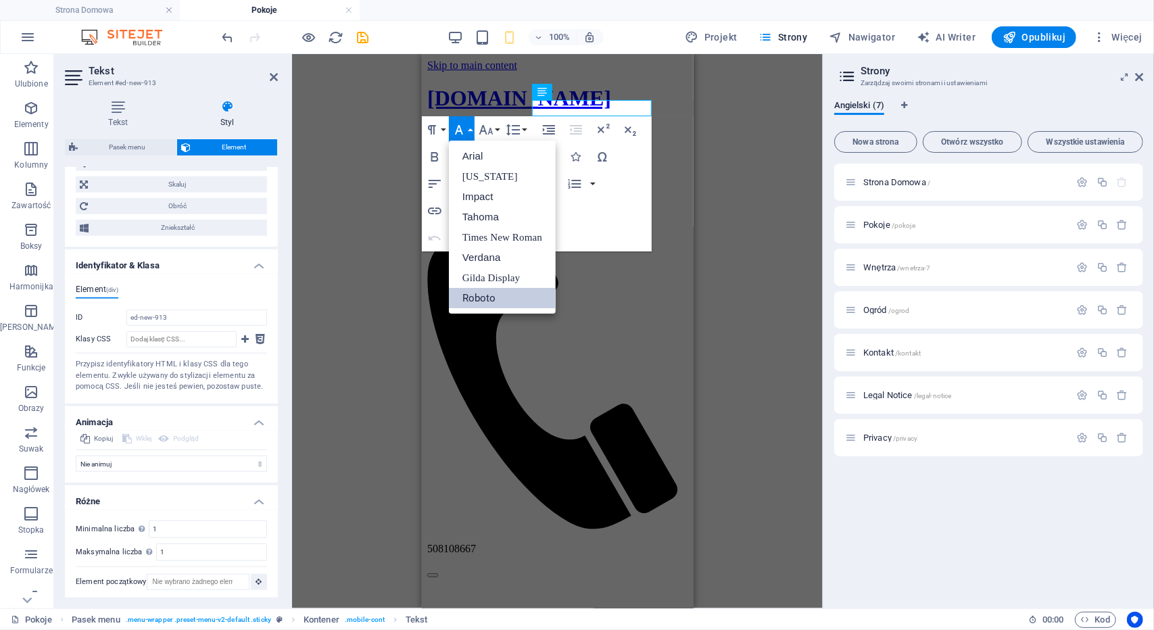
scroll to position [0, 0]
click at [468, 128] on button "Font Family" at bounding box center [462, 129] width 26 height 27
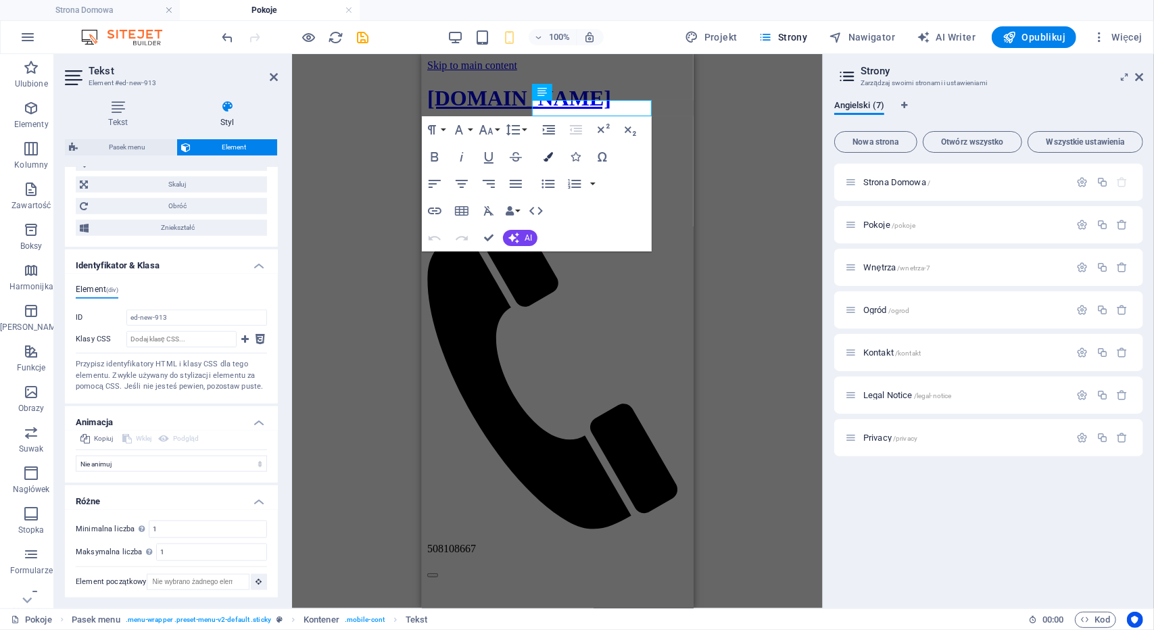
click at [549, 154] on icon "button" at bounding box center [547, 156] width 9 height 9
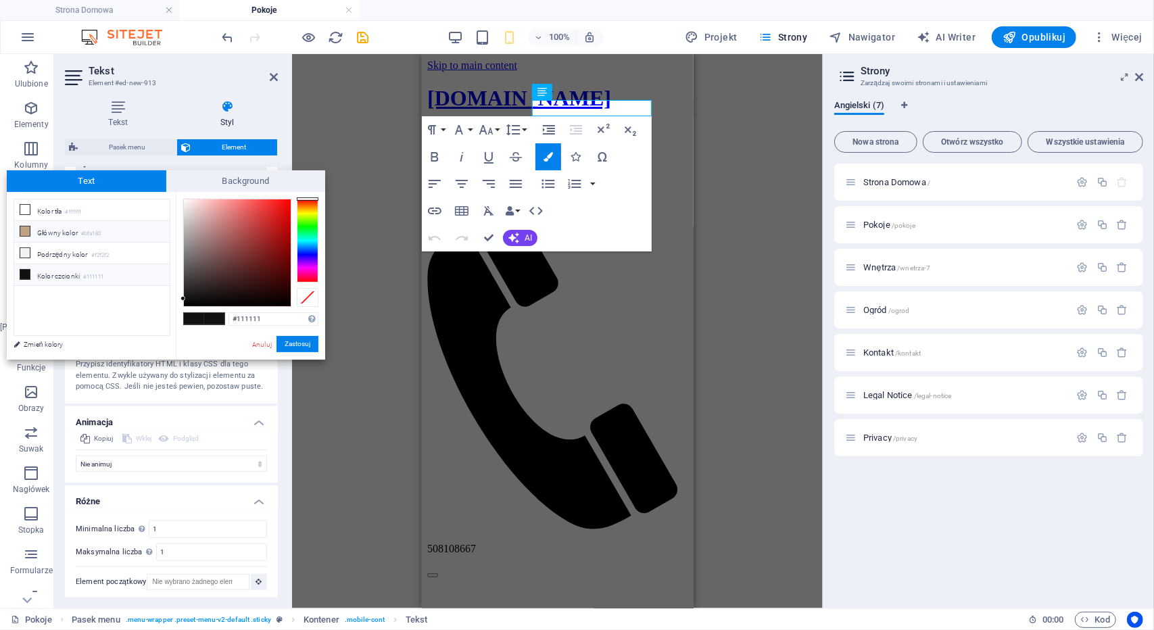
click at [26, 233] on icon at bounding box center [24, 230] width 9 height 9
type input "#bfa183"
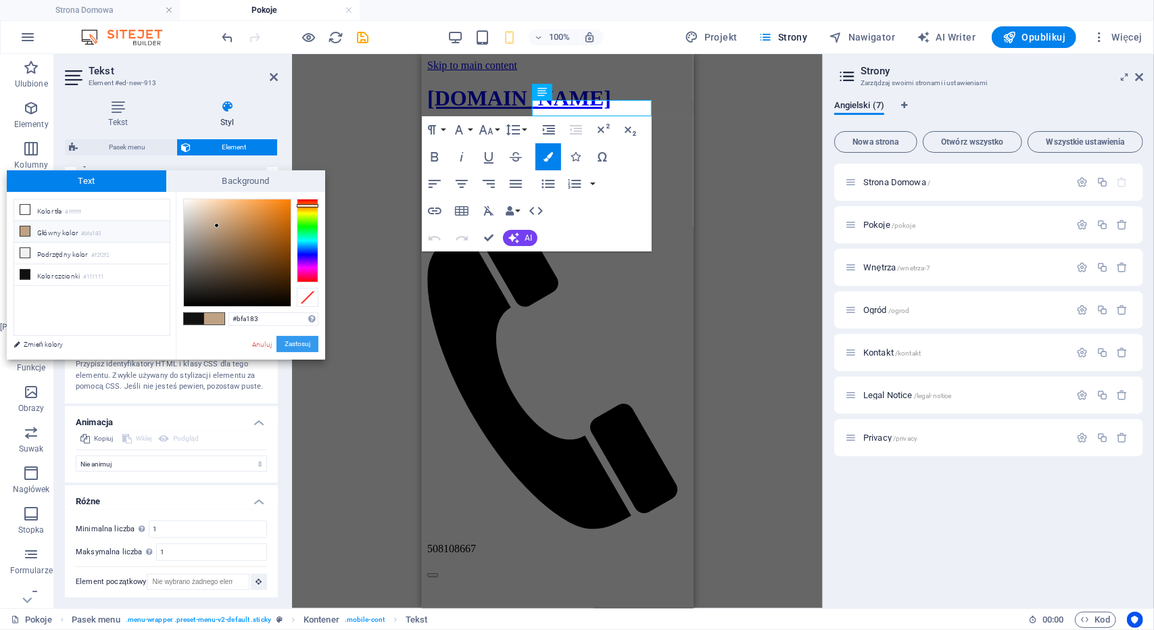
click at [304, 343] on button "Zastosuj" at bounding box center [297, 344] width 42 height 16
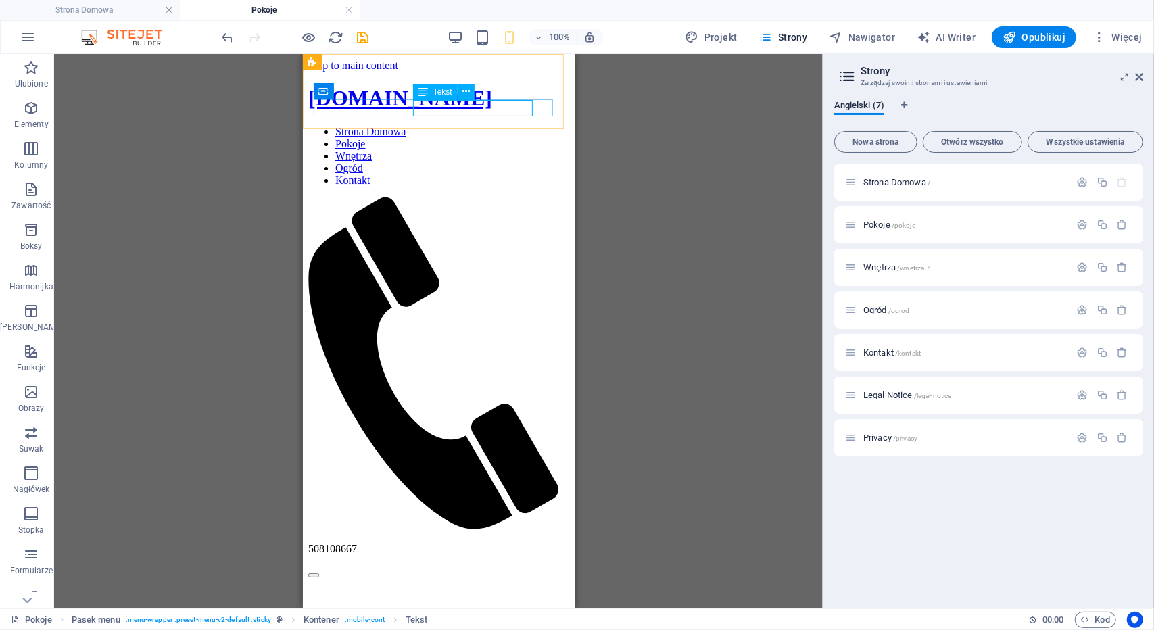
click at [491, 542] on div "508108667" at bounding box center [438, 548] width 261 height 12
select select "%"
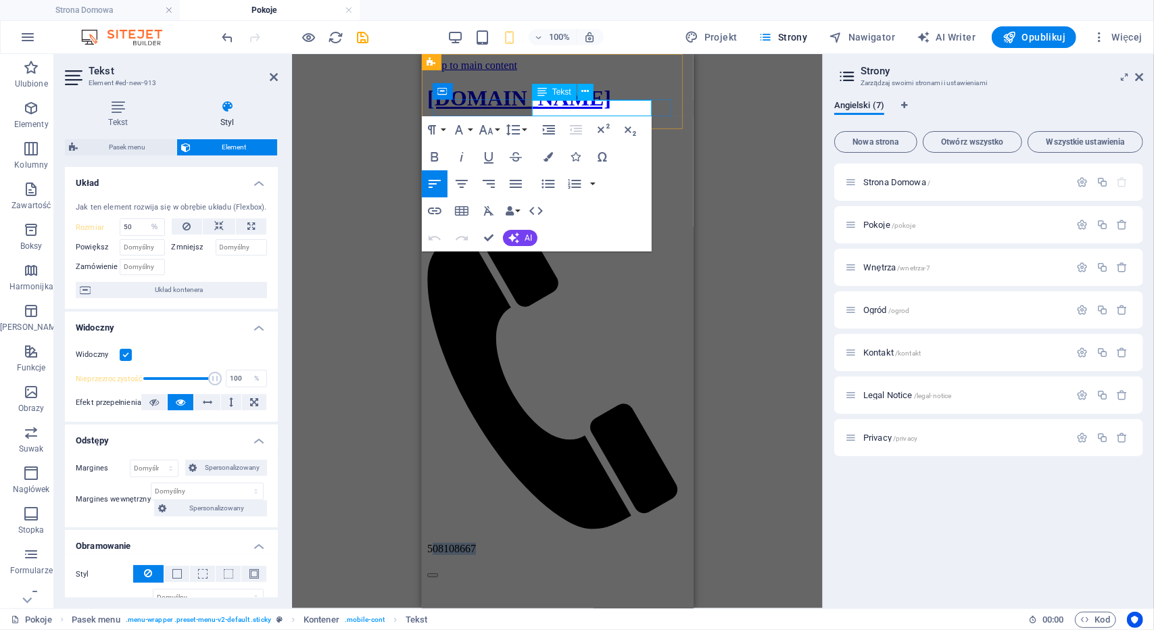
drag, startPoint x: 534, startPoint y: 108, endPoint x: 642, endPoint y: 104, distance: 108.2
click at [642, 542] on p "508108667" at bounding box center [556, 548] width 261 height 12
click at [547, 159] on icon "button" at bounding box center [547, 156] width 9 height 9
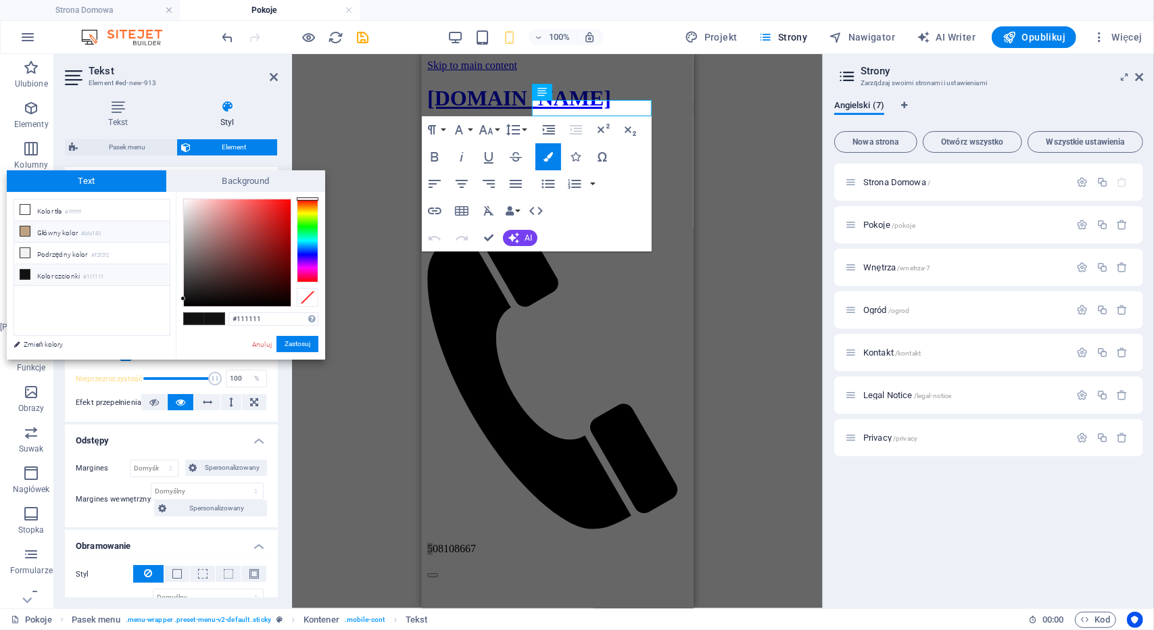
click at [64, 228] on li "Główny kolor #bfa183" at bounding box center [91, 232] width 155 height 22
type input "#bfa183"
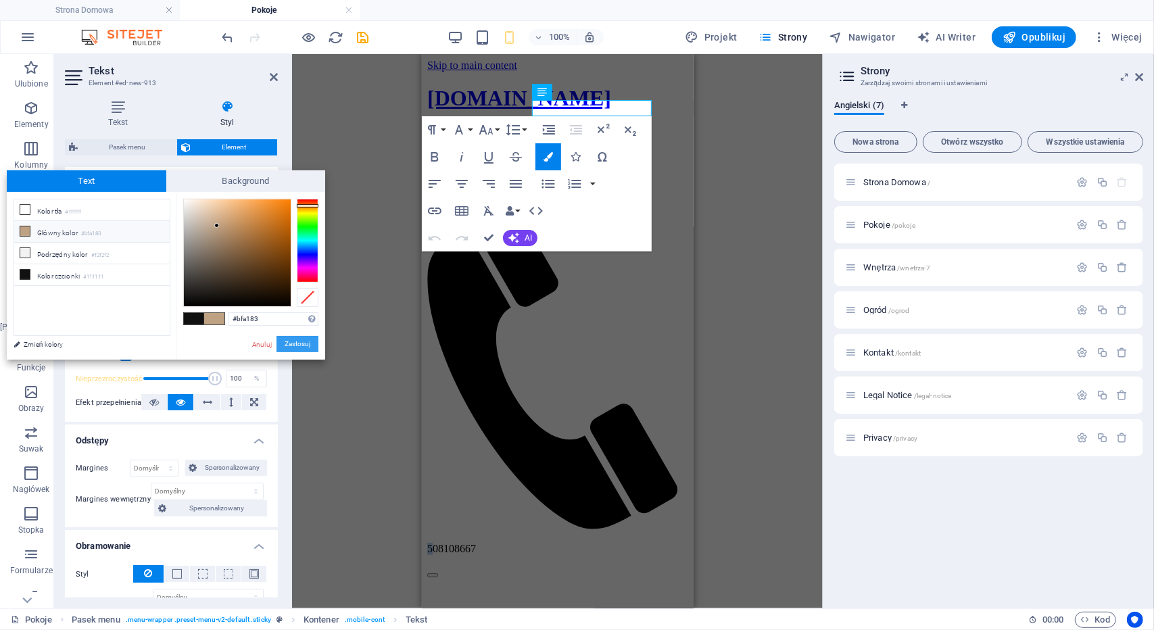
click at [306, 347] on button "Zastosuj" at bounding box center [297, 344] width 42 height 16
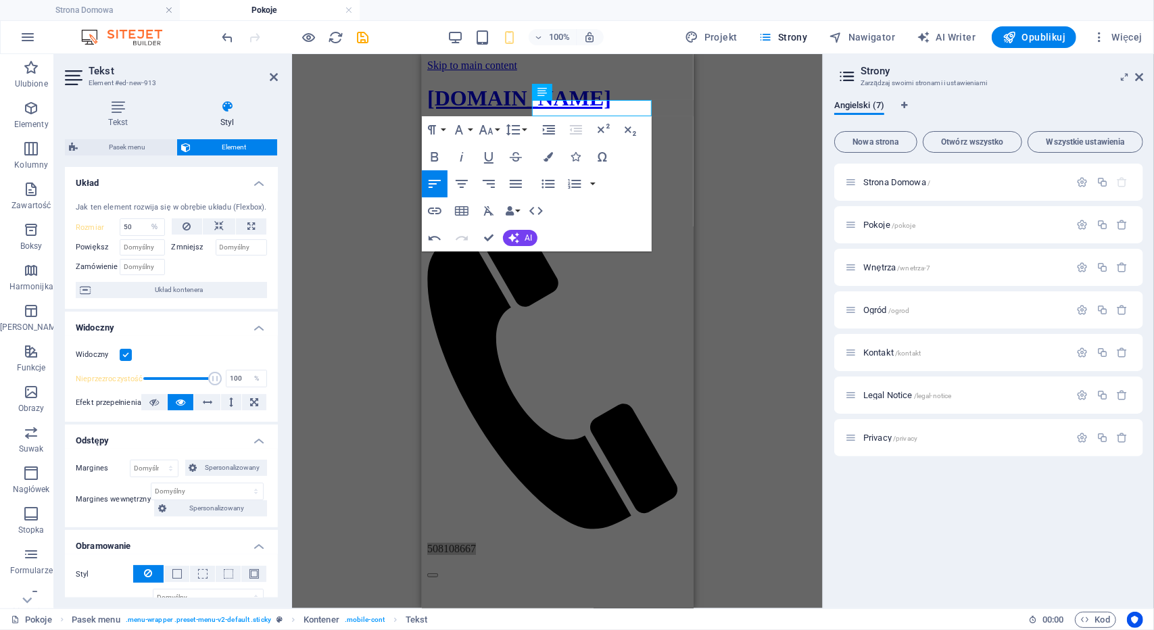
click at [730, 159] on div "H2 Kontener Kontener Baner Ustawienie wstępne Kontener Obraz Kontener H3 Tekst …" at bounding box center [557, 331] width 531 height 554
click at [601, 542] on p "5 08108667" at bounding box center [556, 548] width 261 height 12
drag, startPoint x: 601, startPoint y: 105, endPoint x: 523, endPoint y: 110, distance: 77.9
click at [523, 197] on div "55 08108667" at bounding box center [556, 387] width 261 height 381
drag, startPoint x: 536, startPoint y: 99, endPoint x: 114, endPoint y: 47, distance: 425.0
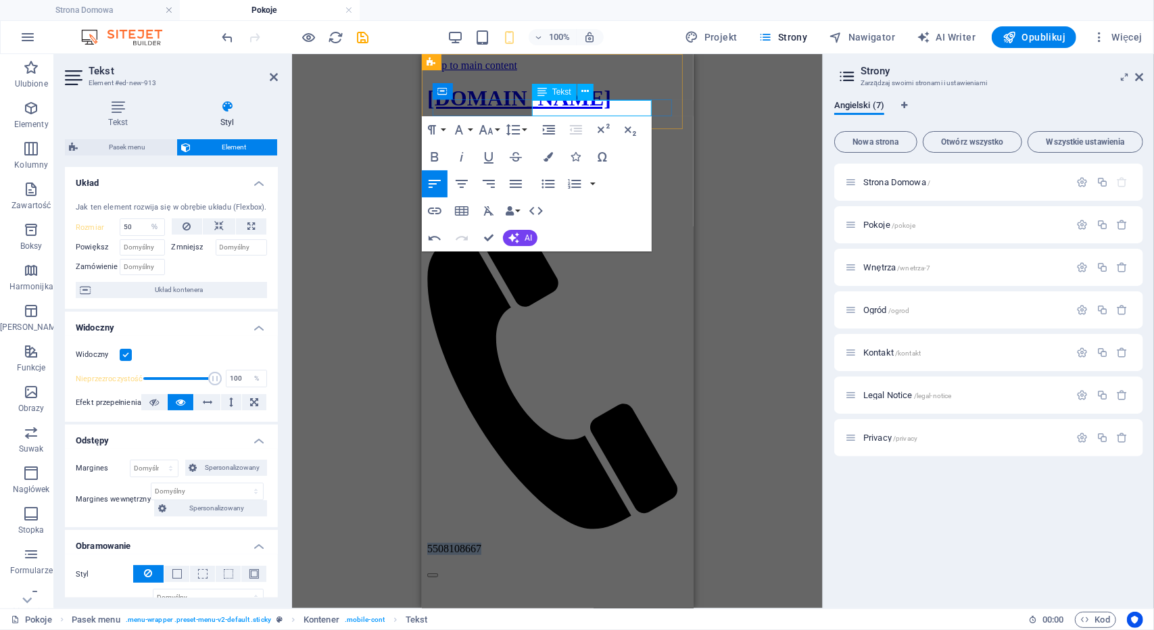
click at [536, 99] on div "Tekst" at bounding box center [554, 92] width 45 height 16
click at [535, 542] on p "55 08108667" at bounding box center [556, 548] width 261 height 12
click at [537, 542] on p "55 08108667" at bounding box center [556, 548] width 261 height 12
drag, startPoint x: 588, startPoint y: 105, endPoint x: 529, endPoint y: 108, distance: 59.5
click at [529, 197] on div "5 08108667" at bounding box center [556, 387] width 261 height 381
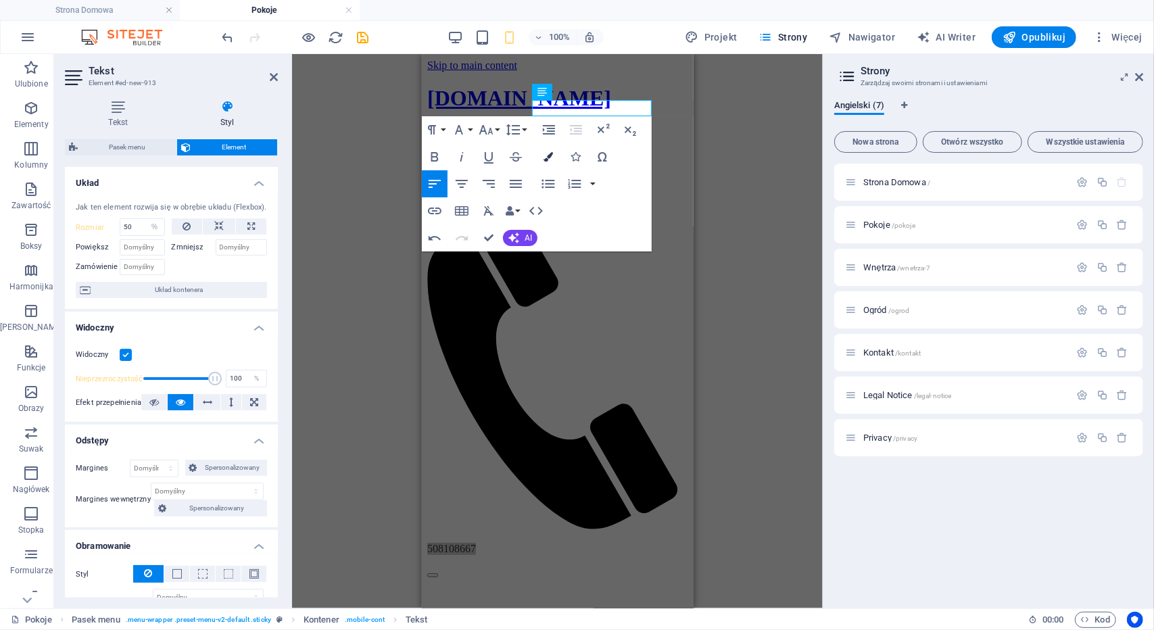
click at [547, 155] on icon "button" at bounding box center [547, 156] width 9 height 9
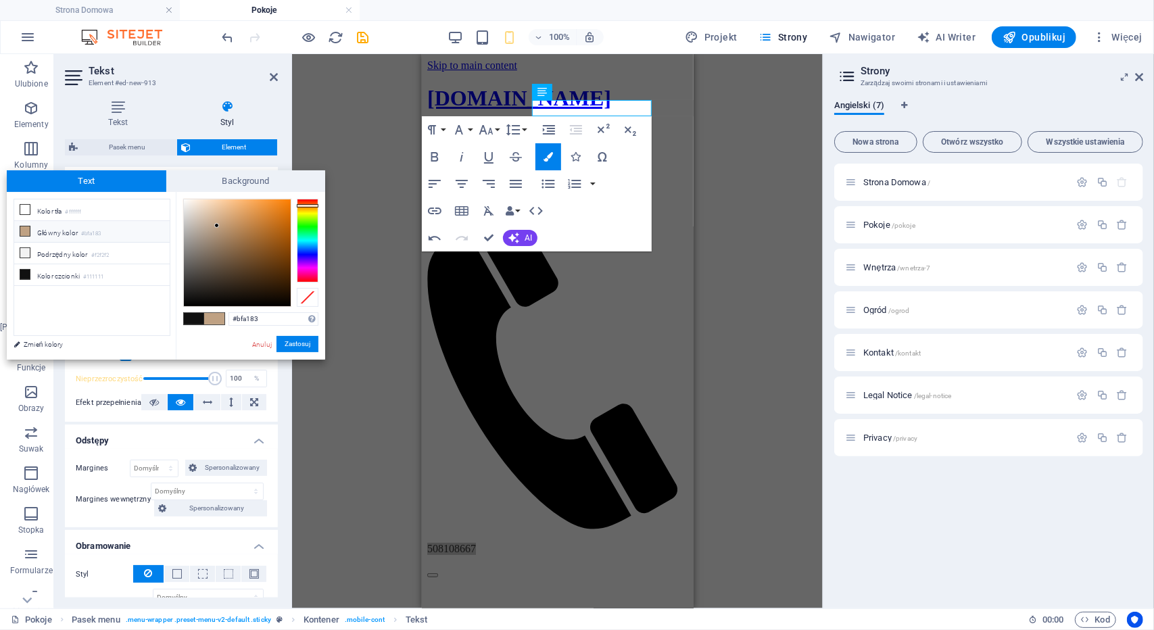
click at [66, 231] on li "Główny kolor #bfa183" at bounding box center [91, 232] width 155 height 22
click at [297, 341] on button "Zastosuj" at bounding box center [297, 344] width 42 height 16
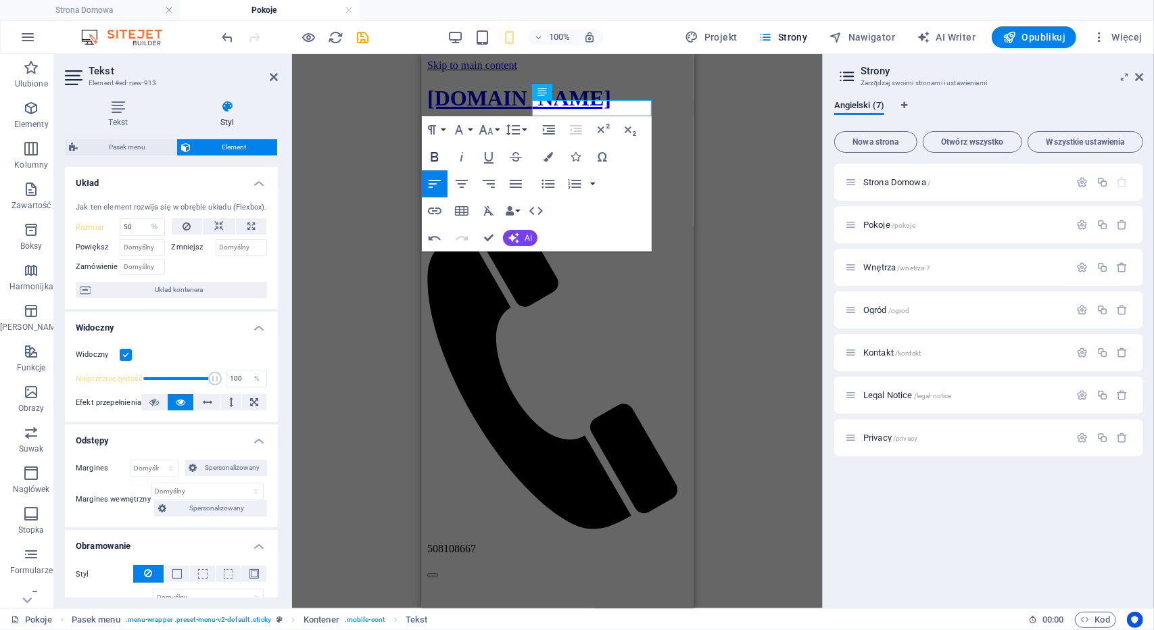
click at [431, 155] on icon "button" at bounding box center [434, 156] width 7 height 9
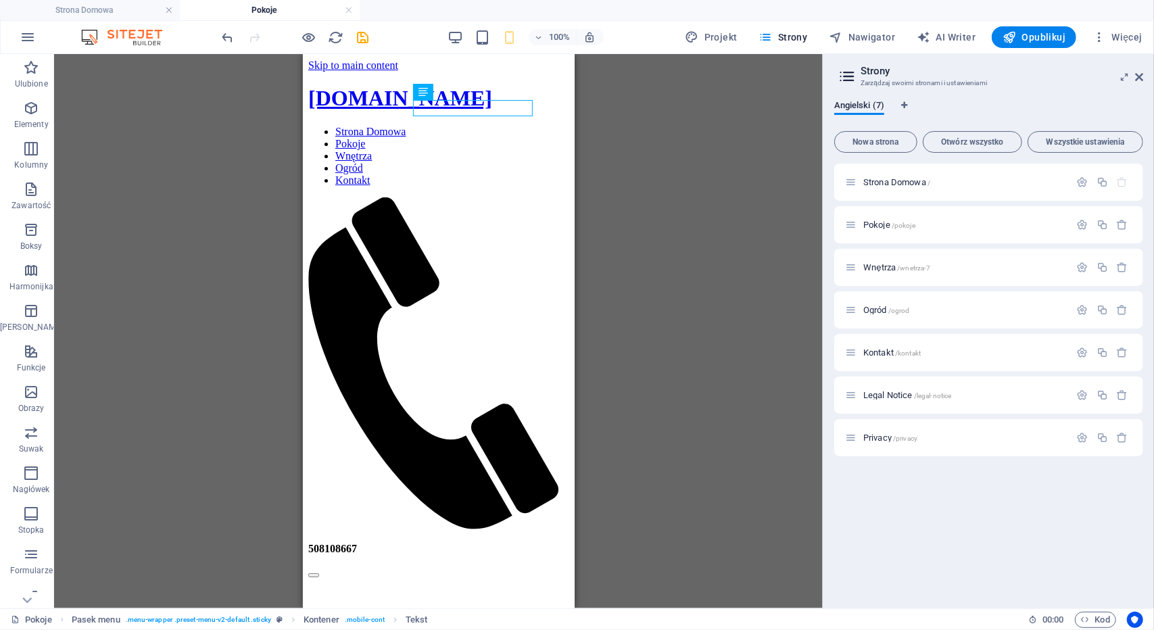
click at [727, 124] on div "H2 Kontener Kontener Baner Ustawienie wstępne Kontener Obraz Kontener H3 Tekst …" at bounding box center [438, 331] width 768 height 554
click at [630, 106] on div "H2 Kontener Kontener Baner Ustawienie wstępne Kontener Obraz Kontener H3 Tekst …" at bounding box center [438, 331] width 768 height 554
click at [185, 149] on div "H2 Kontener Kontener Baner Ustawienie wstępne Kontener Obraz Kontener H3 Tekst …" at bounding box center [438, 331] width 768 height 554
click at [341, 85] on div "[DOMAIN_NAME]" at bounding box center [438, 97] width 261 height 25
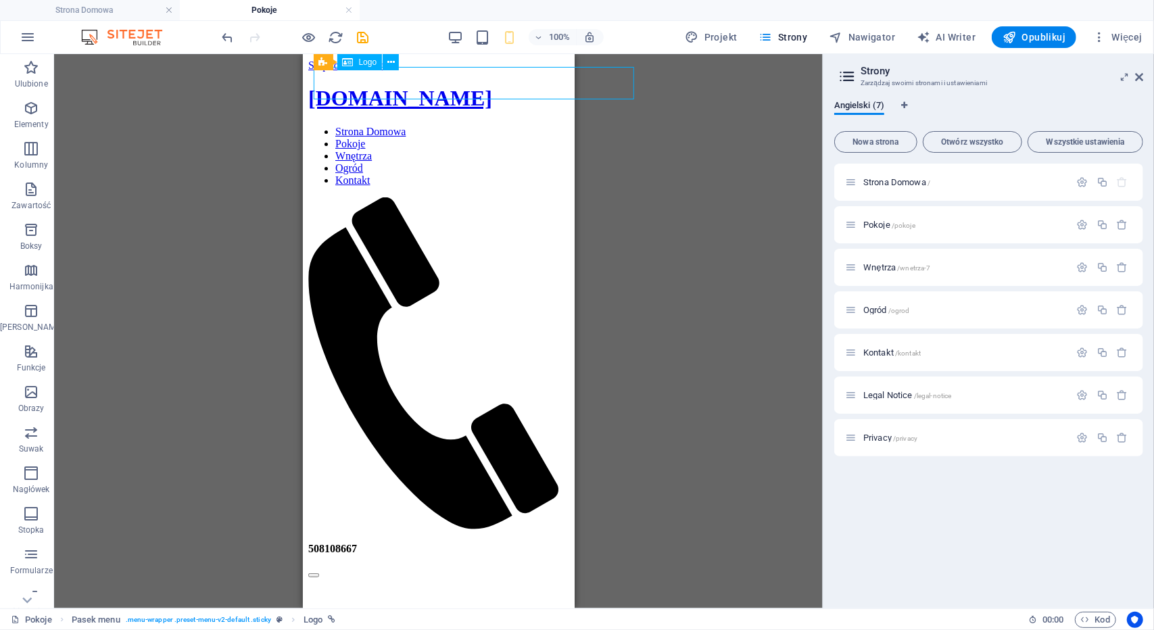
select select
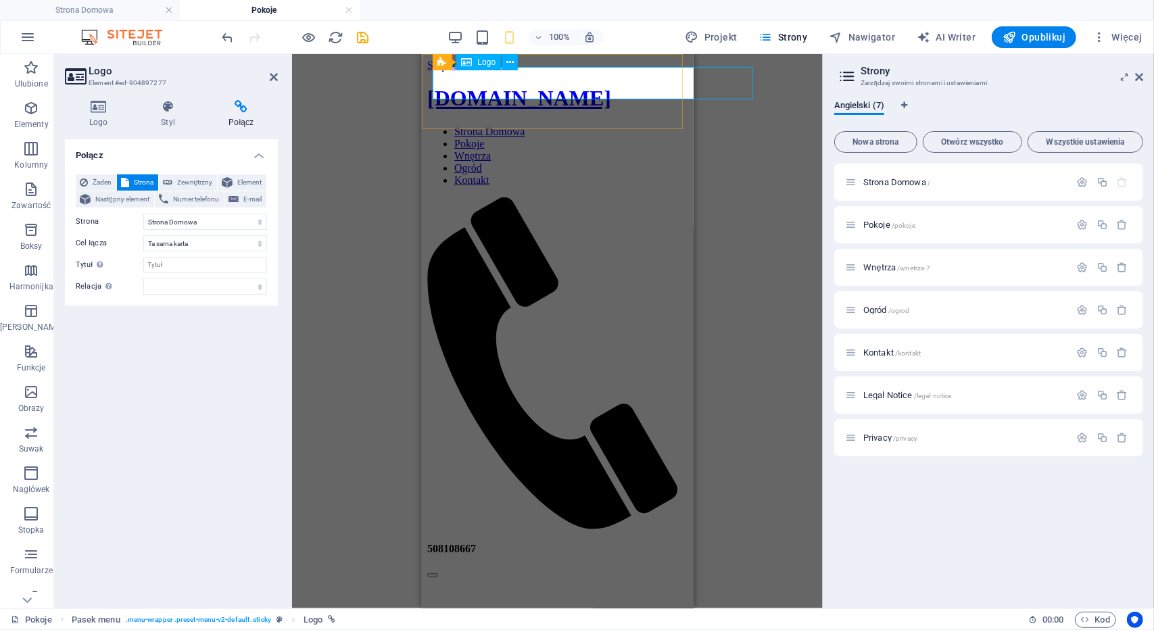
click at [491, 88] on div "[DOMAIN_NAME]" at bounding box center [556, 97] width 261 height 25
click at [505, 62] on button at bounding box center [509, 62] width 16 height 16
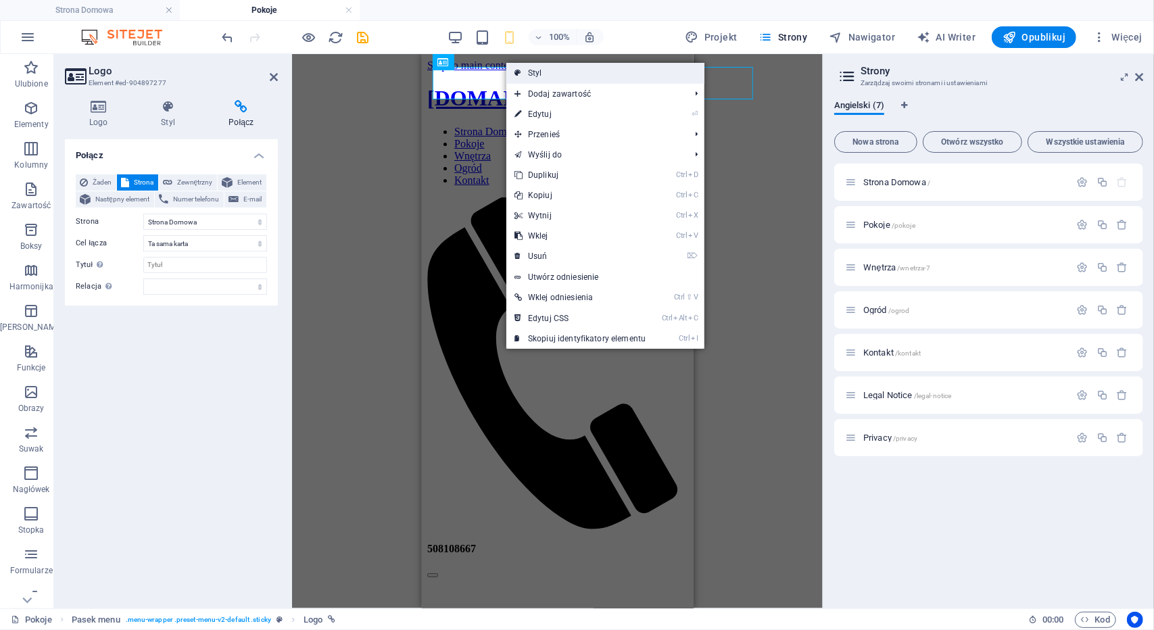
click at [527, 78] on link "Styl" at bounding box center [605, 73] width 198 height 20
select select "rem"
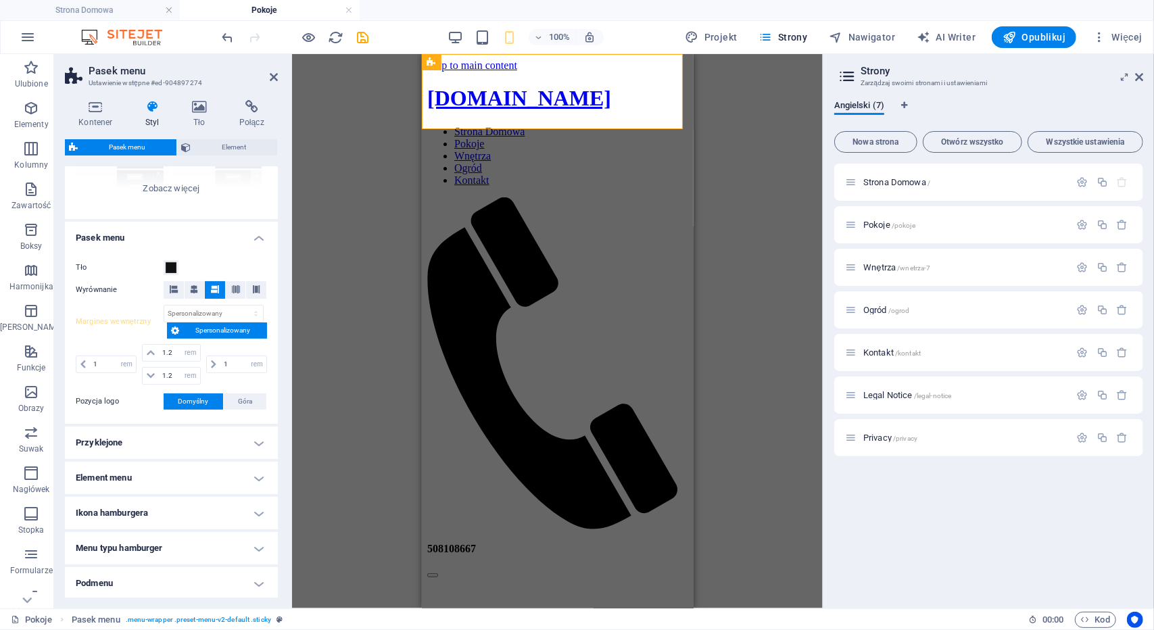
scroll to position [203, 0]
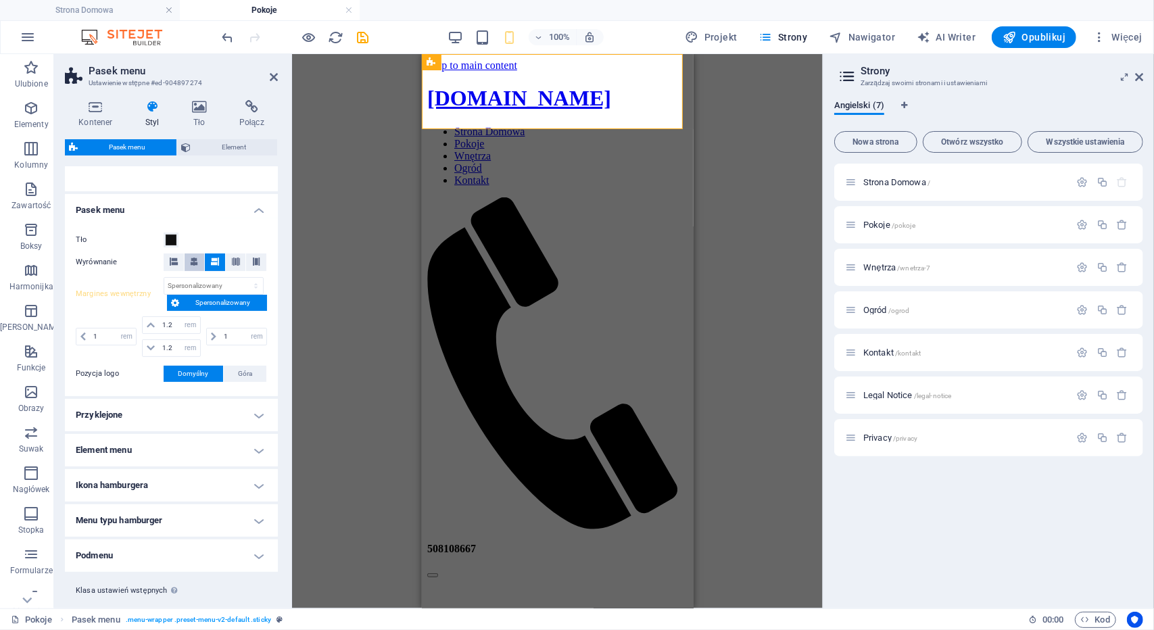
click at [188, 259] on button at bounding box center [195, 262] width 20 height 18
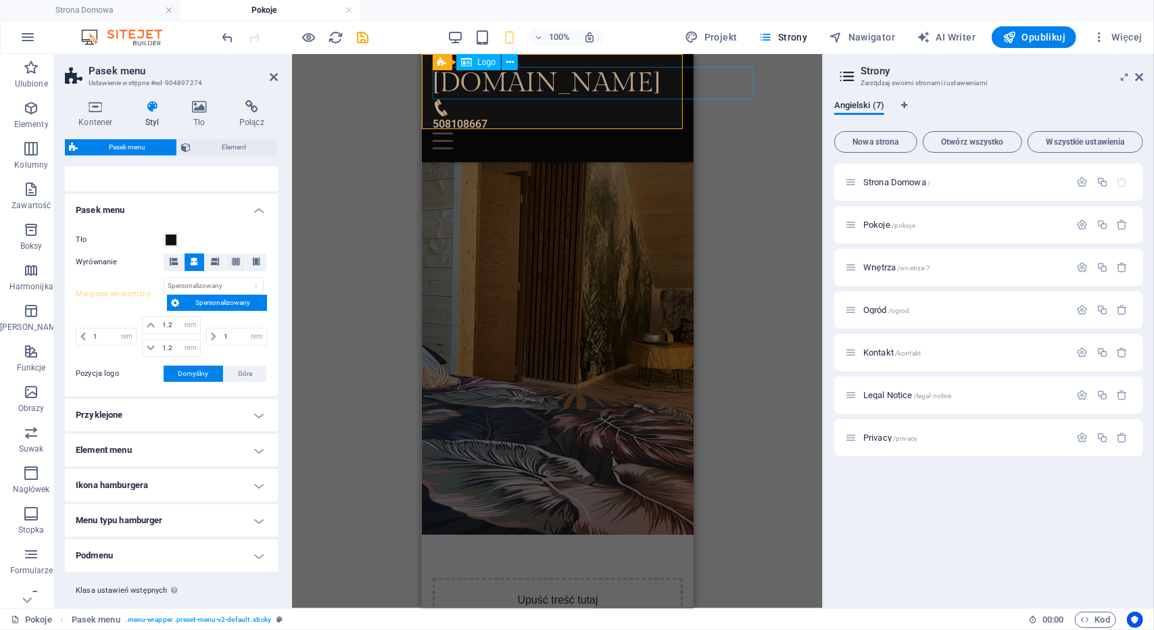
click at [623, 82] on div "[DOMAIN_NAME]" at bounding box center [557, 82] width 250 height 32
select select
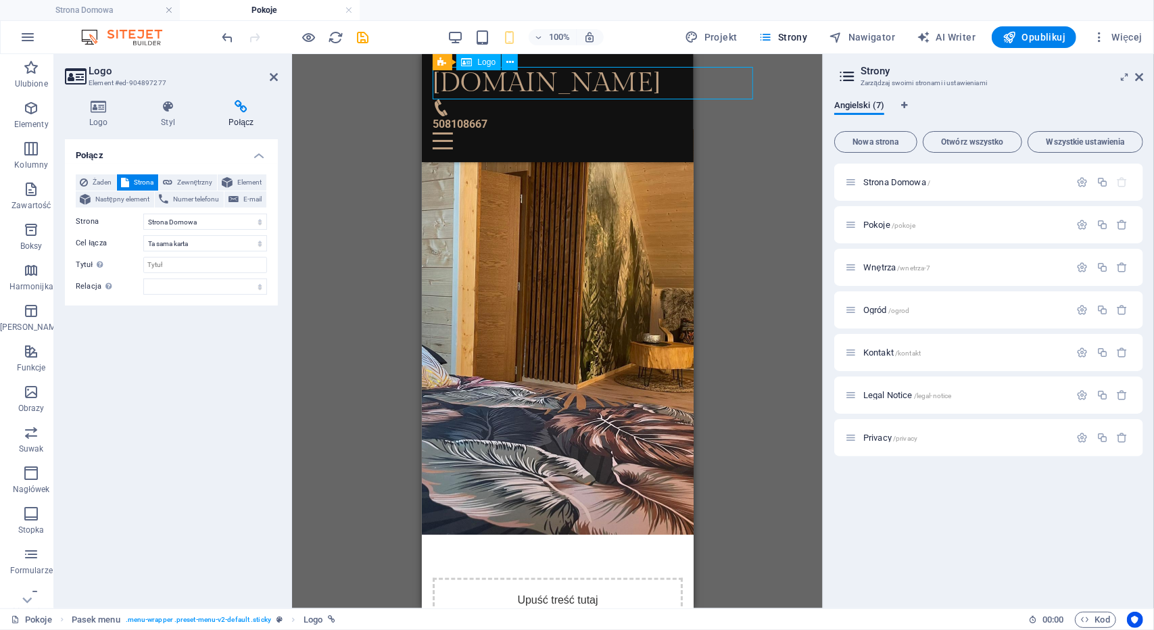
drag, startPoint x: 435, startPoint y: 82, endPoint x: 465, endPoint y: 83, distance: 29.7
click at [465, 83] on div "[DOMAIN_NAME]" at bounding box center [557, 82] width 250 height 32
click at [447, 82] on div "[DOMAIN_NAME]" at bounding box center [557, 82] width 250 height 32
click at [434, 81] on div "[DOMAIN_NAME]" at bounding box center [557, 82] width 250 height 32
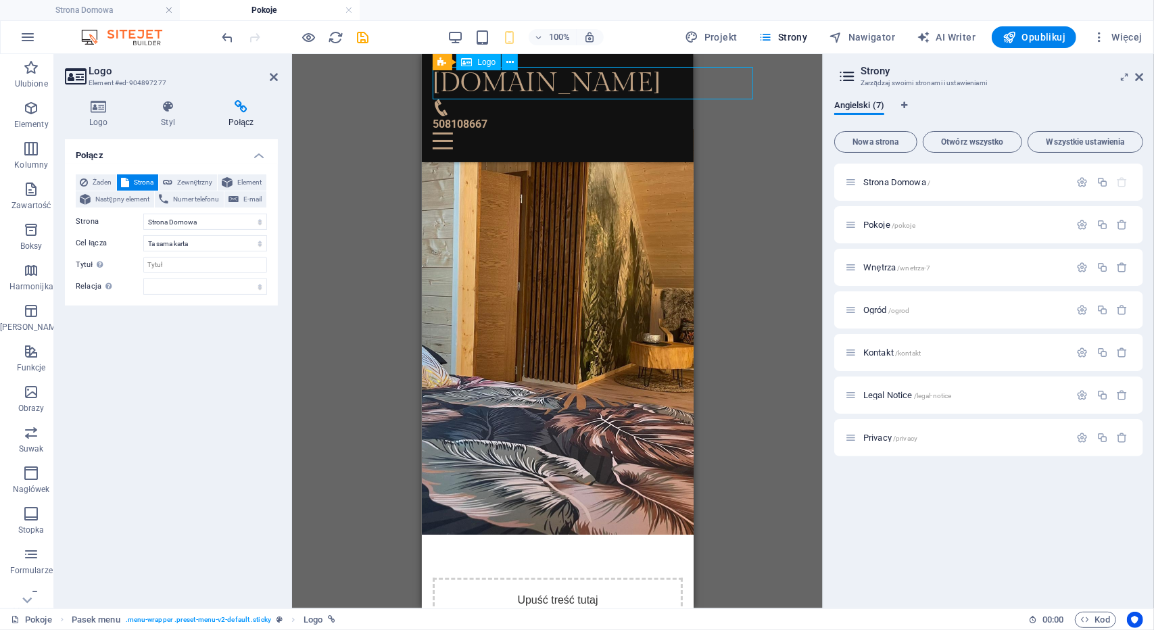
click at [434, 81] on div "[DOMAIN_NAME]" at bounding box center [557, 82] width 250 height 32
click at [624, 73] on div "[DOMAIN_NAME]" at bounding box center [557, 82] width 250 height 32
click at [625, 73] on div "[DOMAIN_NAME]" at bounding box center [557, 82] width 250 height 32
drag, startPoint x: 679, startPoint y: 78, endPoint x: 574, endPoint y: 82, distance: 104.2
click at [574, 82] on div "[DOMAIN_NAME]" at bounding box center [557, 82] width 250 height 32
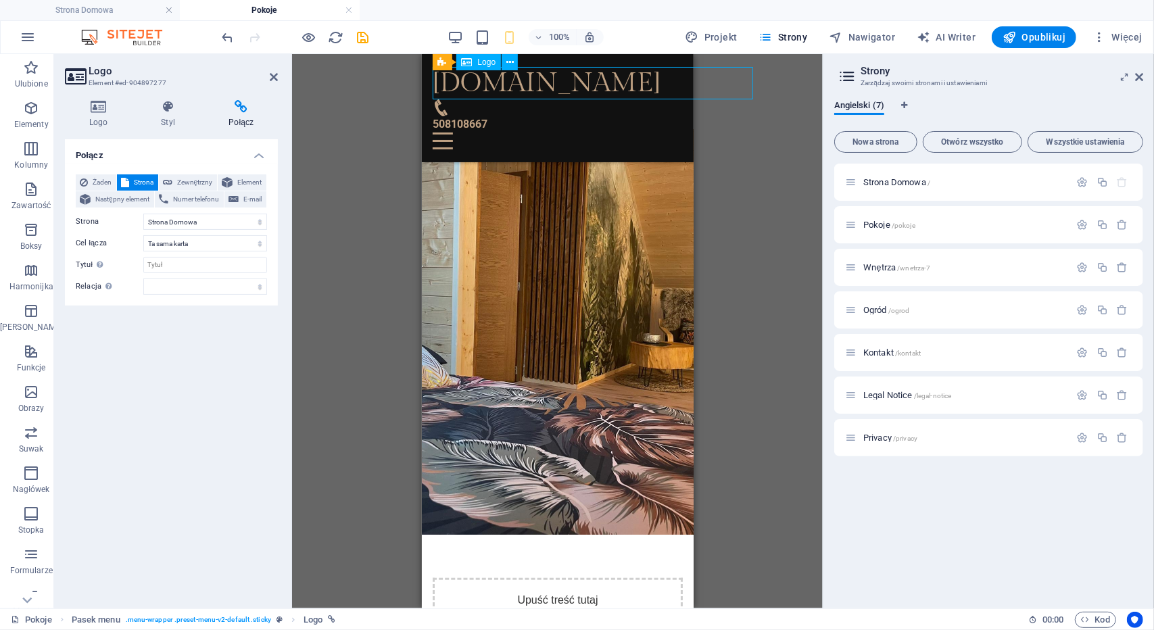
click at [574, 82] on div "[DOMAIN_NAME]" at bounding box center [557, 82] width 250 height 32
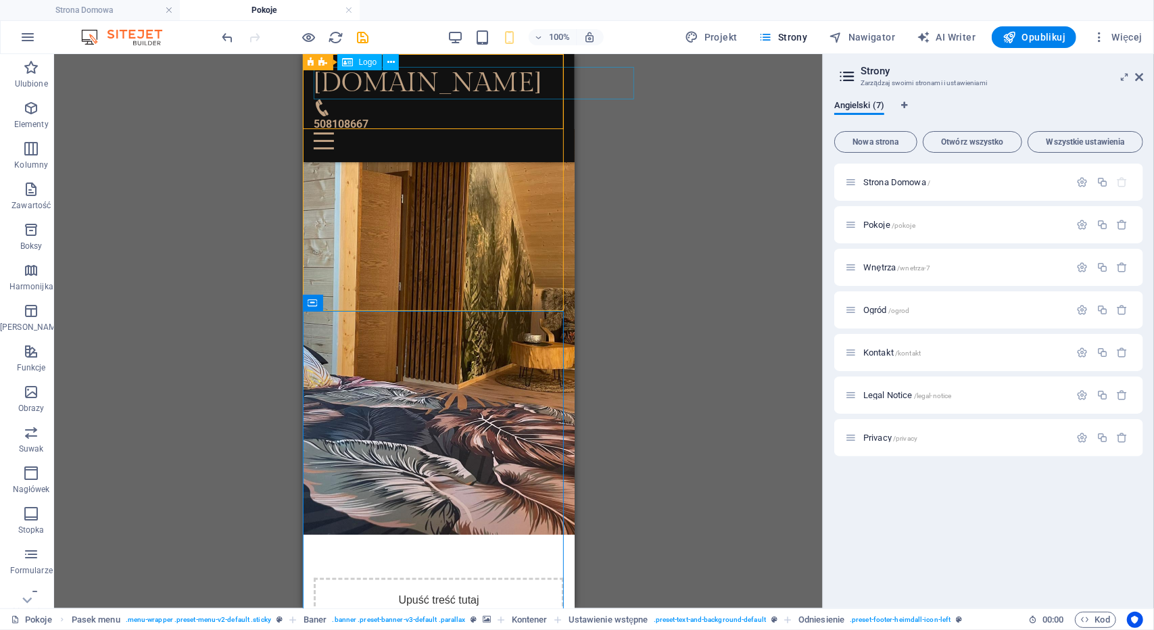
click at [407, 78] on div "[DOMAIN_NAME]" at bounding box center [438, 82] width 250 height 32
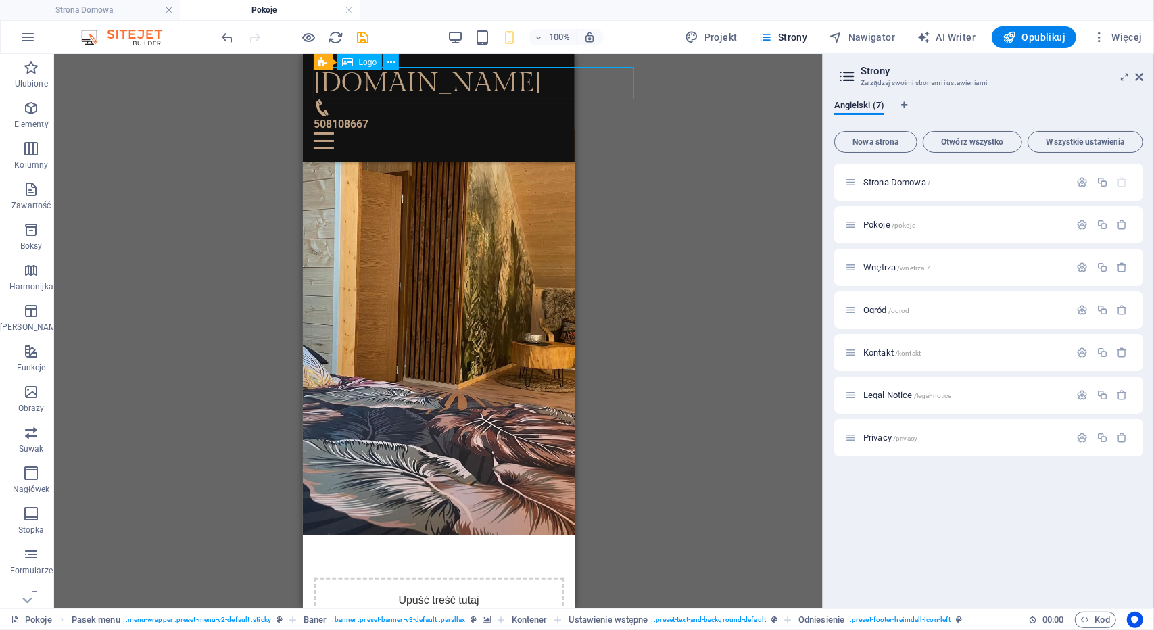
click at [407, 78] on div "[DOMAIN_NAME]" at bounding box center [438, 82] width 250 height 32
select select
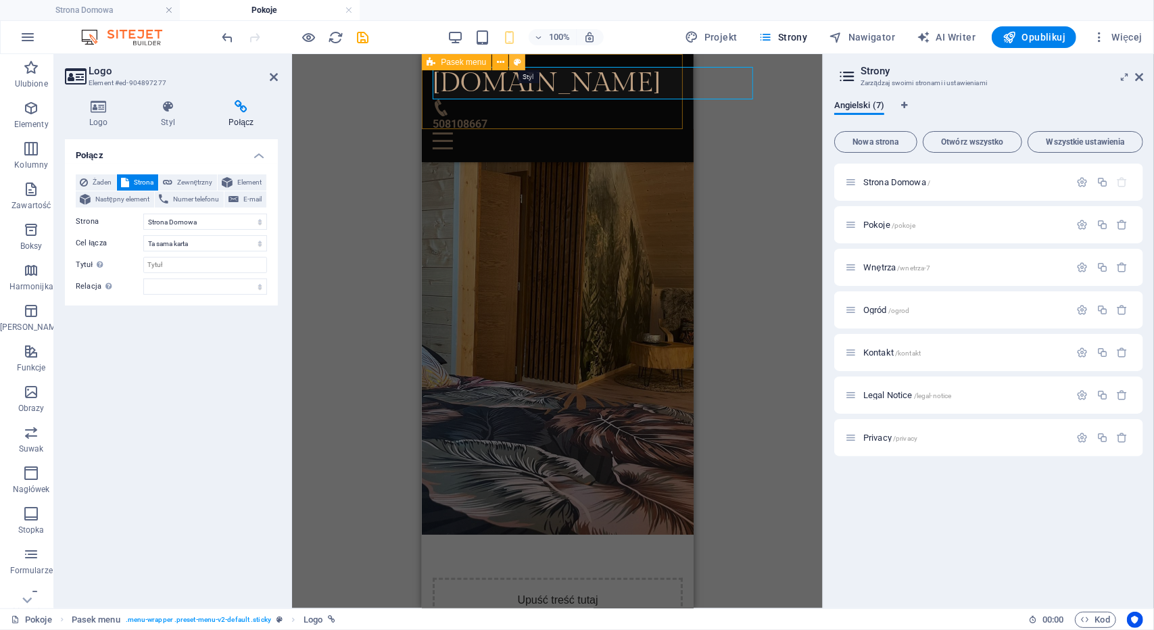
click at [516, 59] on icon at bounding box center [517, 62] width 7 height 14
select select "rem"
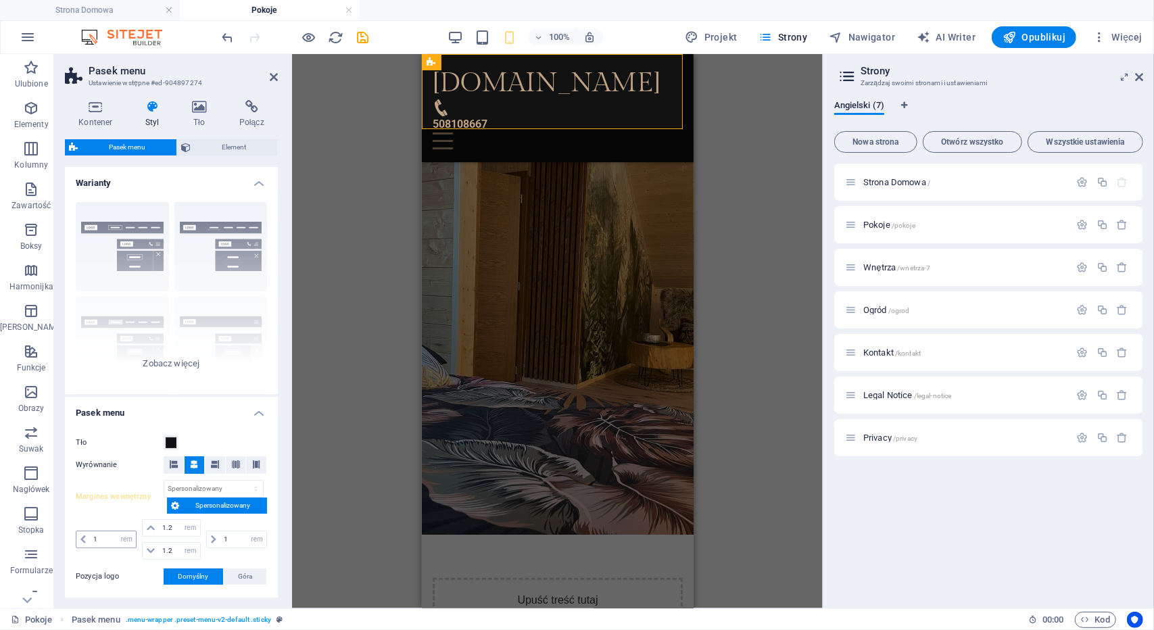
click at [82, 536] on icon at bounding box center [82, 539] width 5 height 8
click at [81, 536] on icon at bounding box center [82, 539] width 5 height 8
click at [96, 113] on icon at bounding box center [96, 107] width 62 height 14
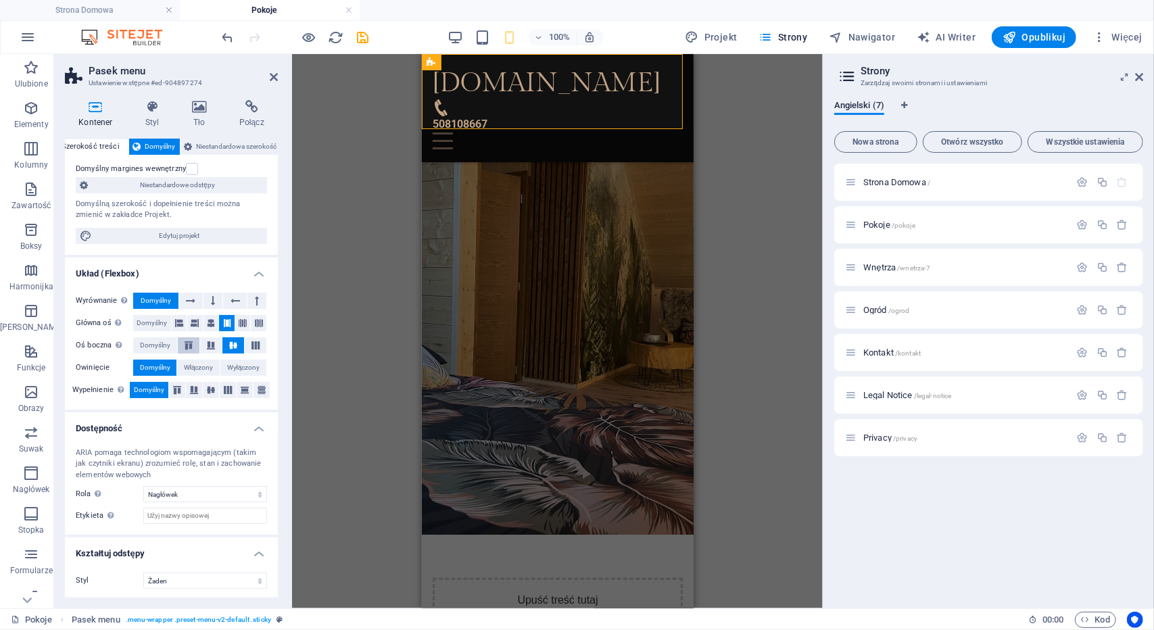
scroll to position [80, 0]
click at [151, 109] on icon at bounding box center [152, 107] width 41 height 14
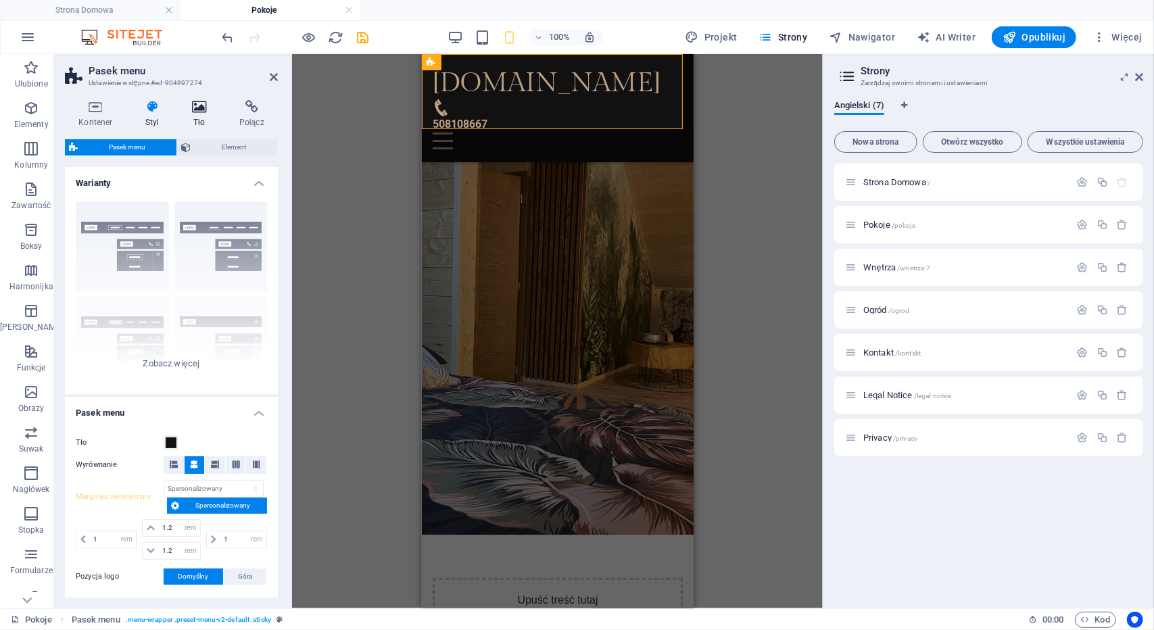
click at [197, 110] on icon at bounding box center [199, 107] width 42 height 14
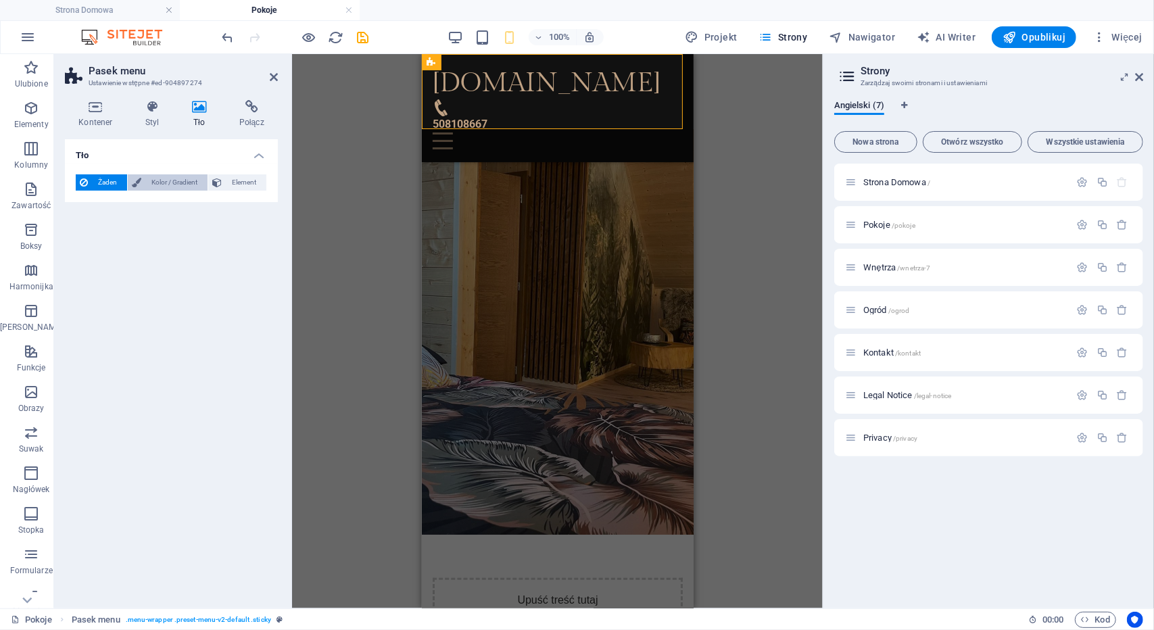
click at [173, 177] on span "Kolor / Gradient" at bounding box center [174, 182] width 58 height 16
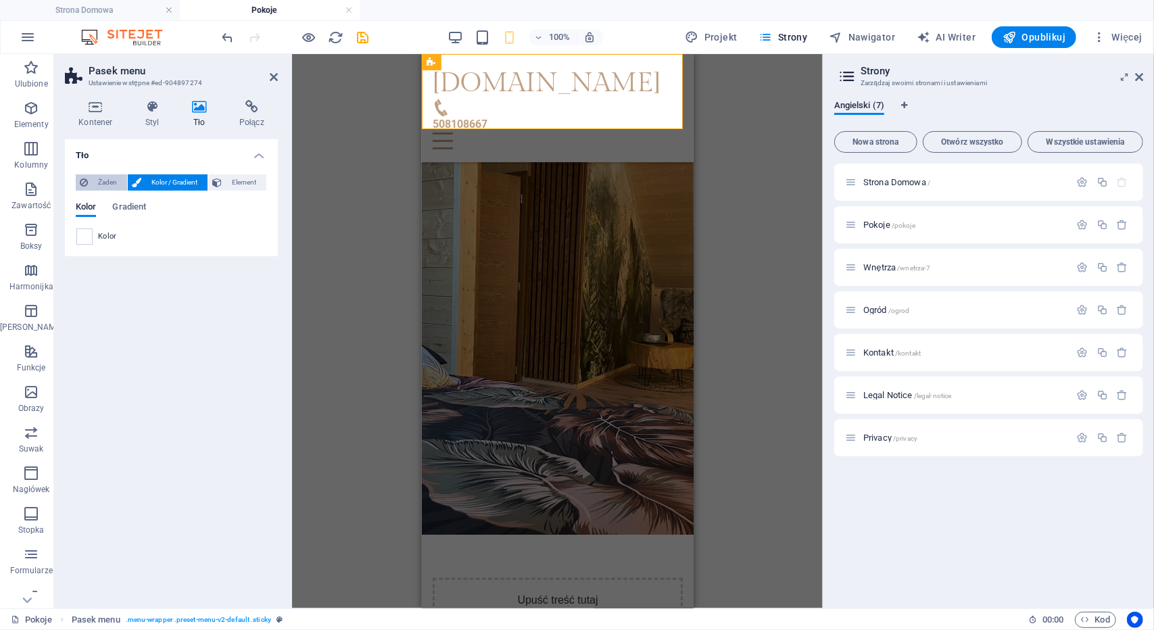
click at [106, 177] on span "Żaden" at bounding box center [107, 182] width 31 height 16
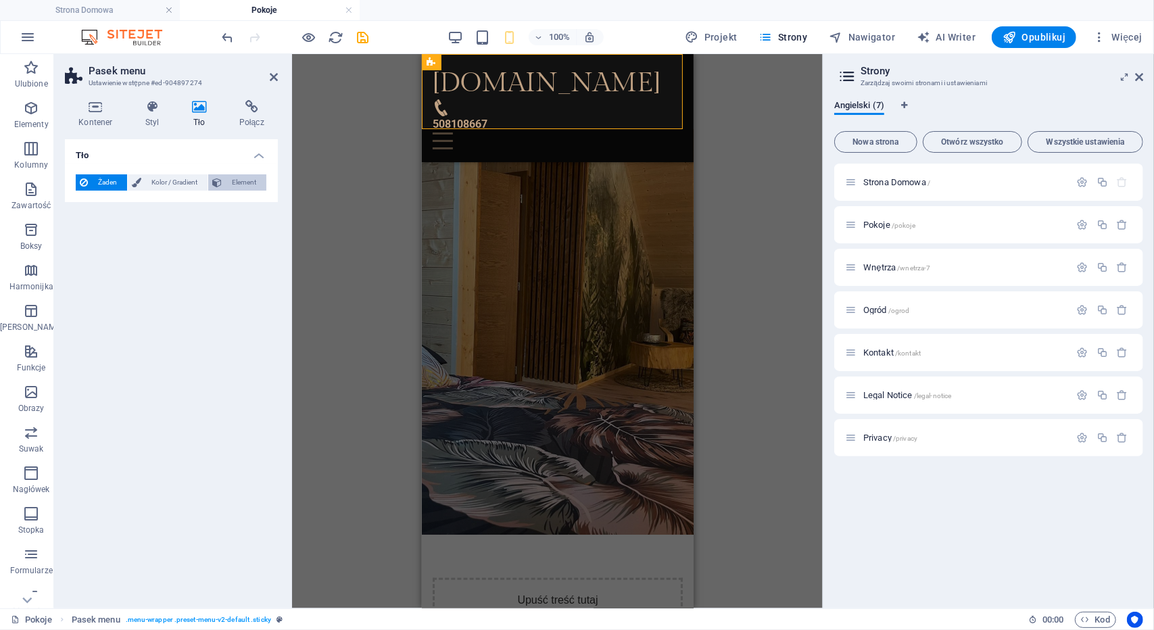
click at [255, 178] on span "Element" at bounding box center [244, 182] width 36 height 16
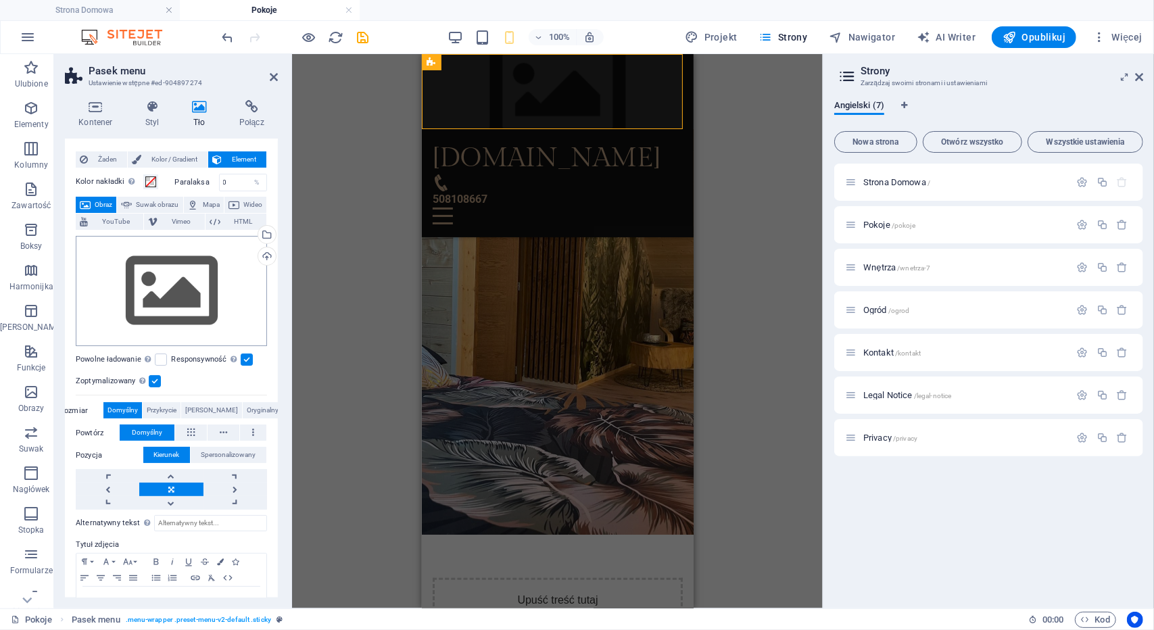
scroll to position [0, 0]
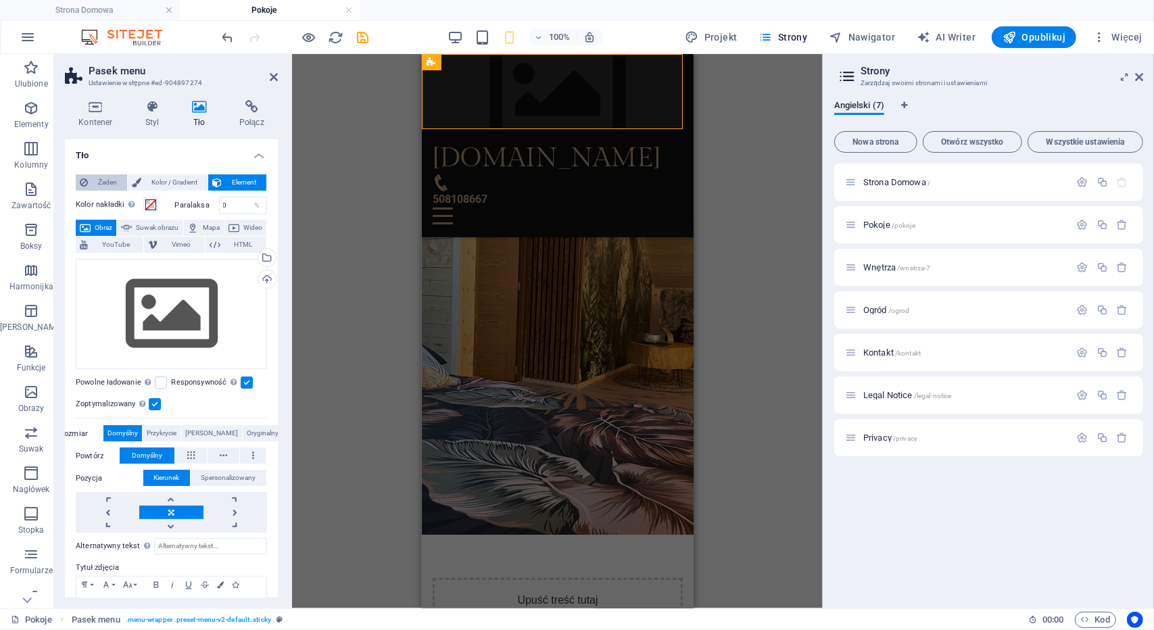
click at [97, 182] on span "Żaden" at bounding box center [107, 182] width 31 height 16
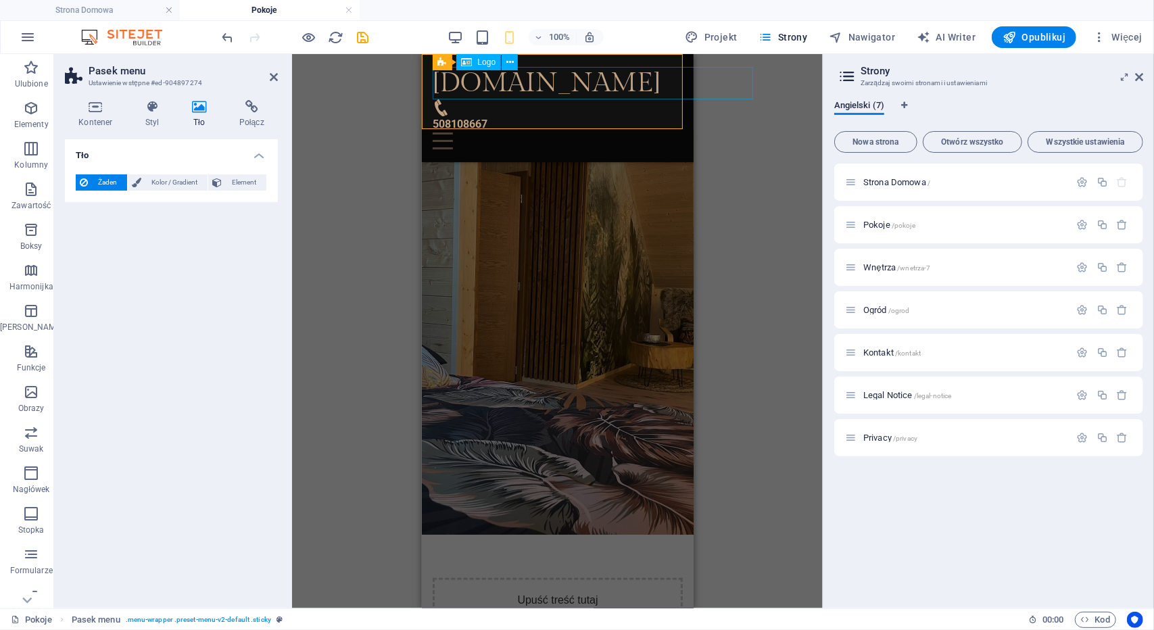
click at [526, 84] on div "[DOMAIN_NAME]" at bounding box center [557, 82] width 250 height 32
select select
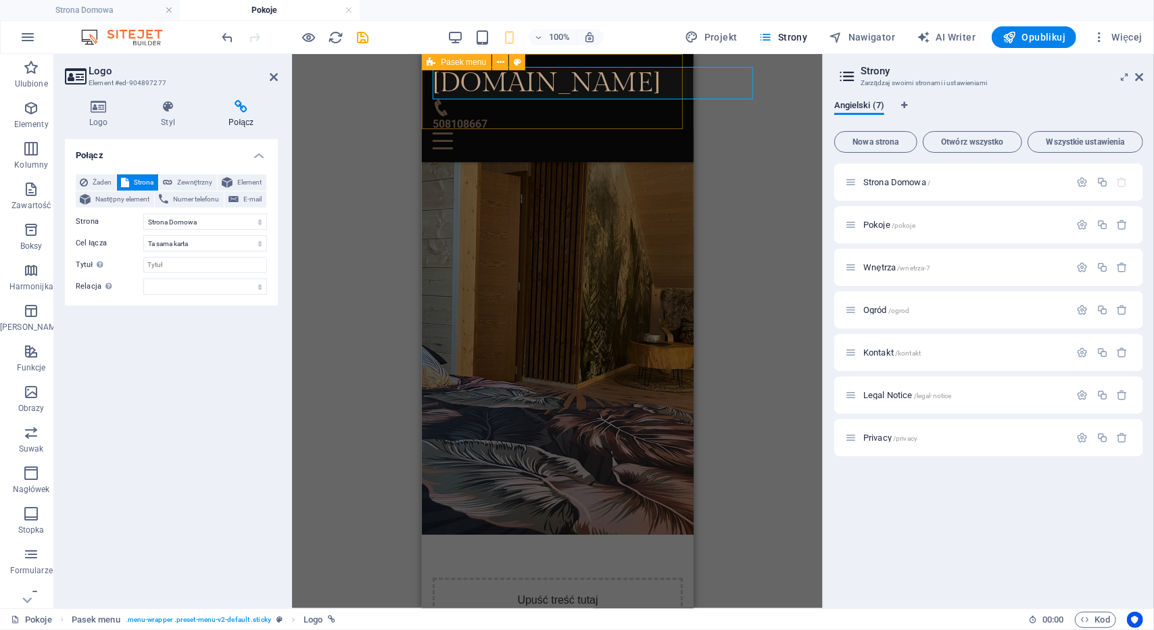
click at [500, 63] on icon at bounding box center [500, 62] width 7 height 14
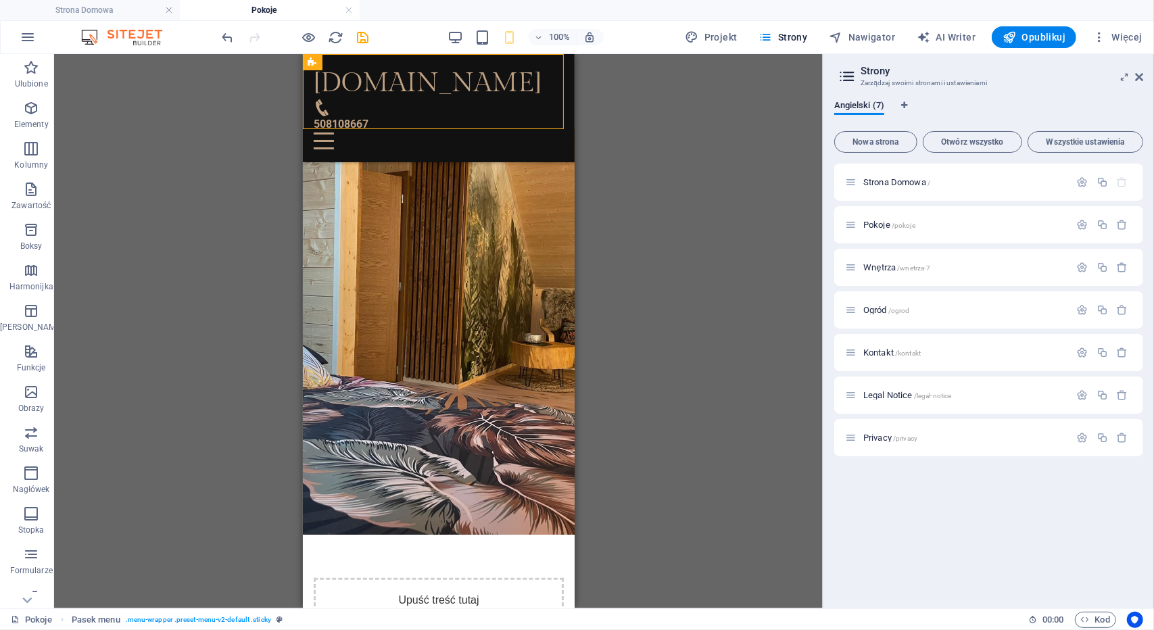
click at [241, 212] on div "H2 Kontener Kontener Baner Ustawienie wstępne Kontener Obraz Kontener H3 Tekst …" at bounding box center [438, 331] width 768 height 554
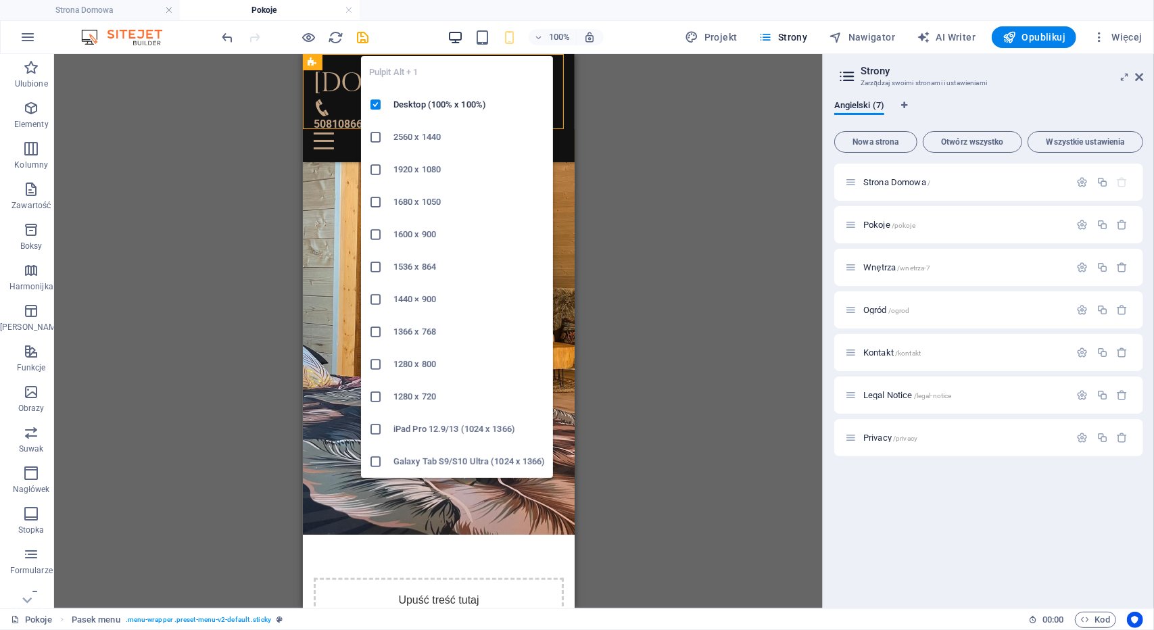
click at [458, 39] on icon "button" at bounding box center [455, 38] width 16 height 16
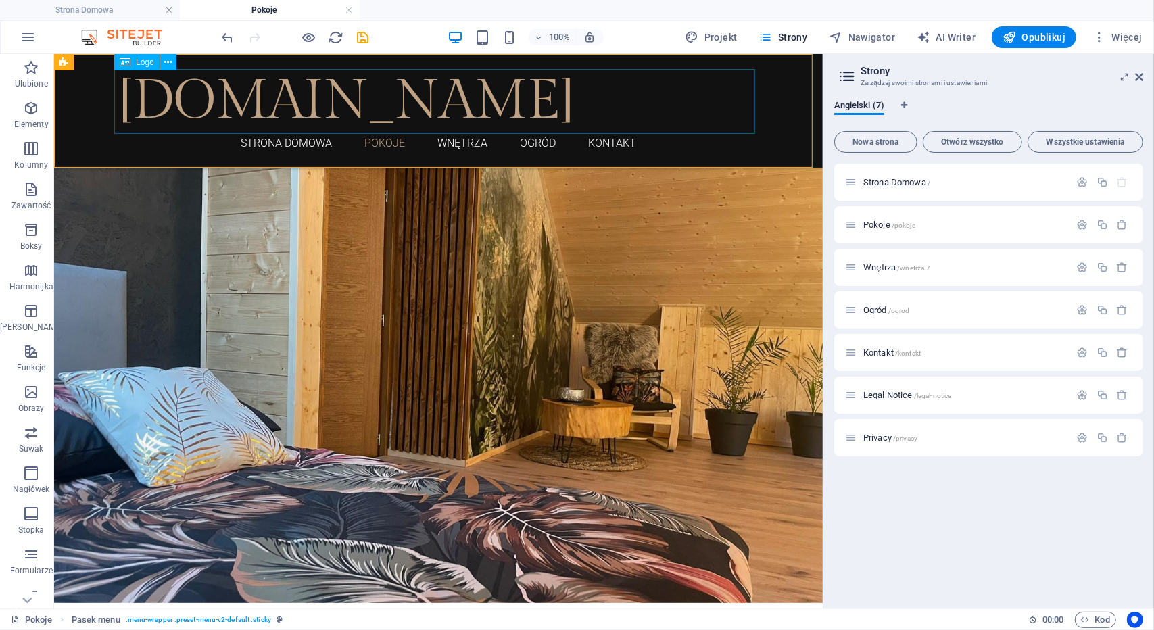
click at [737, 104] on div "[DOMAIN_NAME]" at bounding box center [438, 100] width 638 height 65
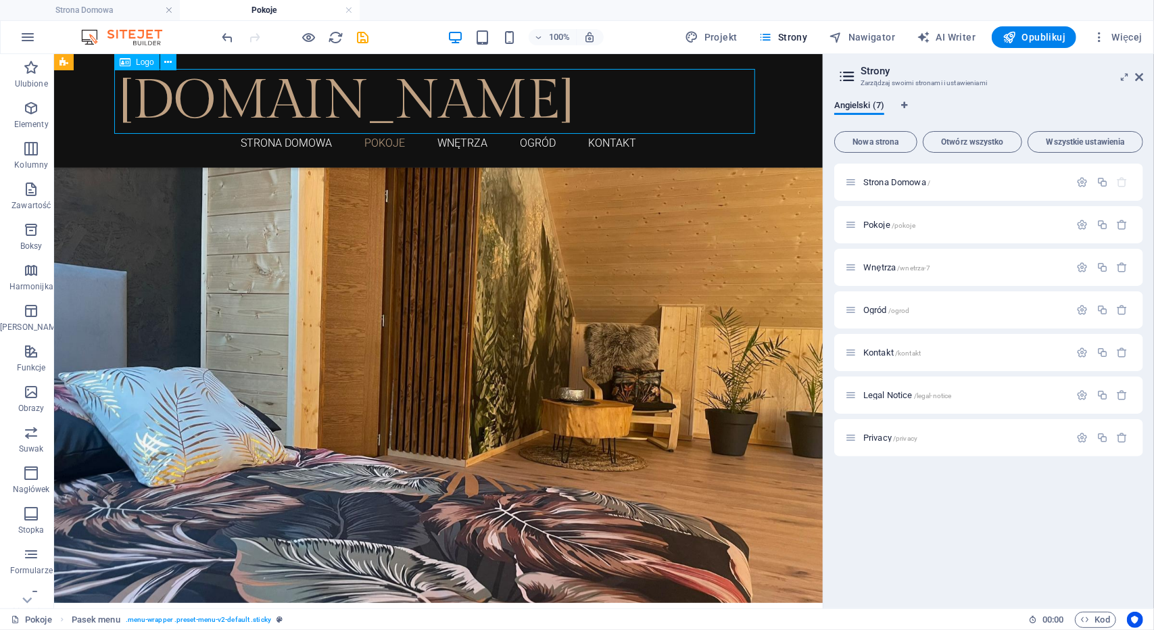
click at [737, 104] on div "[DOMAIN_NAME]" at bounding box center [438, 100] width 638 height 65
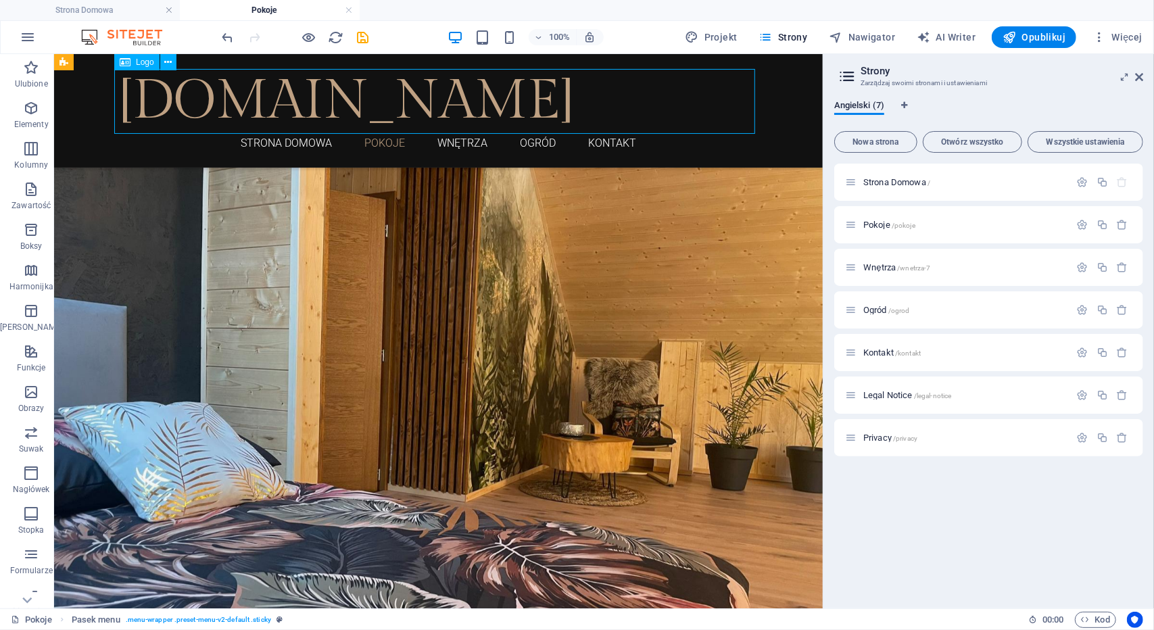
select select
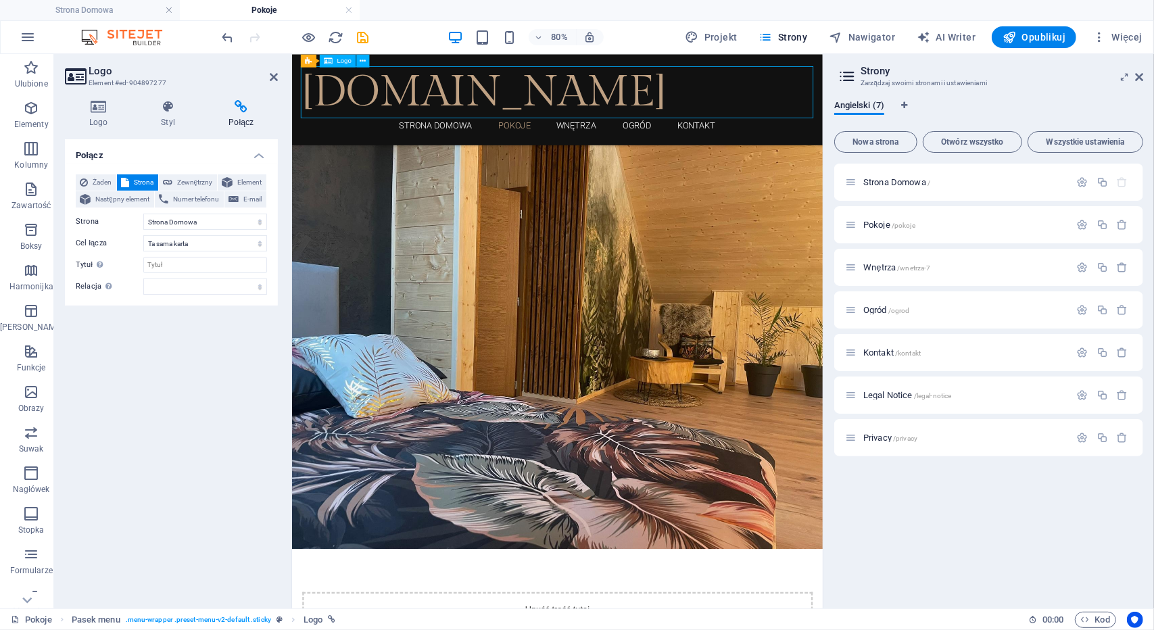
drag, startPoint x: 316, startPoint y: 101, endPoint x: 575, endPoint y: 93, distance: 259.0
click at [575, 93] on div "[DOMAIN_NAME]" at bounding box center [623, 100] width 638 height 65
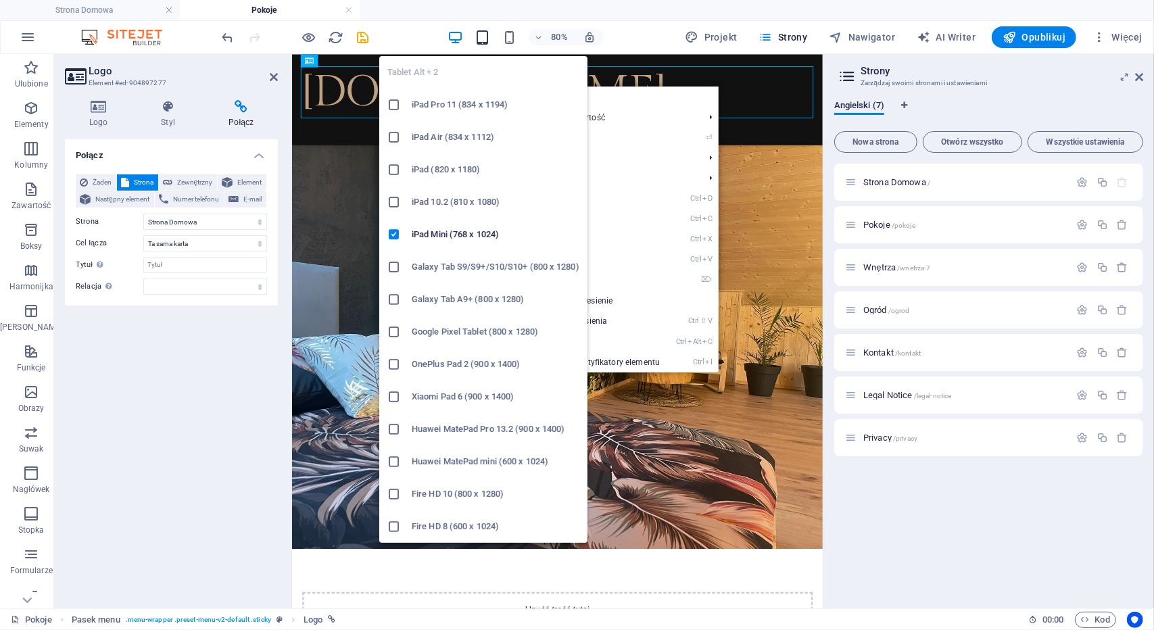
click at [486, 33] on icon "button" at bounding box center [482, 38] width 16 height 16
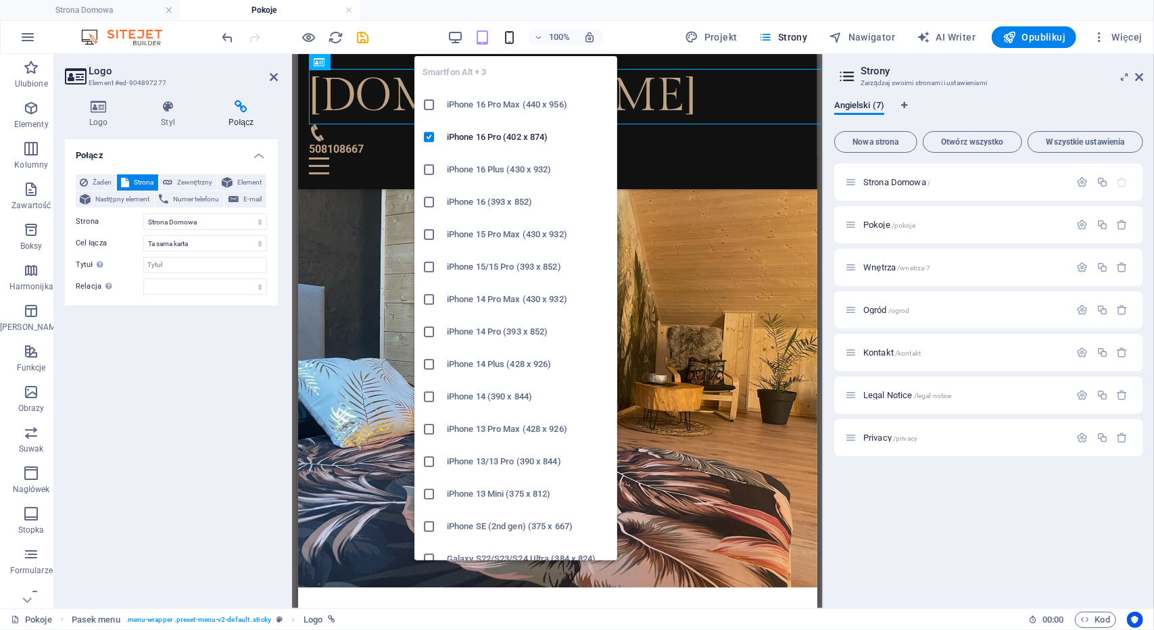
click at [512, 32] on icon "button" at bounding box center [509, 38] width 16 height 16
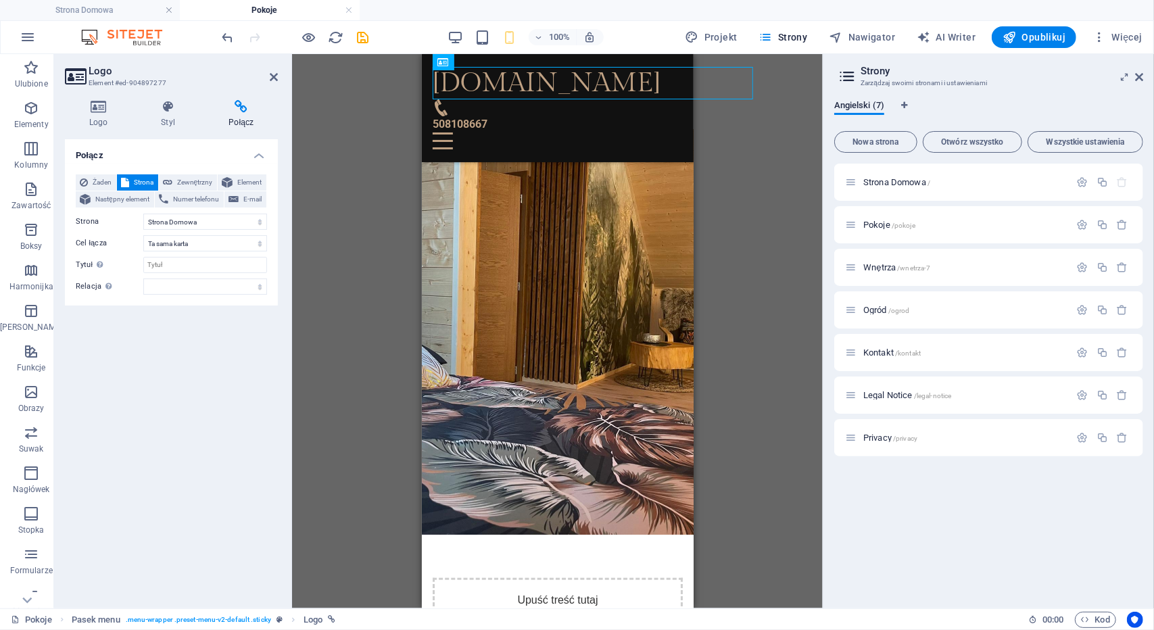
click at [360, 199] on div "H2 Kontener Kontener Baner Ustawienie wstępne Kontener Obraz Kontener H3 Tekst …" at bounding box center [557, 331] width 531 height 554
click at [97, 112] on icon at bounding box center [98, 107] width 67 height 14
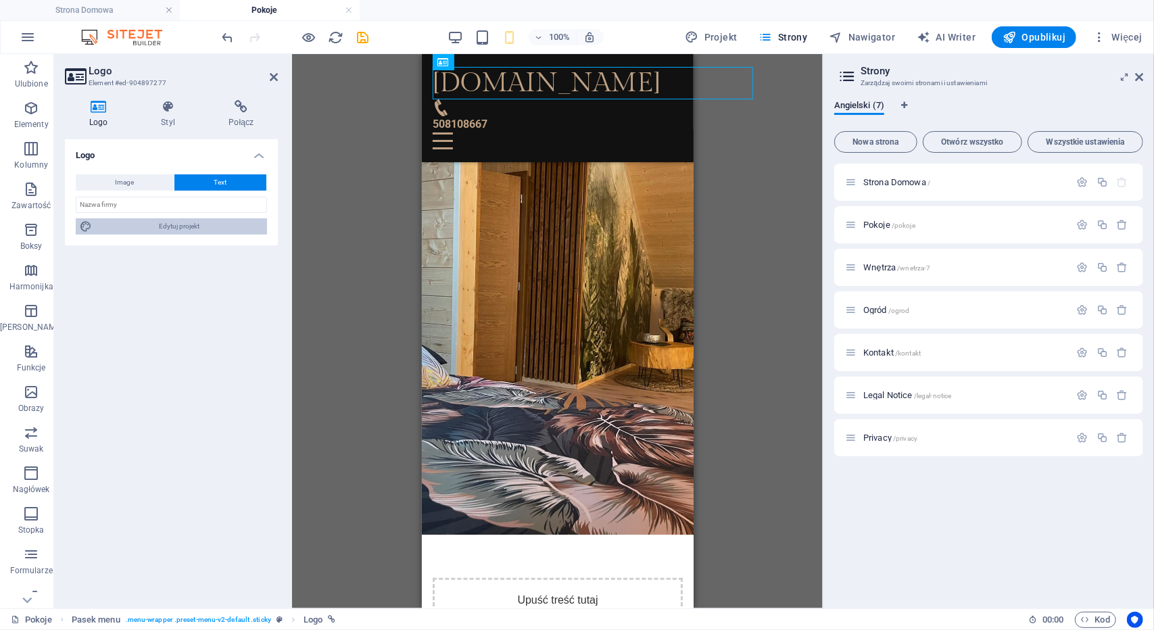
click at [162, 227] on span "Edytuj projekt" at bounding box center [179, 226] width 167 height 16
select select "rem"
select select "300"
select select "px"
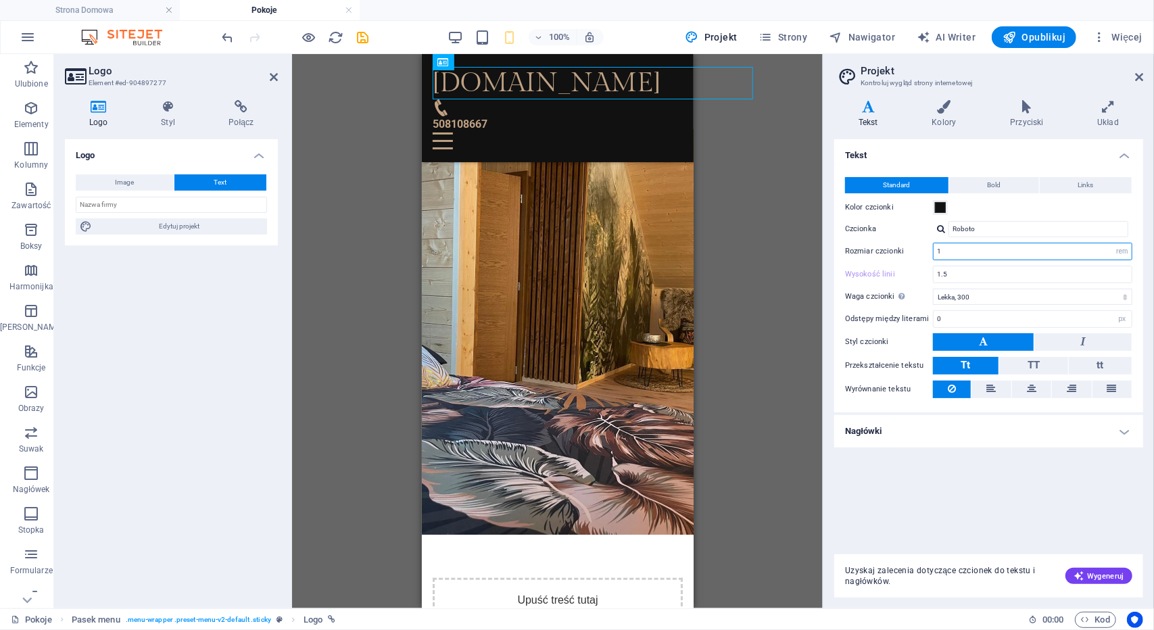
drag, startPoint x: 948, startPoint y: 249, endPoint x: 904, endPoint y: 257, distance: 43.9
click at [904, 257] on div "Rozmiar czcionki 1 rem px" at bounding box center [988, 252] width 287 height 18
type input "0.8"
click at [980, 276] on input "1.5" at bounding box center [1032, 274] width 198 height 16
drag, startPoint x: 980, startPoint y: 276, endPoint x: 941, endPoint y: 272, distance: 39.4
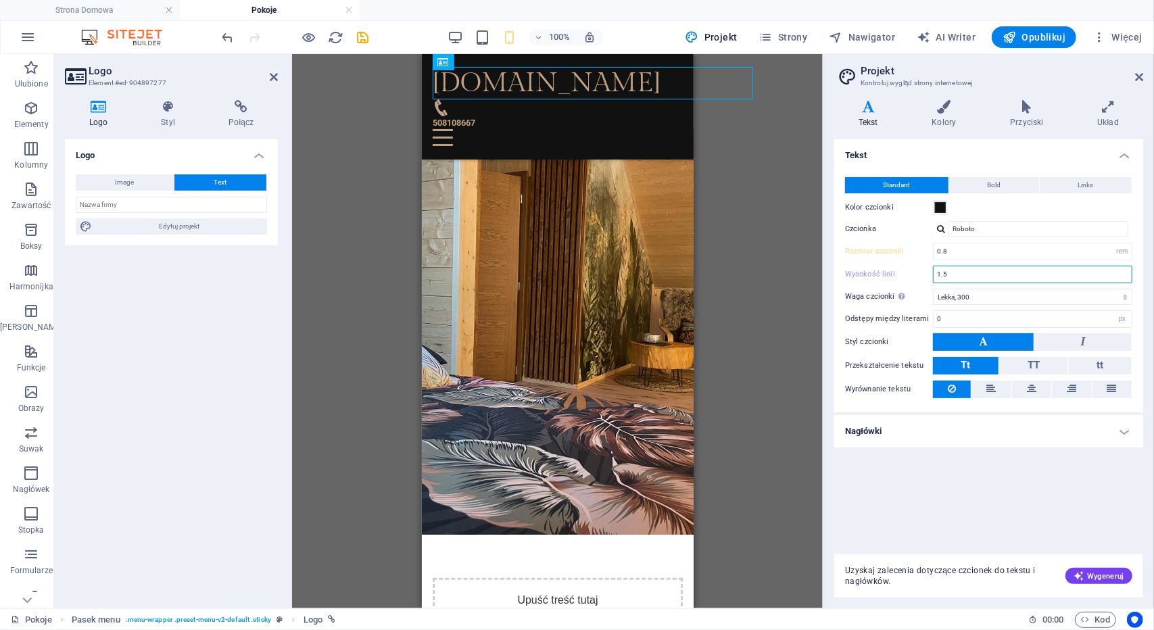
click at [941, 272] on input "1.5" at bounding box center [1032, 274] width 198 height 16
type input "1.2"
click at [938, 112] on icon at bounding box center [944, 107] width 73 height 14
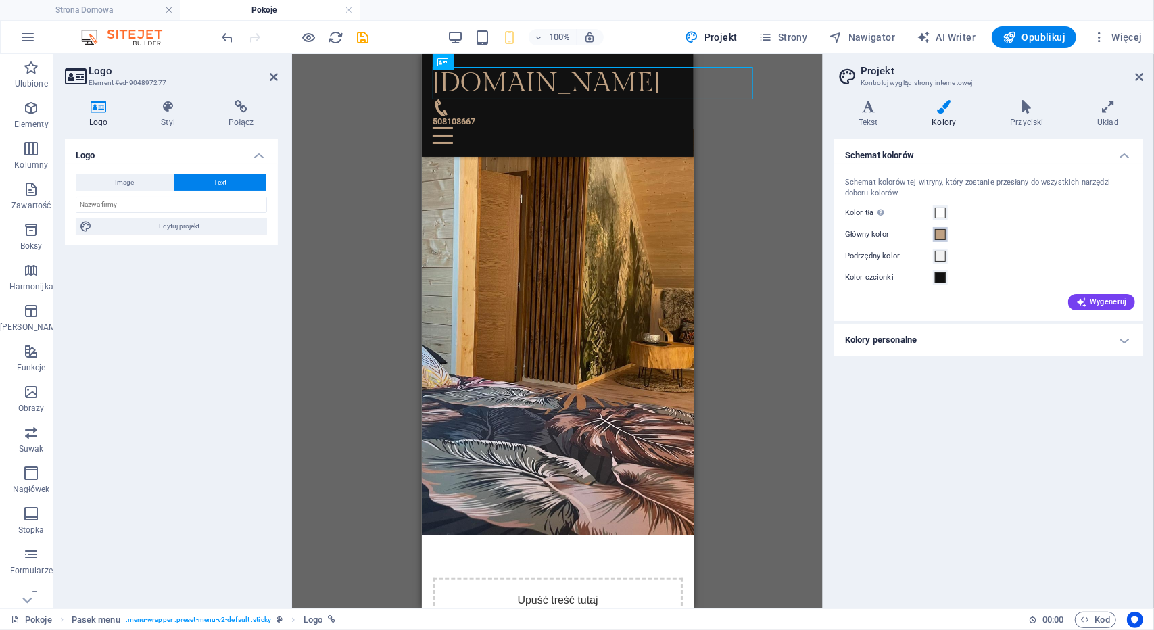
click at [941, 232] on span at bounding box center [940, 234] width 11 height 11
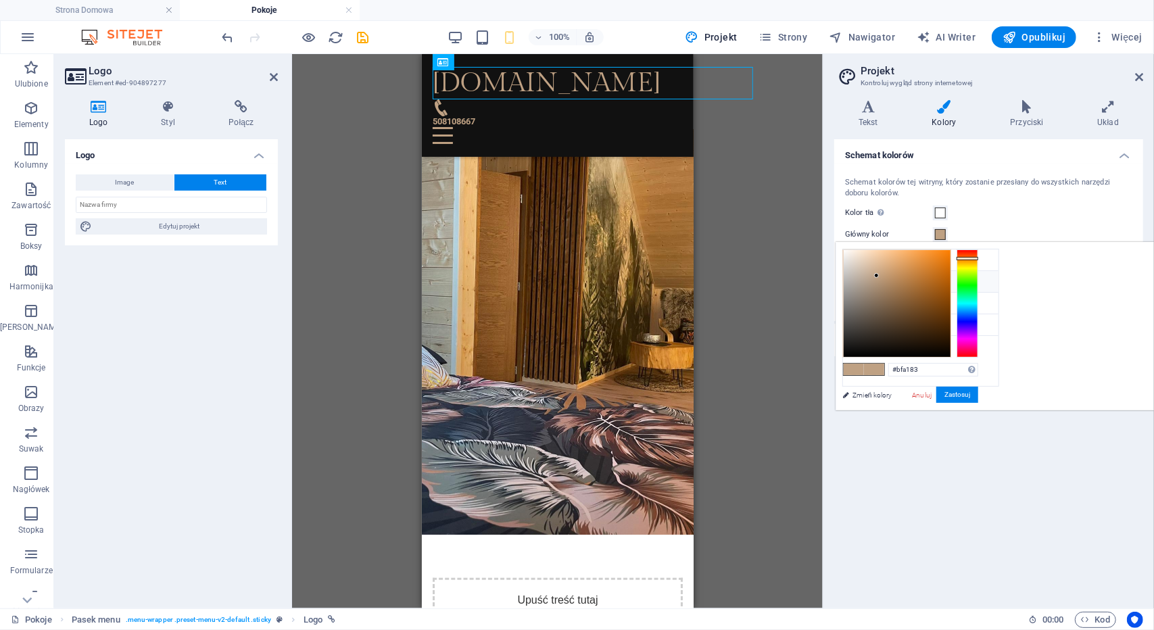
click at [900, 276] on li "Główny kolor #bfa183" at bounding box center [920, 282] width 155 height 22
click at [978, 389] on button "Zastosuj" at bounding box center [957, 395] width 42 height 16
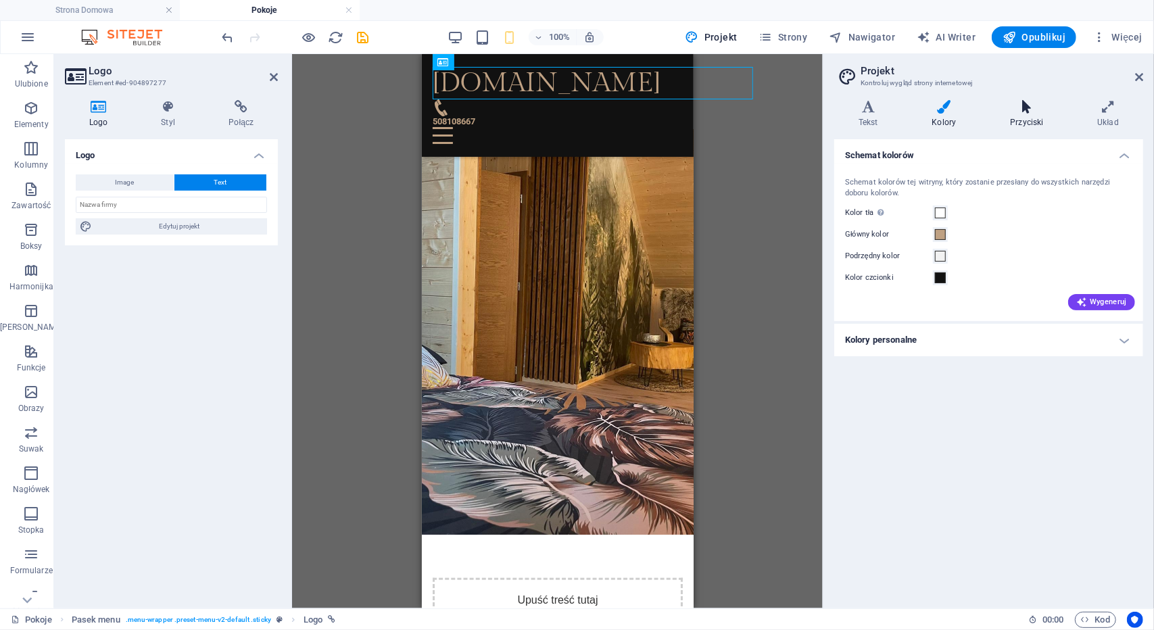
click at [1021, 113] on icon at bounding box center [1026, 107] width 82 height 14
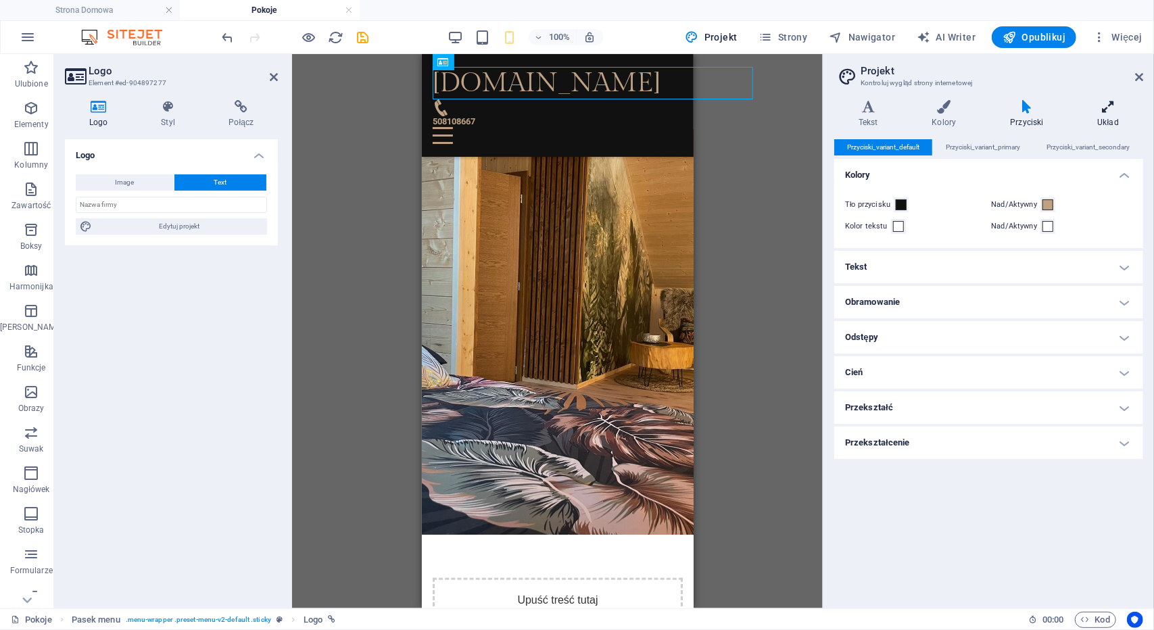
click at [1103, 114] on h4 "Układ" at bounding box center [1108, 114] width 70 height 28
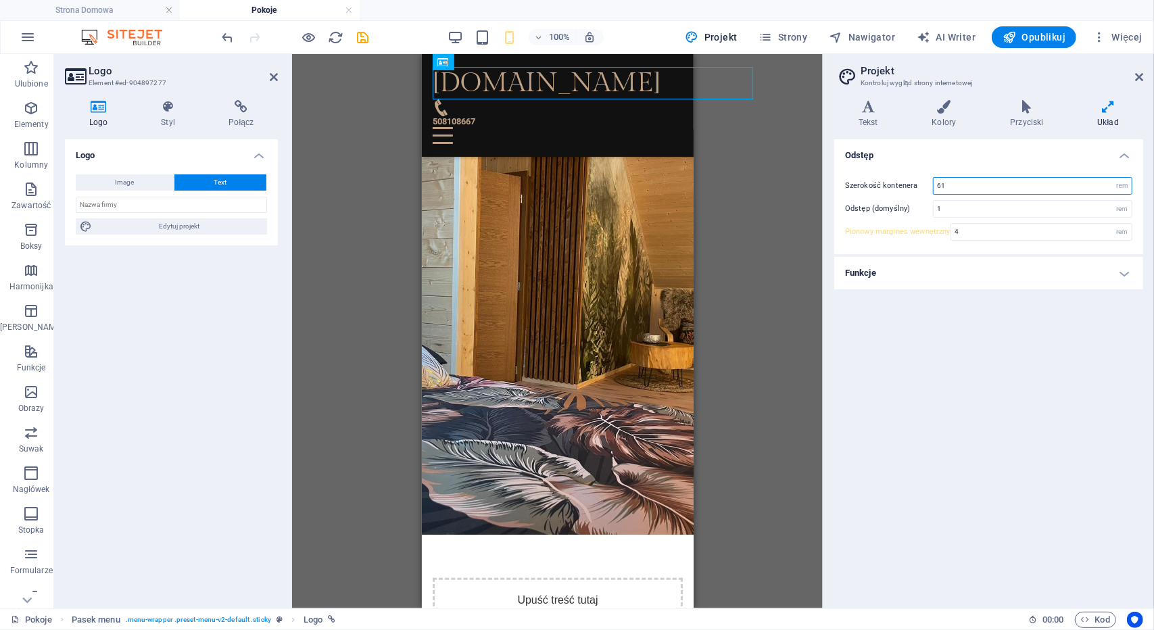
drag, startPoint x: 996, startPoint y: 186, endPoint x: 935, endPoint y: 184, distance: 61.5
click at [935, 184] on input "61" at bounding box center [1032, 186] width 198 height 16
type input "58"
click at [883, 272] on h4 "Funkcje" at bounding box center [988, 273] width 309 height 32
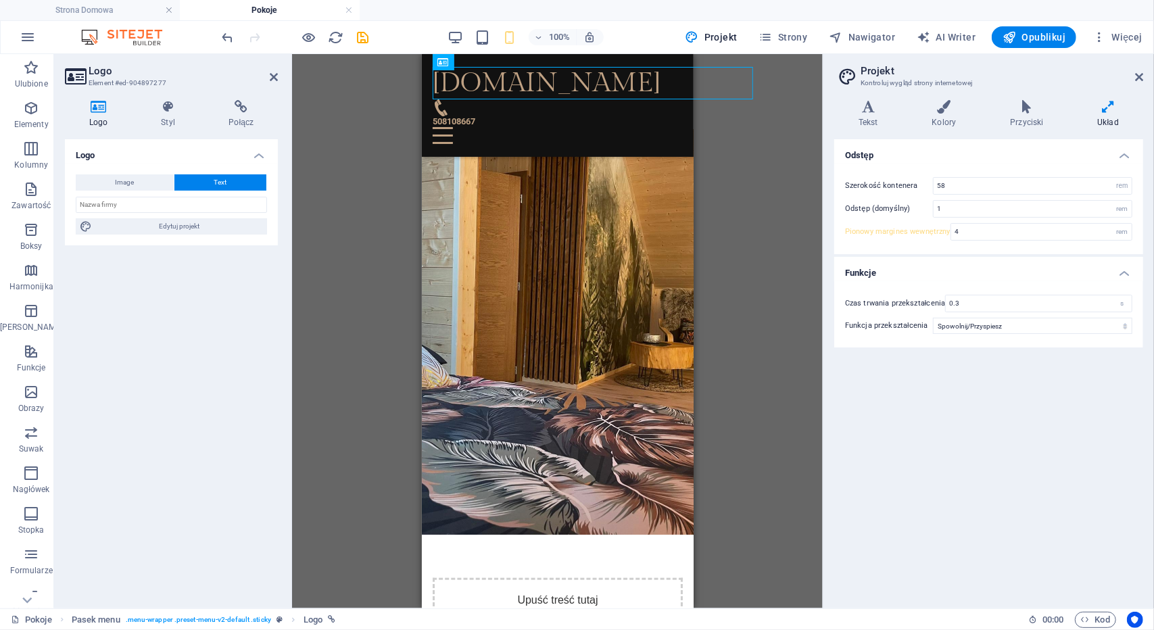
click at [883, 271] on h4 "Funkcje" at bounding box center [988, 269] width 309 height 24
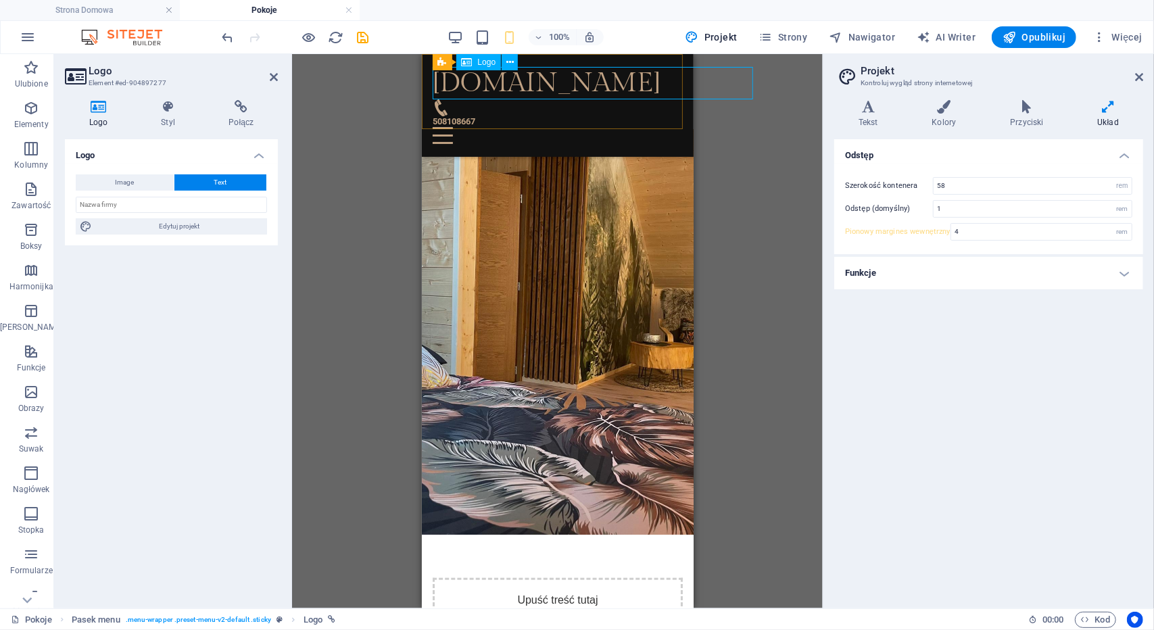
click at [605, 80] on div "[DOMAIN_NAME]" at bounding box center [557, 82] width 250 height 32
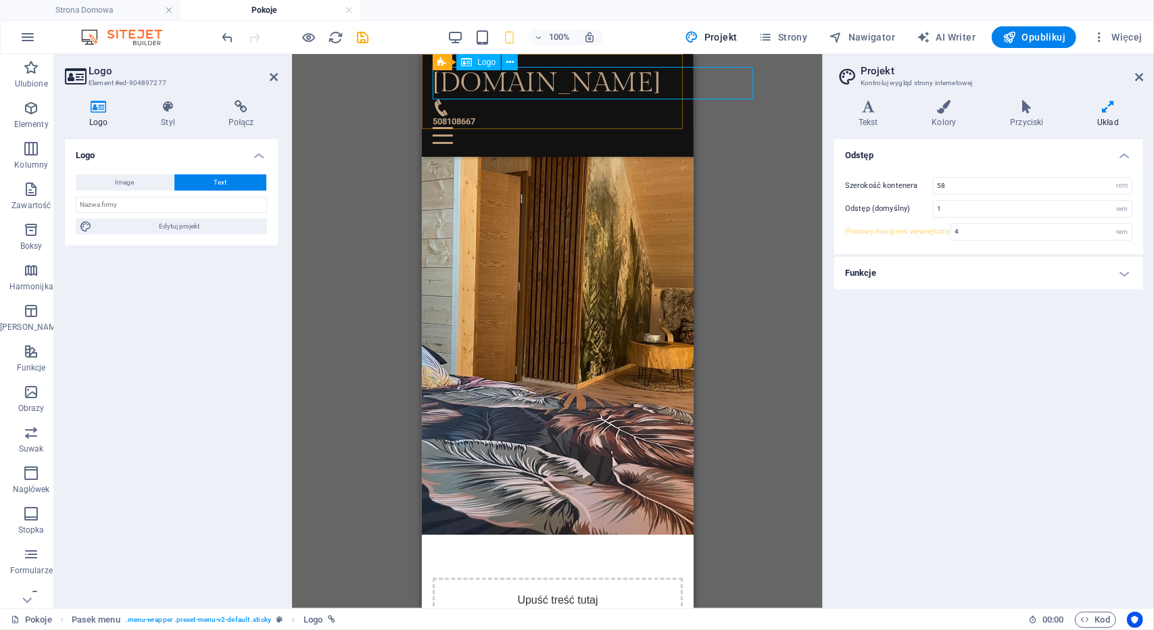
click at [605, 80] on div "[DOMAIN_NAME]" at bounding box center [557, 82] width 250 height 32
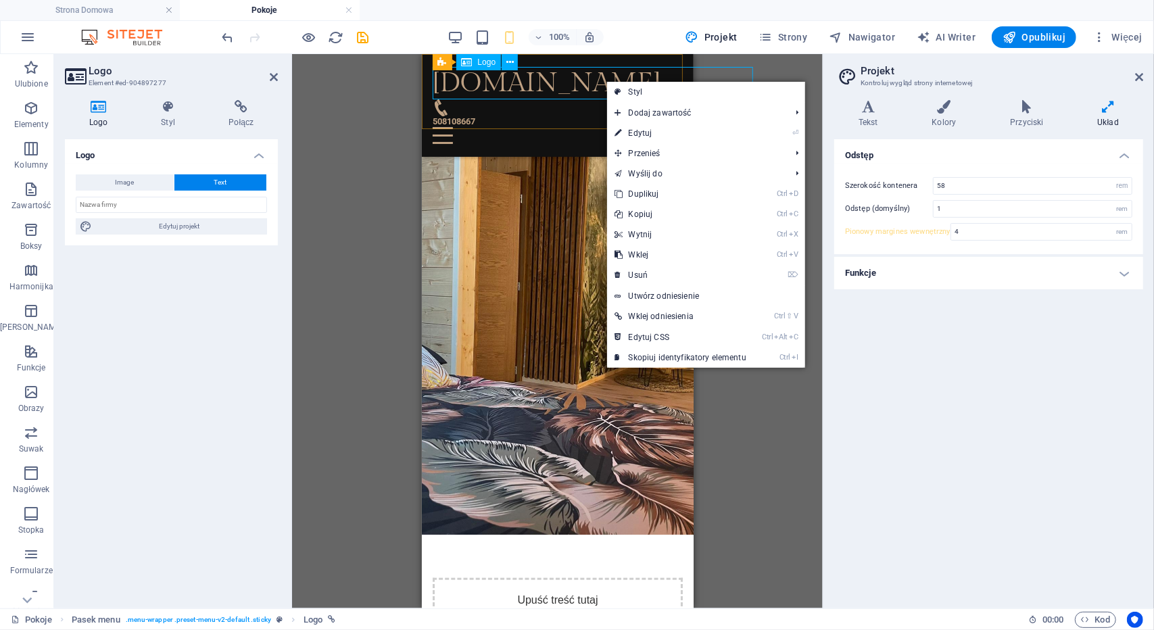
click at [605, 80] on div "[DOMAIN_NAME]" at bounding box center [557, 82] width 250 height 32
